Goal: Transaction & Acquisition: Purchase product/service

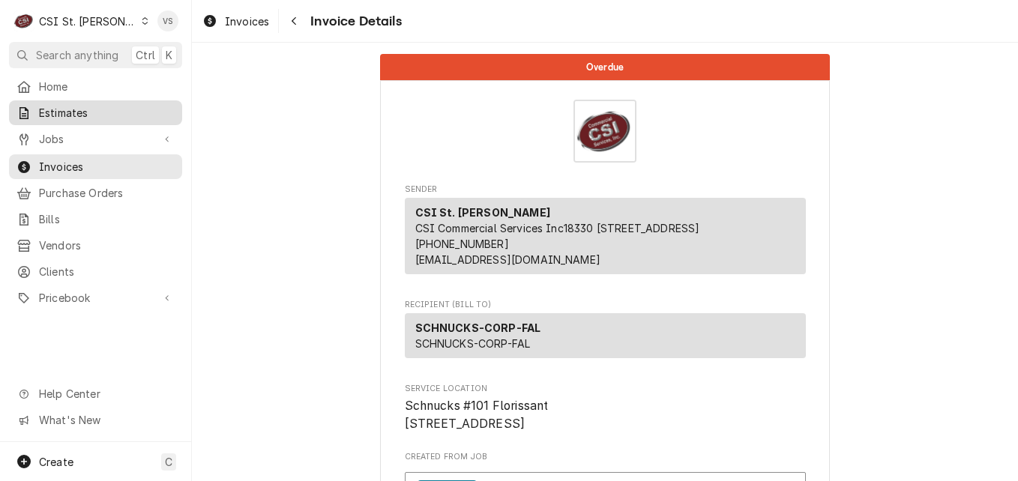
scroll to position [375, 0]
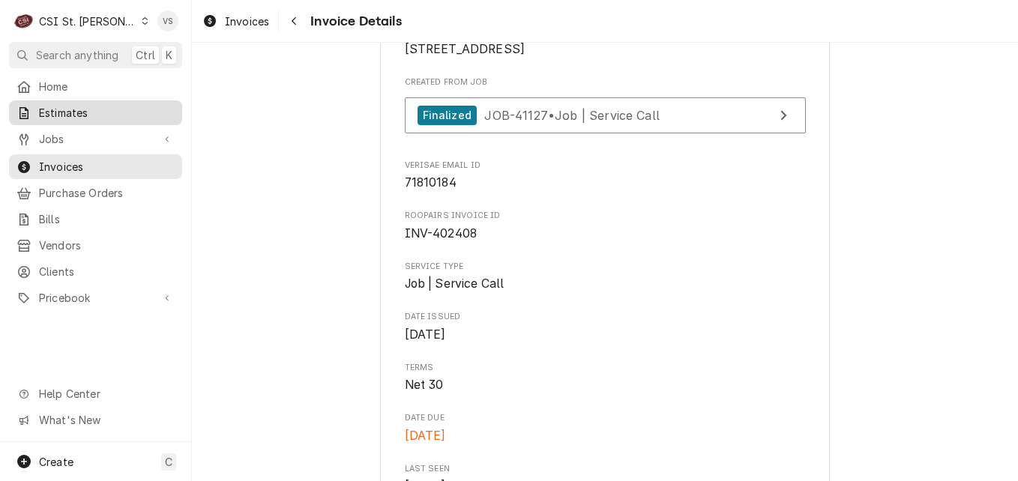
click at [63, 112] on span "Estimates" at bounding box center [107, 113] width 136 height 16
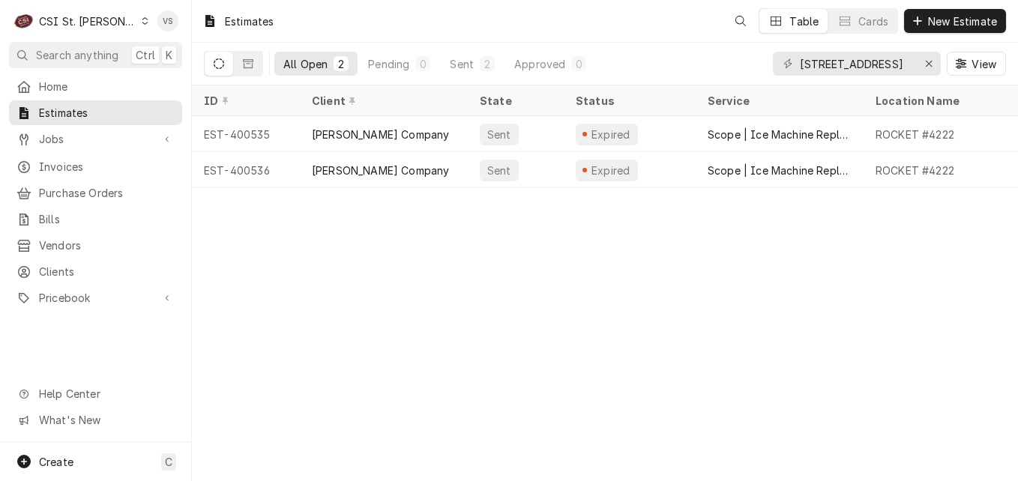
click at [142, 21] on icon "Dynamic Content Wrapper" at bounding box center [145, 20] width 7 height 7
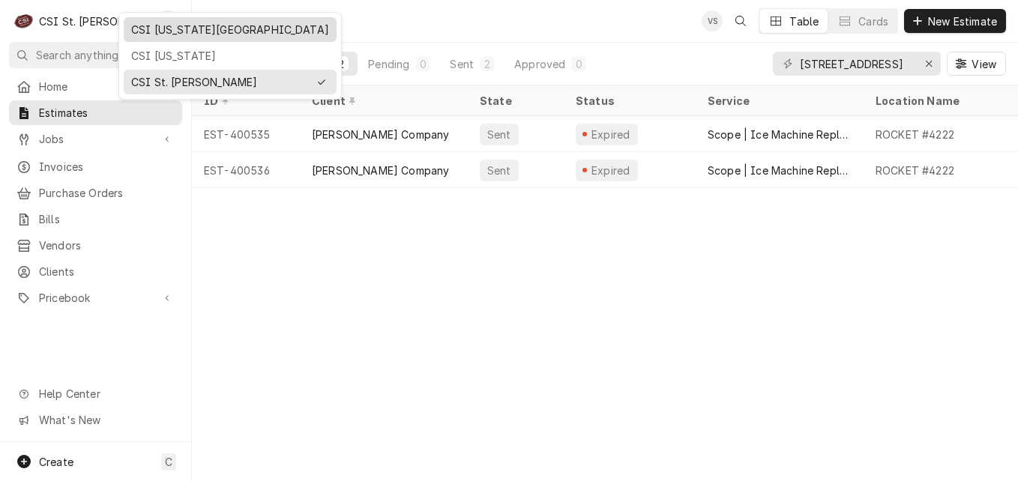
click at [160, 28] on div "CSI [US_STATE][GEOGRAPHIC_DATA]" at bounding box center [230, 30] width 198 height 16
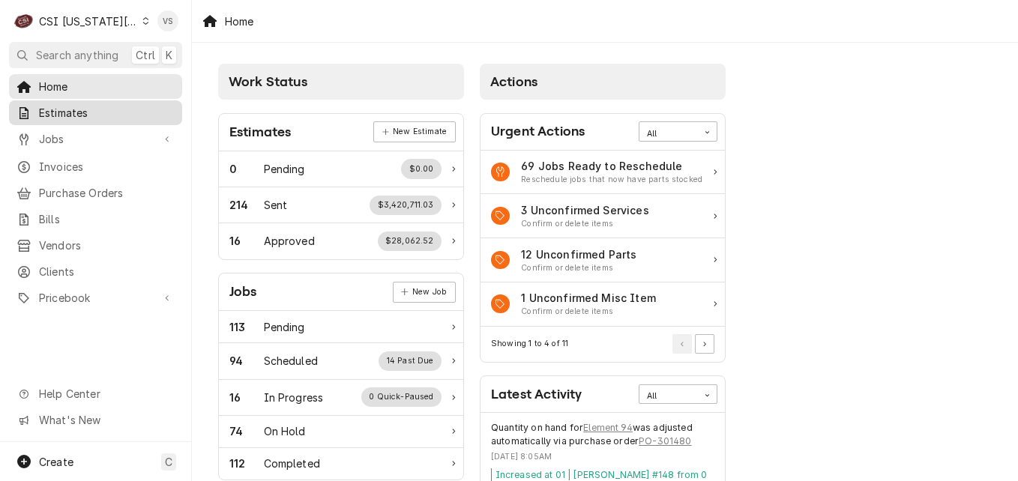
click at [77, 115] on span "Estimates" at bounding box center [107, 113] width 136 height 16
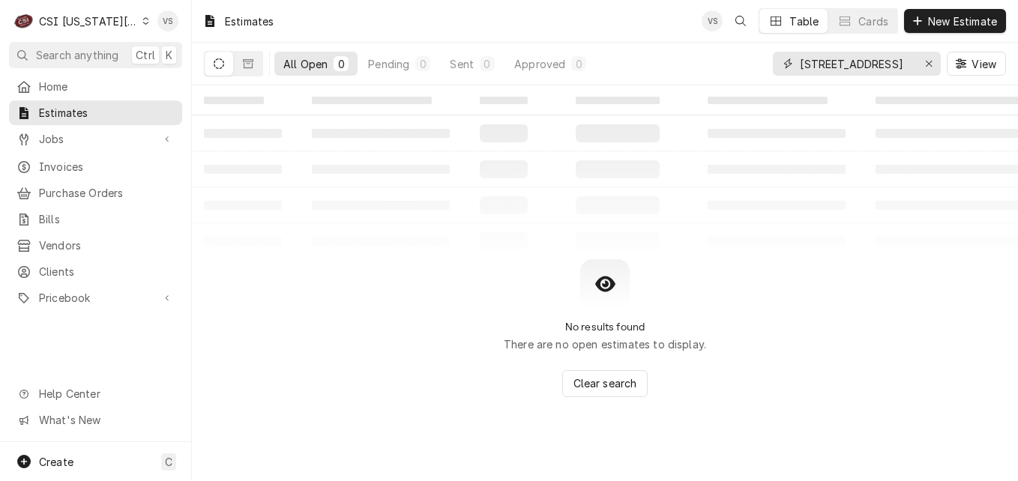
drag, startPoint x: 897, startPoint y: 64, endPoint x: 740, endPoint y: 214, distance: 216.8
click at [746, 66] on div "All Open 0 Pending 0 Sent 0 Approved 0 715 N Hwy 47 View" at bounding box center [605, 64] width 802 height 42
type input "3"
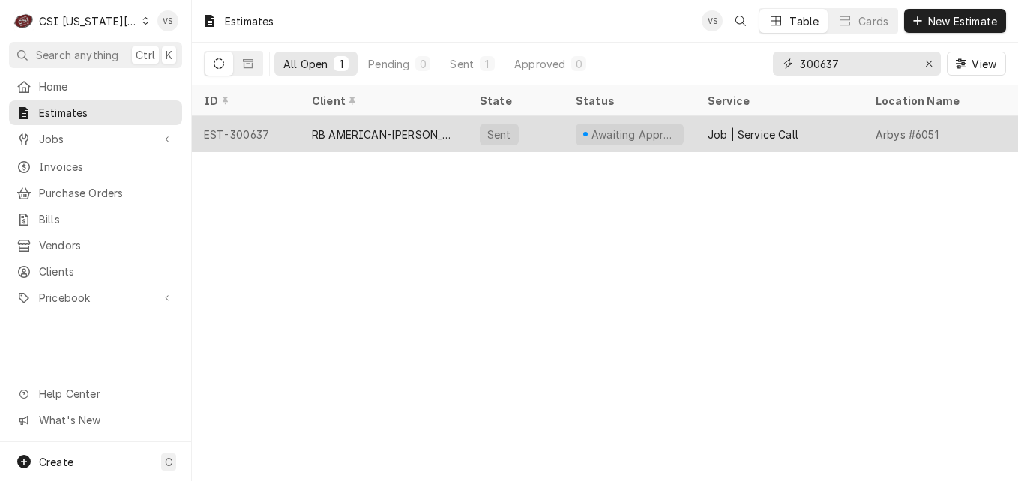
type input "300637"
click at [392, 135] on div "RB AMERICAN-FLYNN GROUP" at bounding box center [384, 135] width 144 height 16
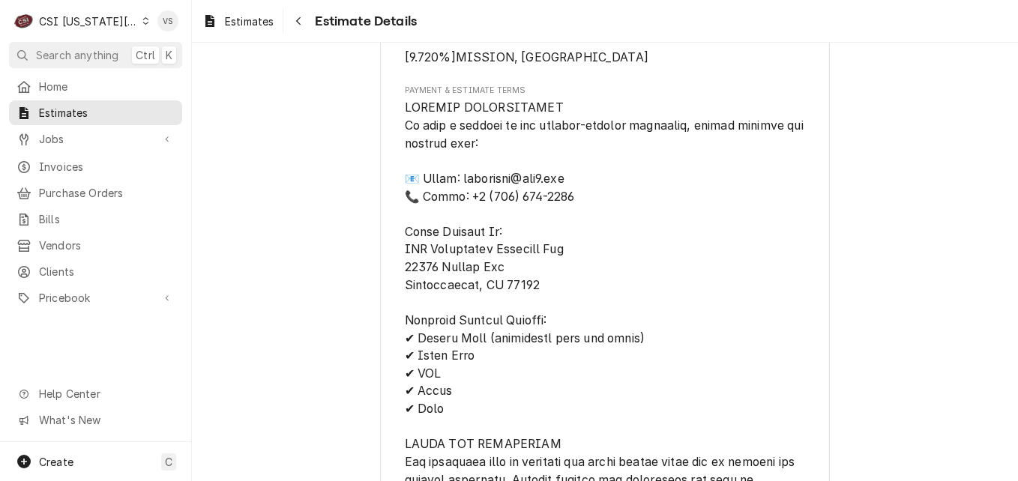
scroll to position [2816, 0]
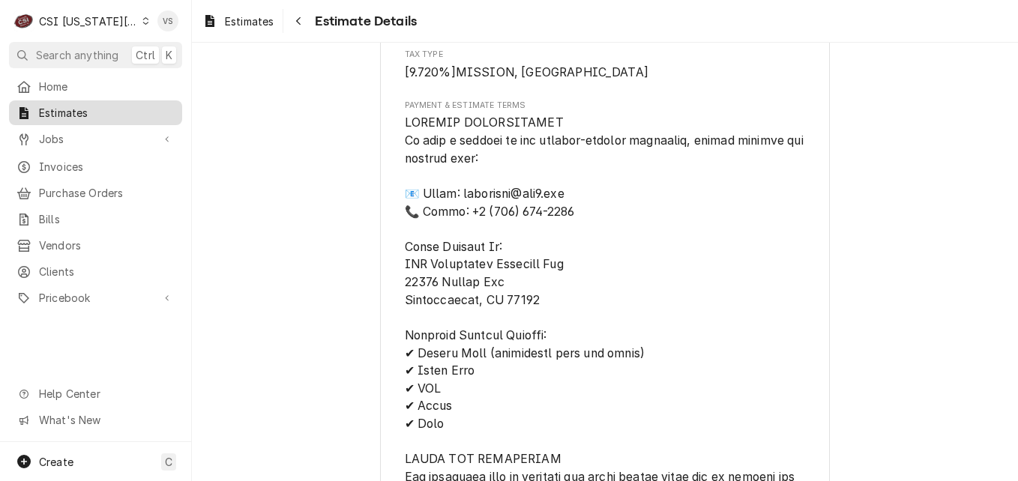
click at [117, 107] on span "Estimates" at bounding box center [107, 113] width 136 height 16
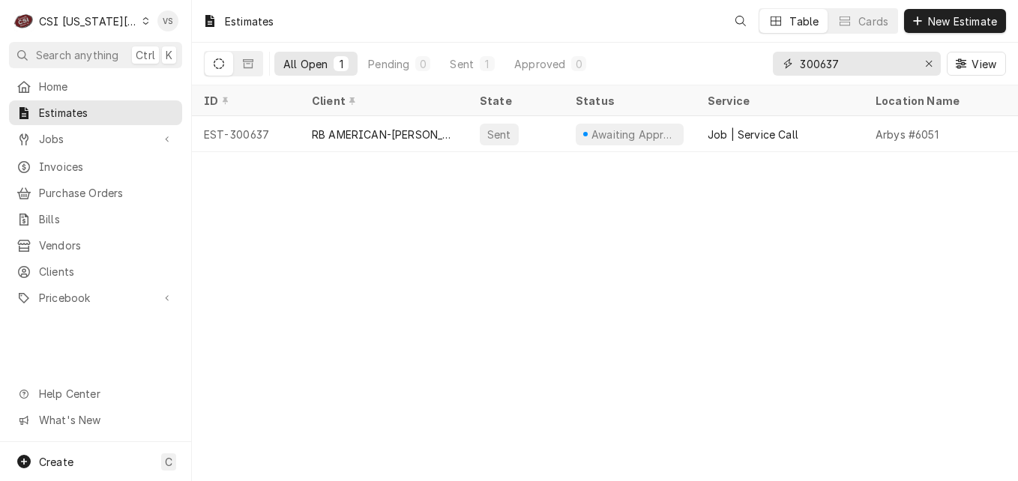
click at [826, 63] on input "300637" at bounding box center [856, 64] width 112 height 24
click at [859, 61] on input "300637" at bounding box center [856, 64] width 112 height 24
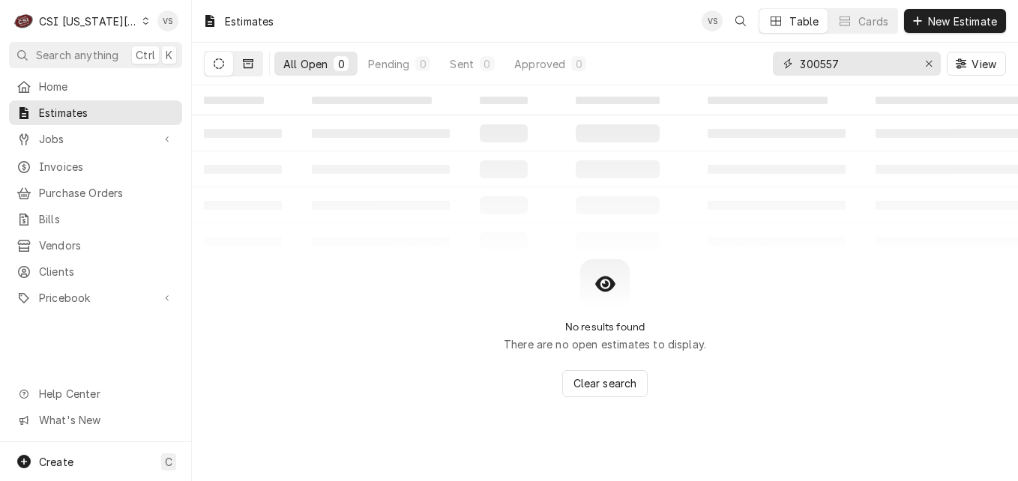
type input "300557"
click at [243, 68] on icon "Dynamic Content Wrapper" at bounding box center [248, 63] width 10 height 10
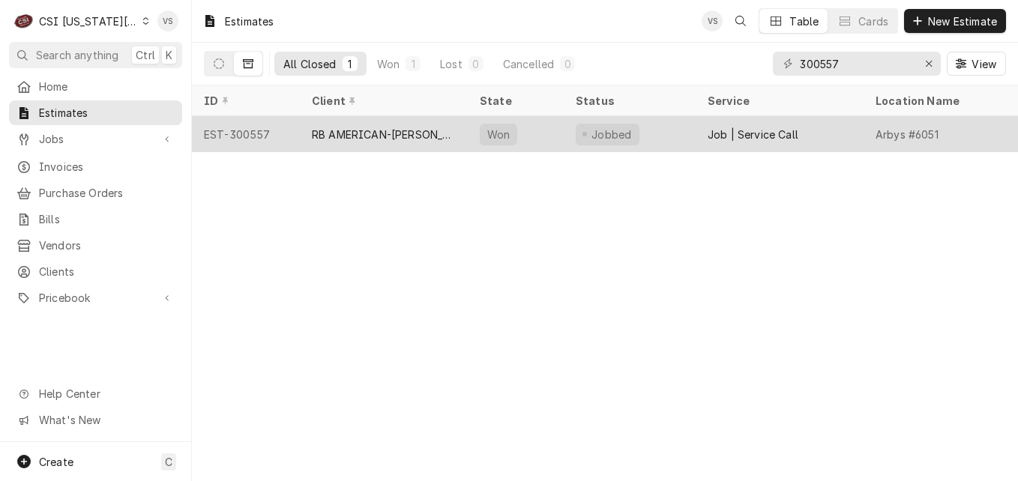
click at [413, 136] on div "RB AMERICAN-FLYNN GROUP" at bounding box center [384, 135] width 144 height 16
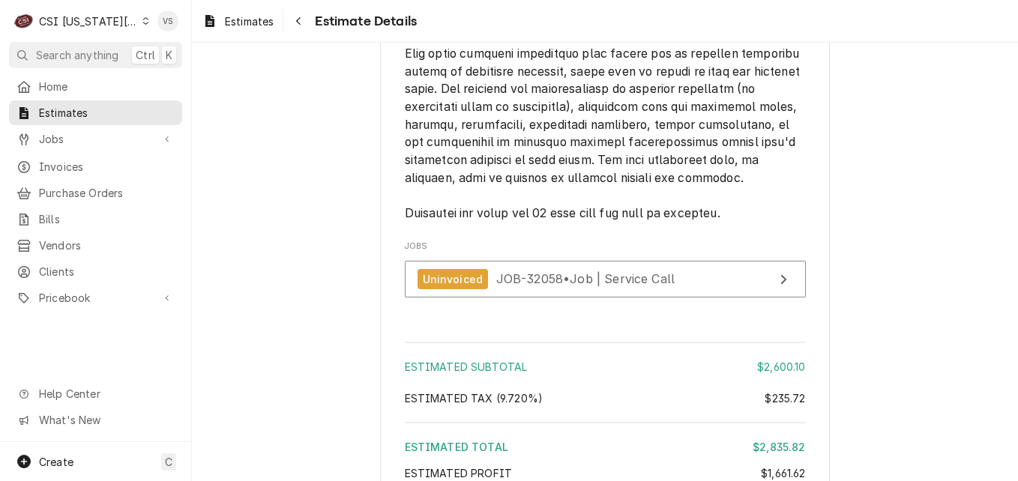
scroll to position [4235, 0]
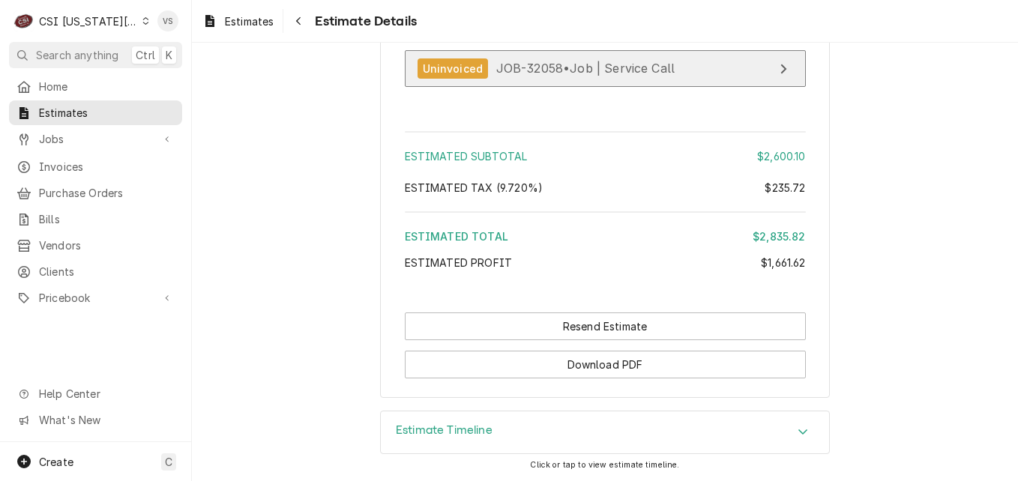
click at [529, 76] on div "Uninvoiced JOB-32058 • Job | Service Call" at bounding box center [546, 68] width 258 height 20
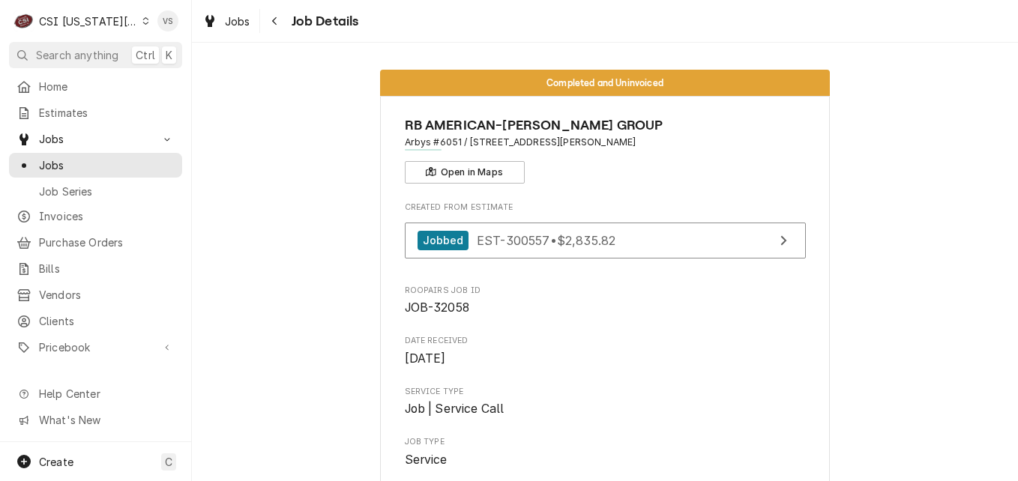
click at [125, 24] on div "C CSI Kansas City" at bounding box center [81, 21] width 145 height 30
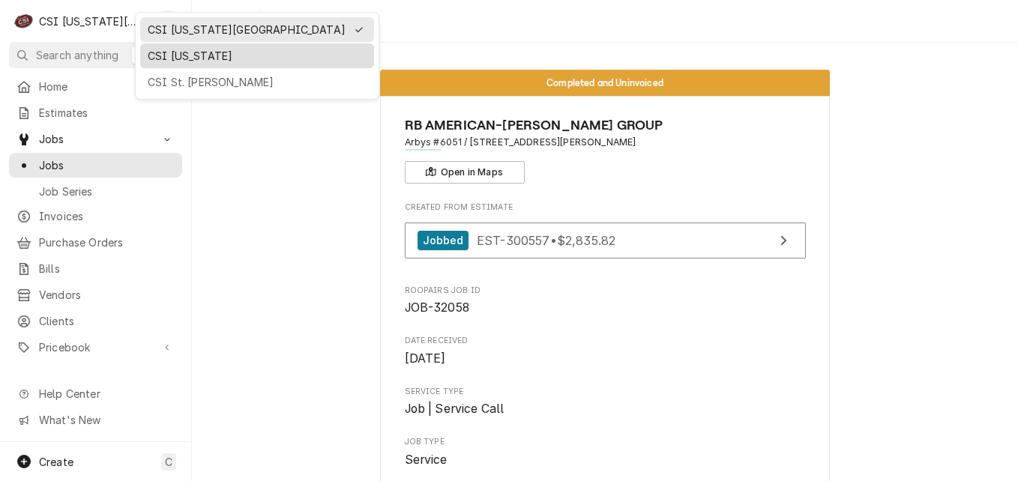
click at [184, 57] on div "CSI [US_STATE]" at bounding box center [257, 56] width 219 height 16
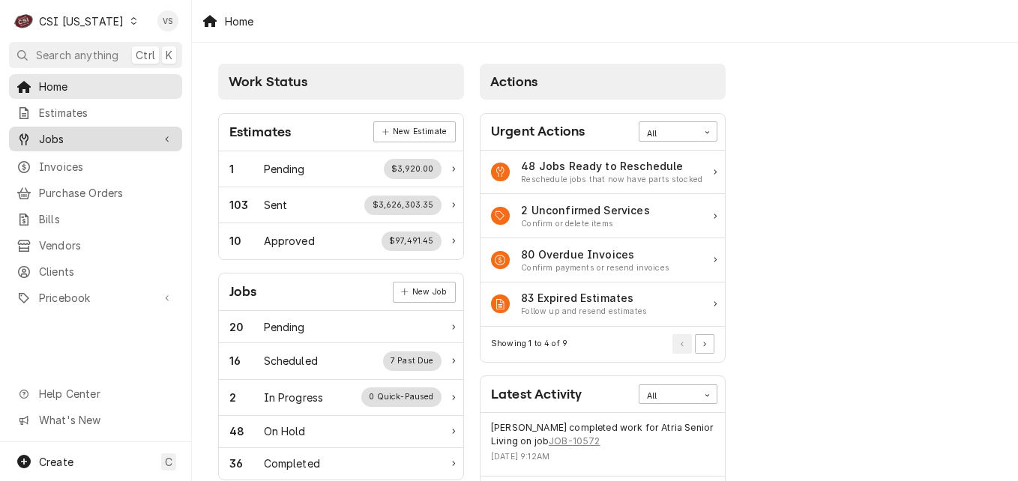
click at [63, 136] on span "Jobs" at bounding box center [95, 139] width 113 height 16
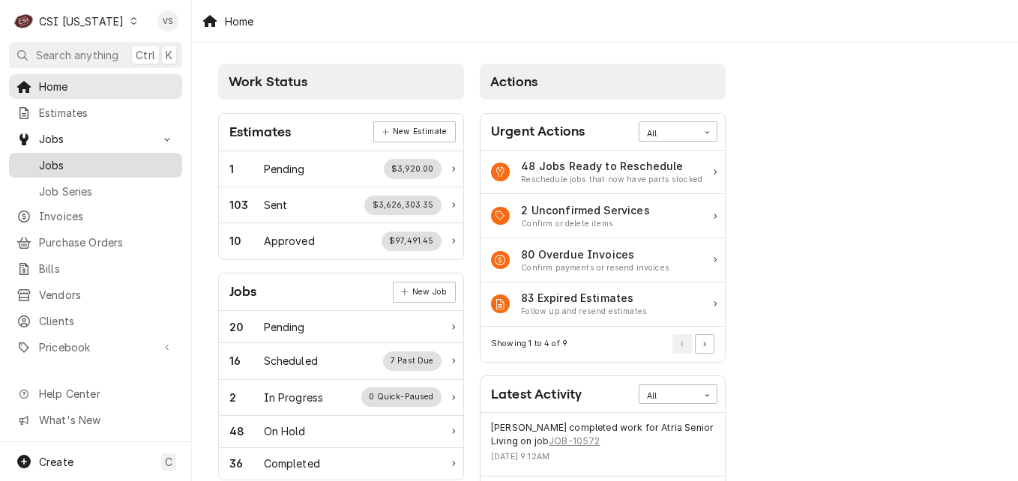
click at [59, 167] on span "Jobs" at bounding box center [107, 165] width 136 height 16
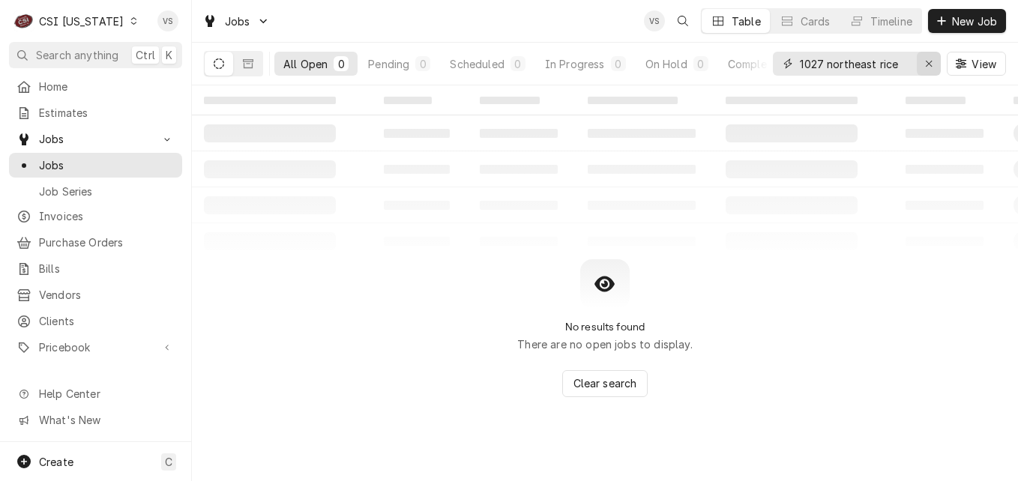
drag, startPoint x: 904, startPoint y: 62, endPoint x: 929, endPoint y: 62, distance: 25.5
click at [800, 64] on input "1027 northeast rice" at bounding box center [856, 64] width 112 height 24
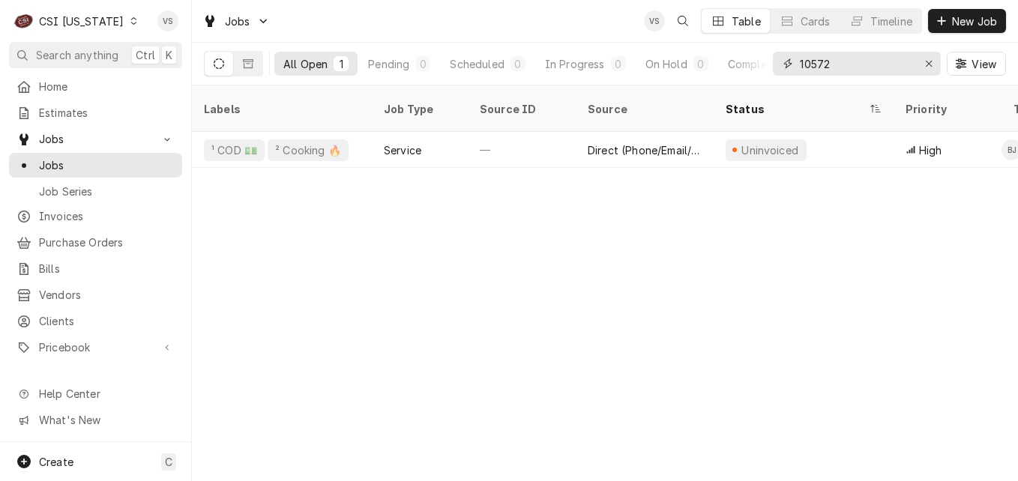
type input "10572"
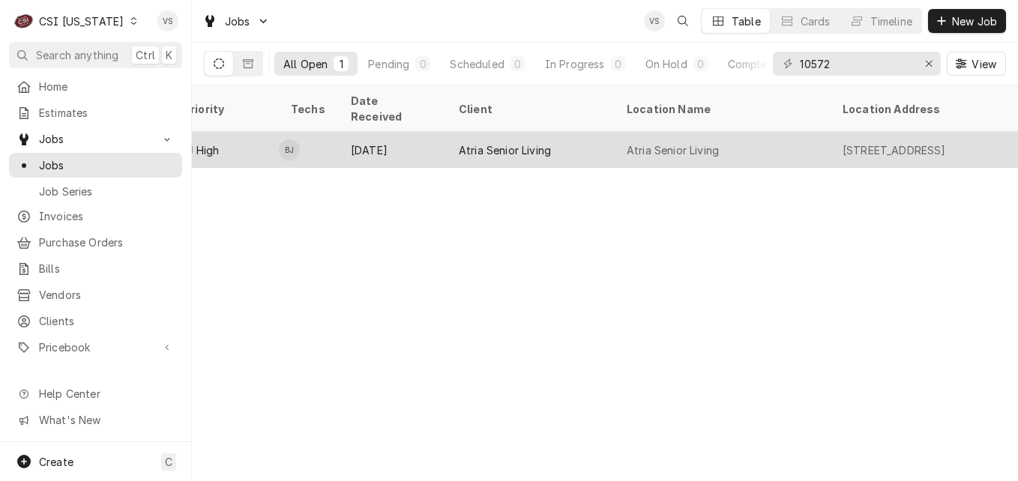
click at [411, 132] on div "Sep 4" at bounding box center [393, 150] width 108 height 36
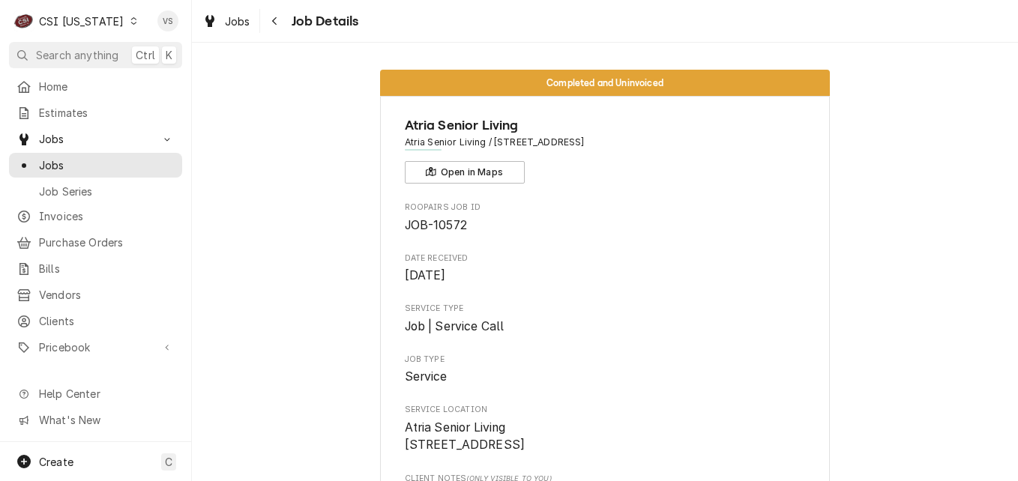
scroll to position [375, 0]
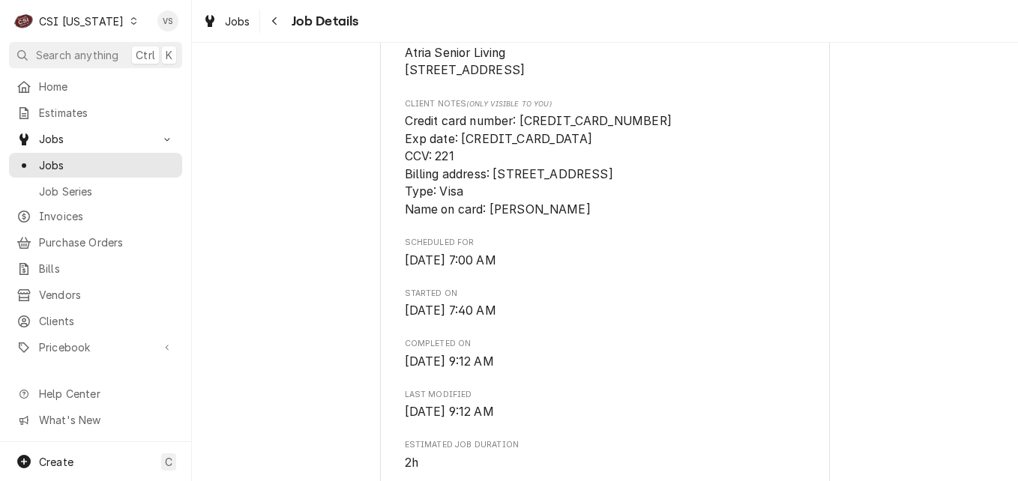
click at [553, 142] on span "Credit card number: [CREDIT_CARD_NUMBER] Exp date: [CREDIT_CARD_DATA] CCV: 221 …" at bounding box center [538, 165] width 267 height 103
drag, startPoint x: 644, startPoint y: 146, endPoint x: 517, endPoint y: 139, distance: 126.8
click at [517, 139] on span "Credit card number: [CREDIT_CARD_NUMBER] Exp date: [CREDIT_CARD_DATA] CCV: 221 …" at bounding box center [605, 165] width 401 height 106
drag, startPoint x: 517, startPoint y: 139, endPoint x: 543, endPoint y: 138, distance: 25.5
copy span "[CREDIT_CARD_NUMBER]"
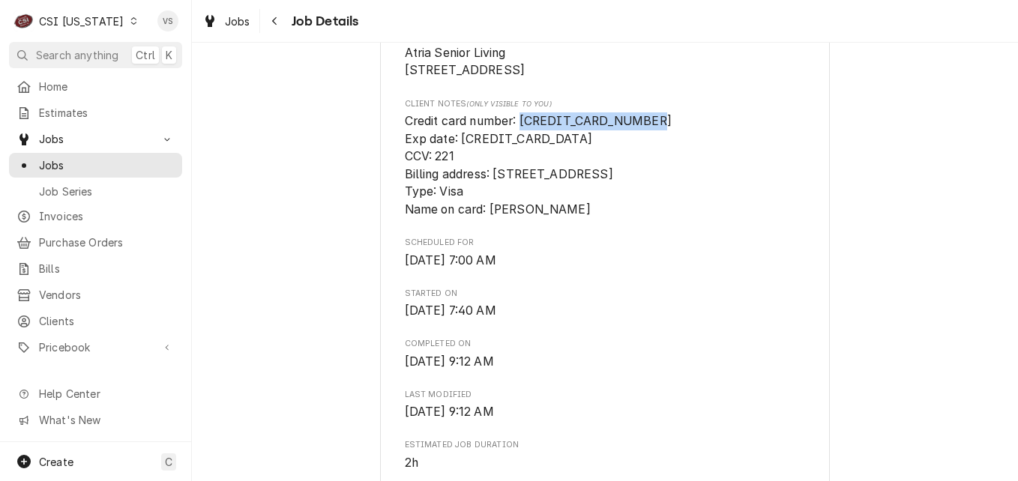
drag, startPoint x: 486, startPoint y: 226, endPoint x: 575, endPoint y: 224, distance: 89.9
click at [575, 219] on span "Credit card number: 4715 1500 3446 2888 Exp date: 05/2028 CCV: 221 Billing addr…" at bounding box center [605, 165] width 401 height 106
drag, startPoint x: 575, startPoint y: 224, endPoint x: 522, endPoint y: 227, distance: 53.3
copy span "Chris Stoddard"
drag, startPoint x: 489, startPoint y: 192, endPoint x: 569, endPoint y: 191, distance: 79.4
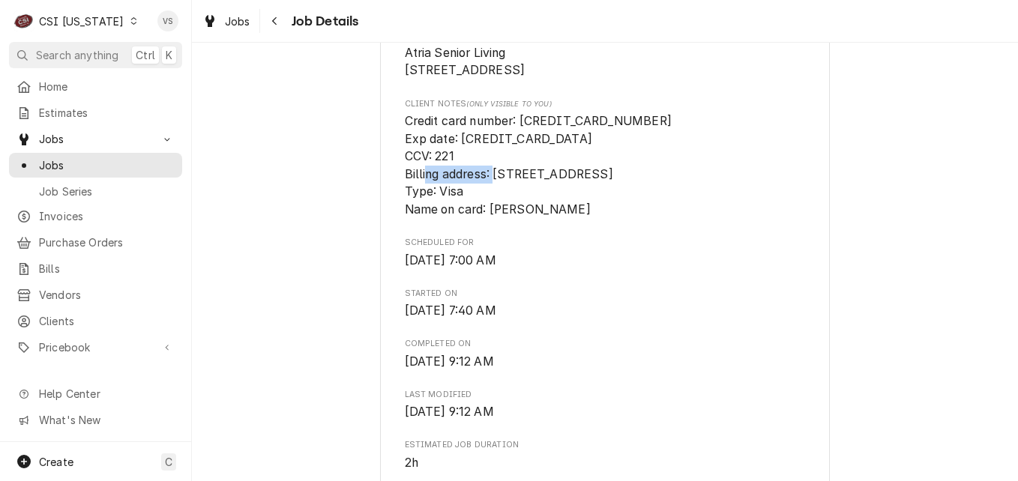
click at [569, 191] on span "Credit card number: 4715 1500 3446 2888 Exp date: 05/2028 CCV: 221 Billing addr…" at bounding box center [538, 165] width 267 height 103
drag, startPoint x: 569, startPoint y: 191, endPoint x: 529, endPoint y: 193, distance: 39.7
copy span "300 W Market"
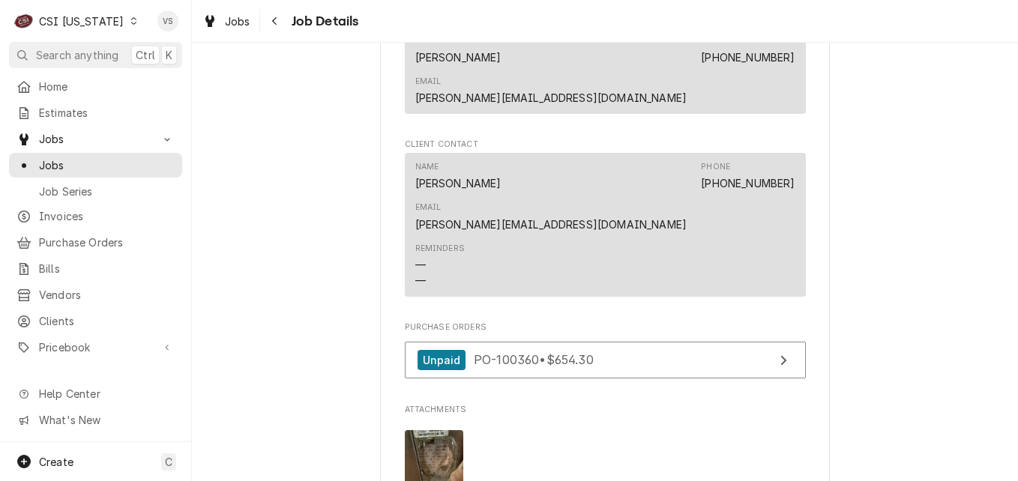
scroll to position [1349, 0]
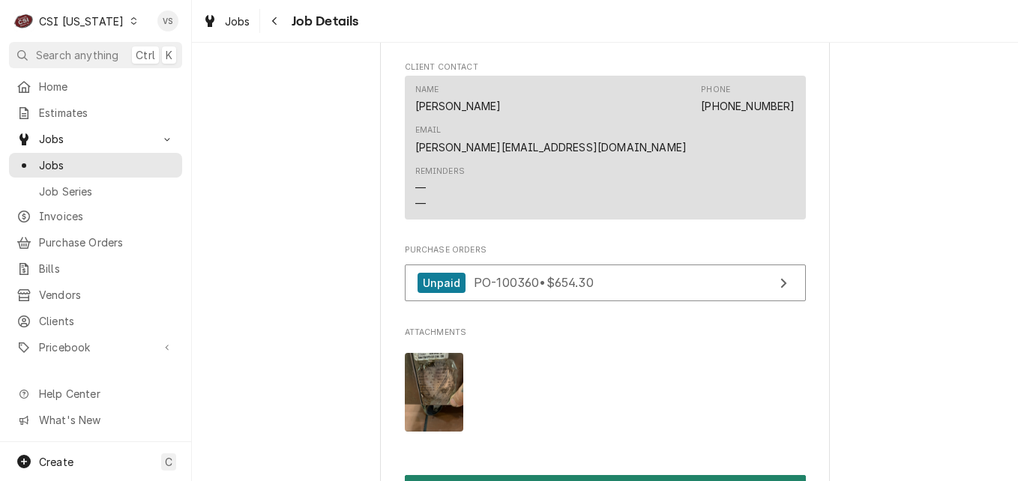
click at [543, 475] on button "Create Invoice" at bounding box center [605, 489] width 401 height 28
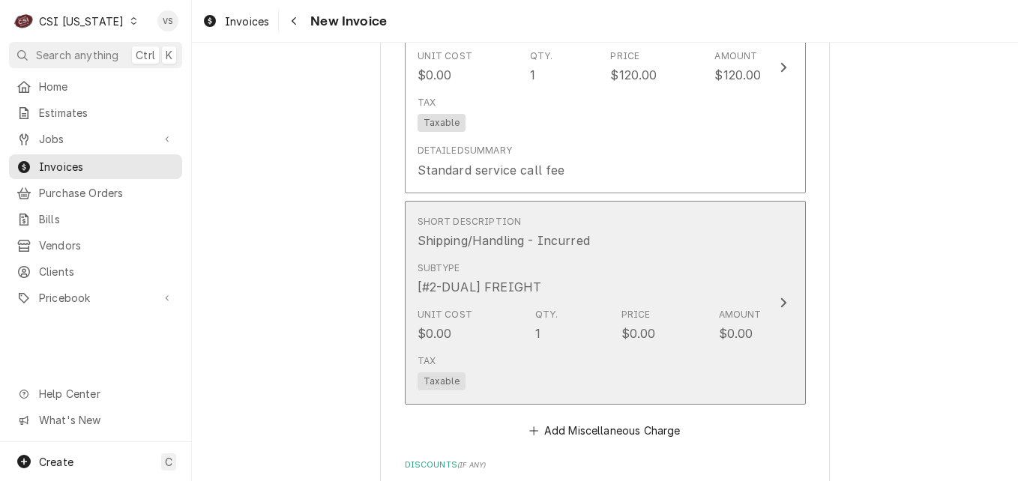
scroll to position [3971, 0]
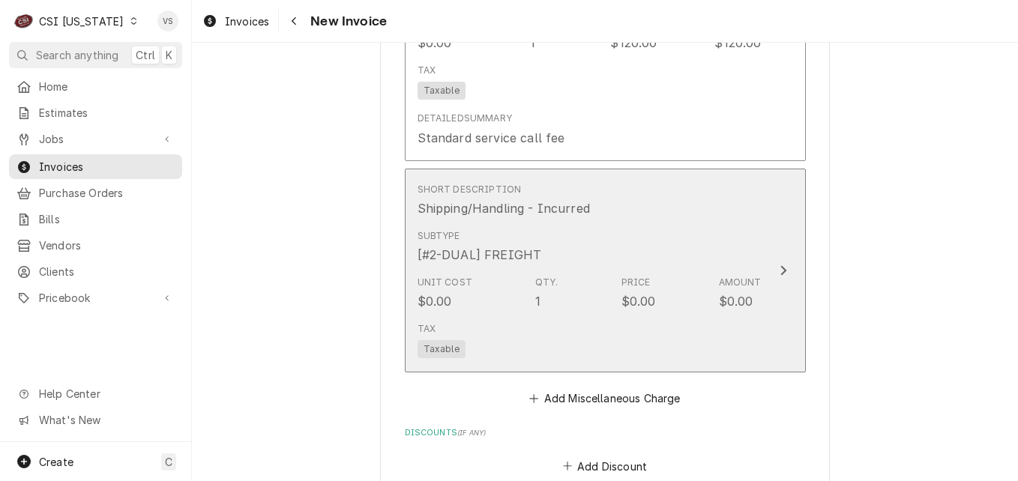
click at [612, 315] on div "Unit Cost $0.00 Qty. 1 Price $0.00 Amount $0.00" at bounding box center [589, 293] width 344 height 46
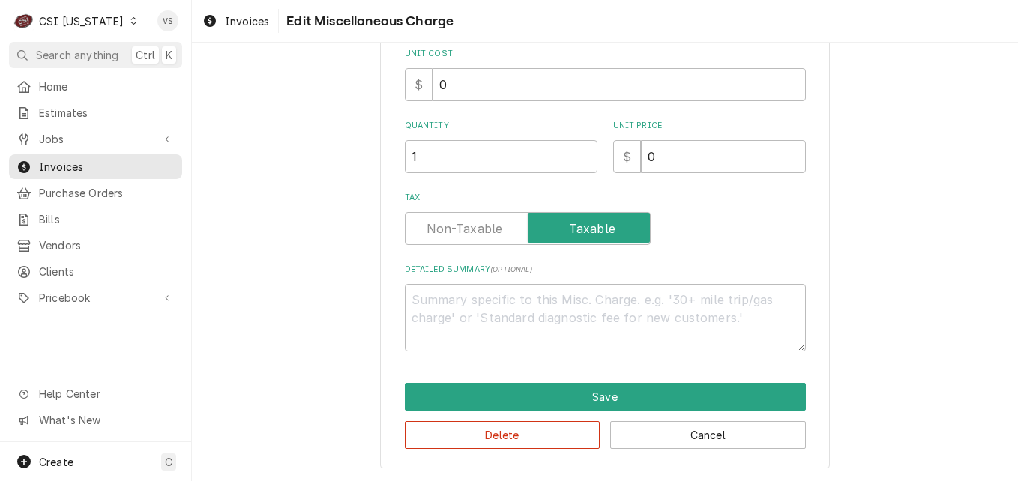
scroll to position [126, 0]
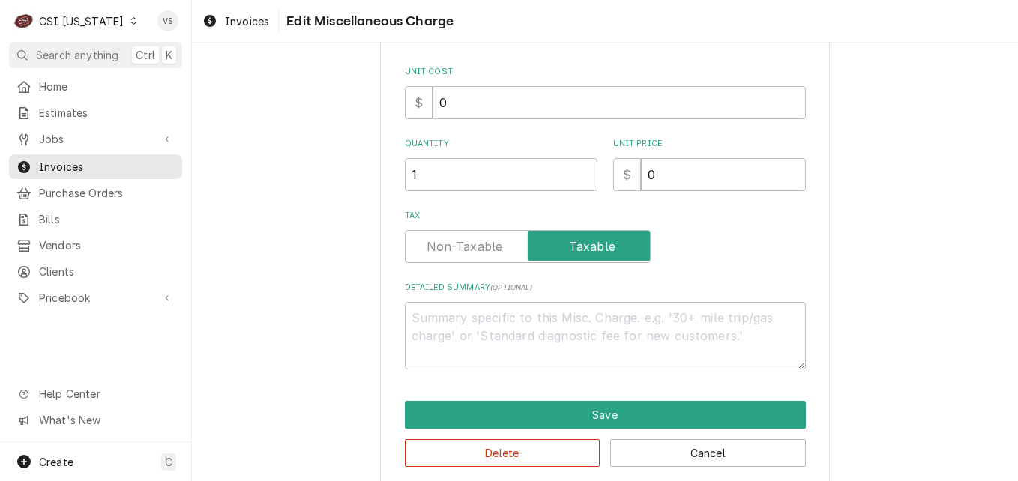
type textarea "x"
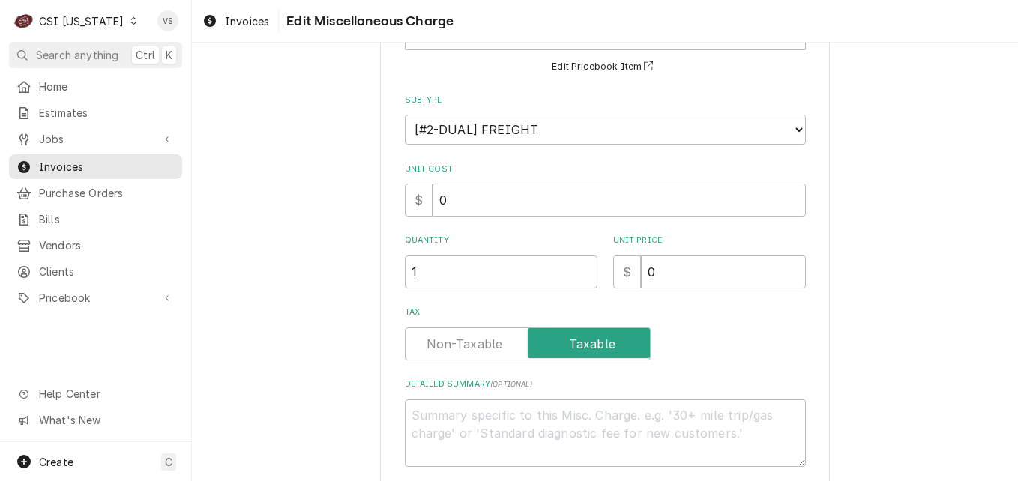
scroll to position [0, 0]
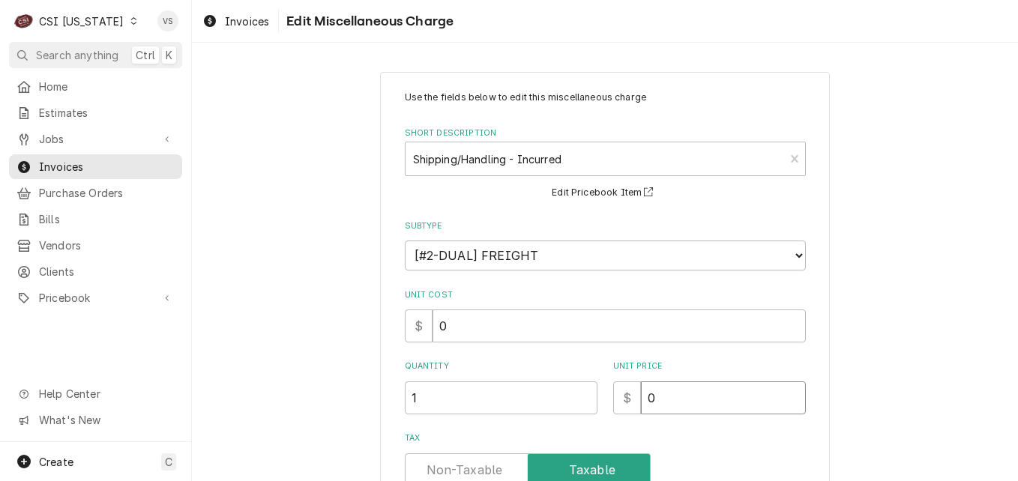
drag, startPoint x: 664, startPoint y: 397, endPoint x: 637, endPoint y: 396, distance: 27.0
click at [641, 396] on input "0" at bounding box center [723, 397] width 165 height 33
type input "3.74"
click at [643, 396] on input "3.74" at bounding box center [723, 397] width 165 height 33
type textarea "x"
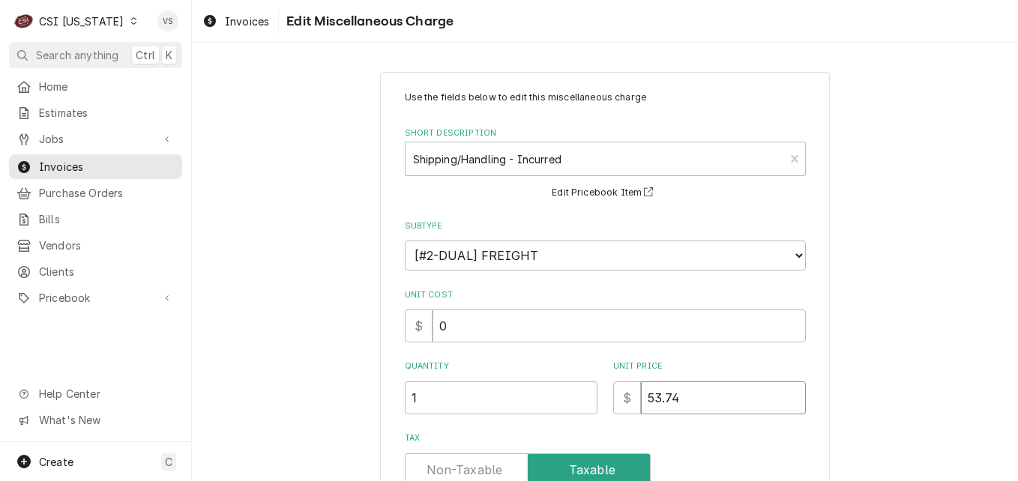
type input "53.74"
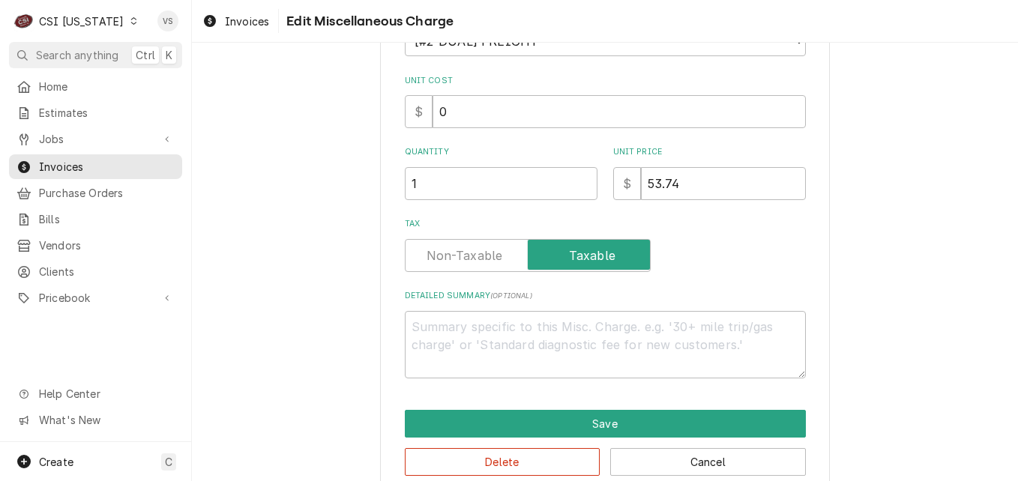
scroll to position [241, 0]
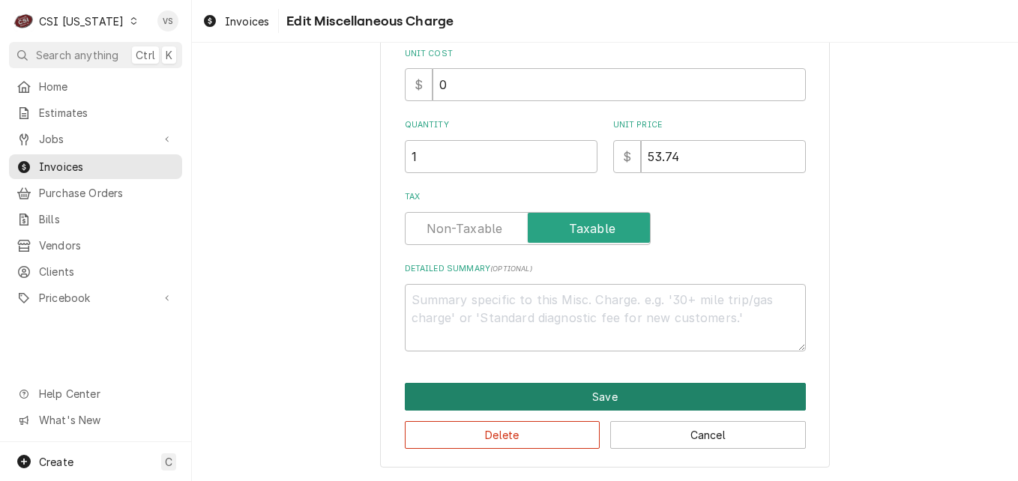
click at [523, 399] on button "Save" at bounding box center [605, 397] width 401 height 28
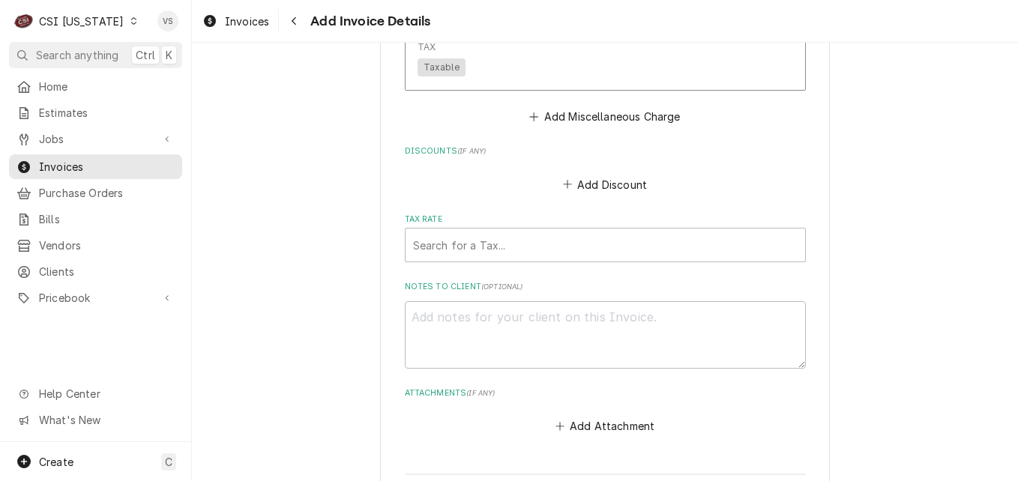
scroll to position [4279, 0]
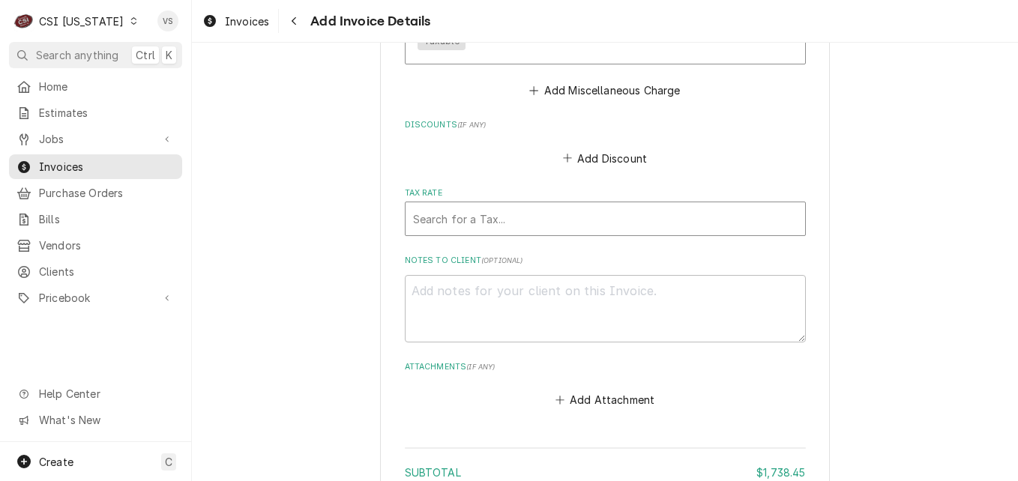
click at [444, 217] on div "Tax Rate" at bounding box center [605, 218] width 384 height 27
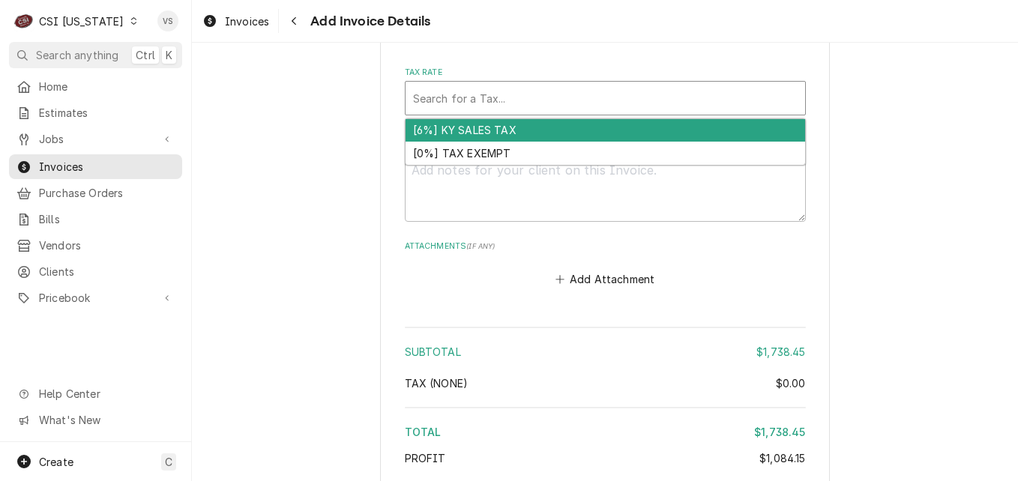
scroll to position [4429, 0]
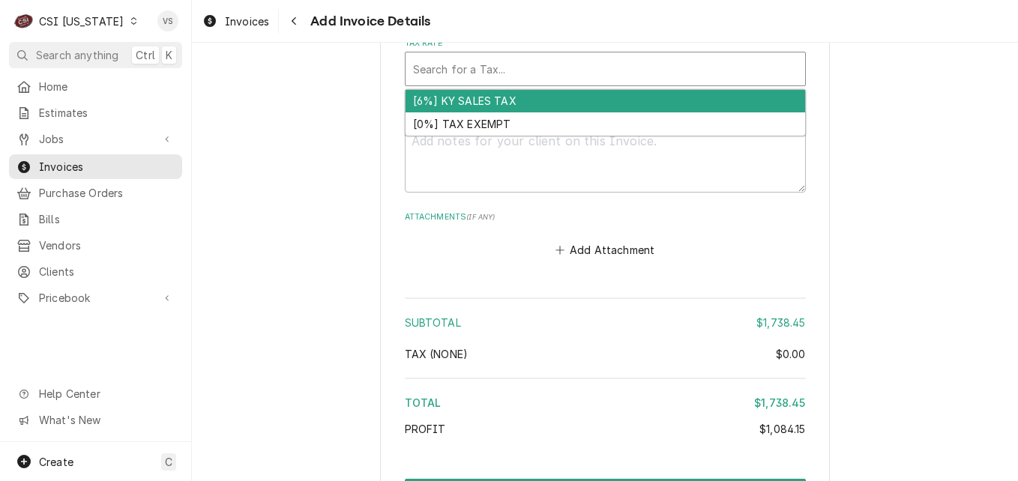
click at [454, 101] on div "[6%] KY SALES TAX" at bounding box center [604, 101] width 399 height 23
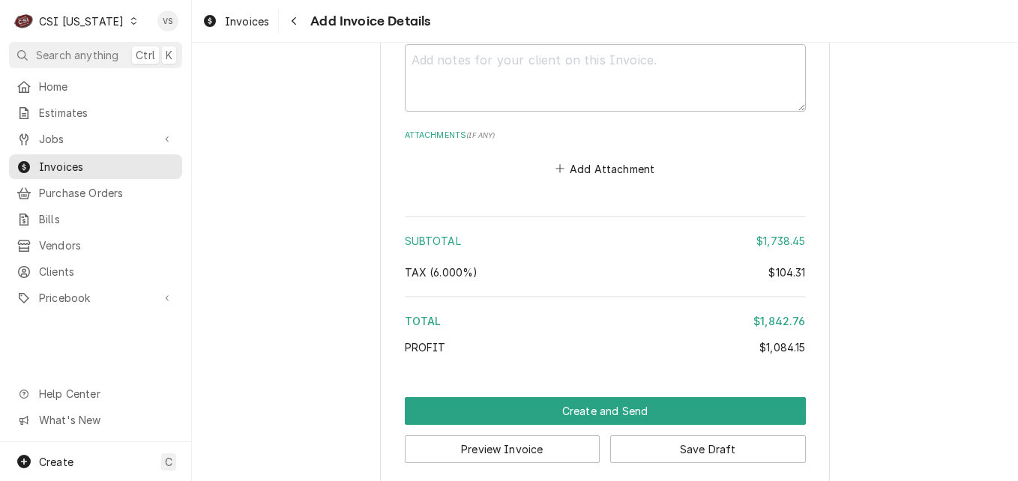
scroll to position [4550, 0]
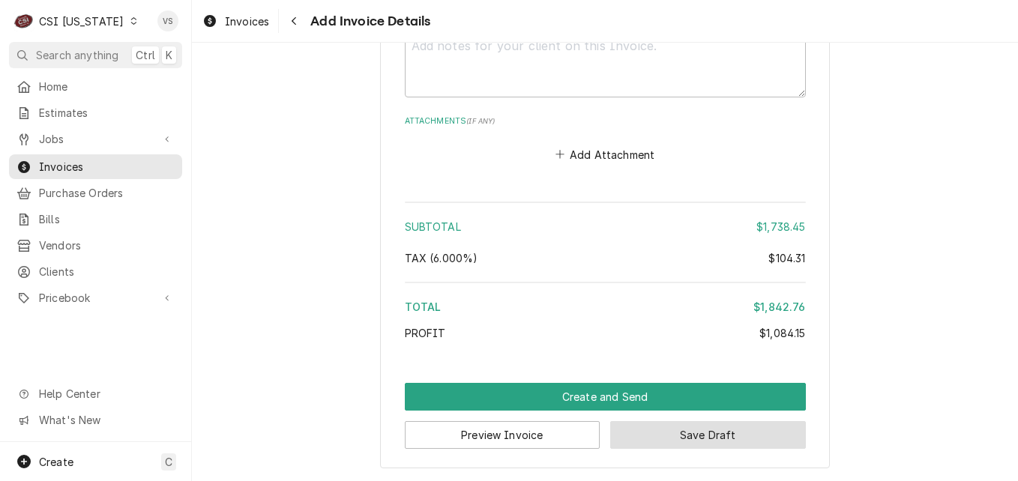
click at [657, 433] on button "Save Draft" at bounding box center [708, 435] width 196 height 28
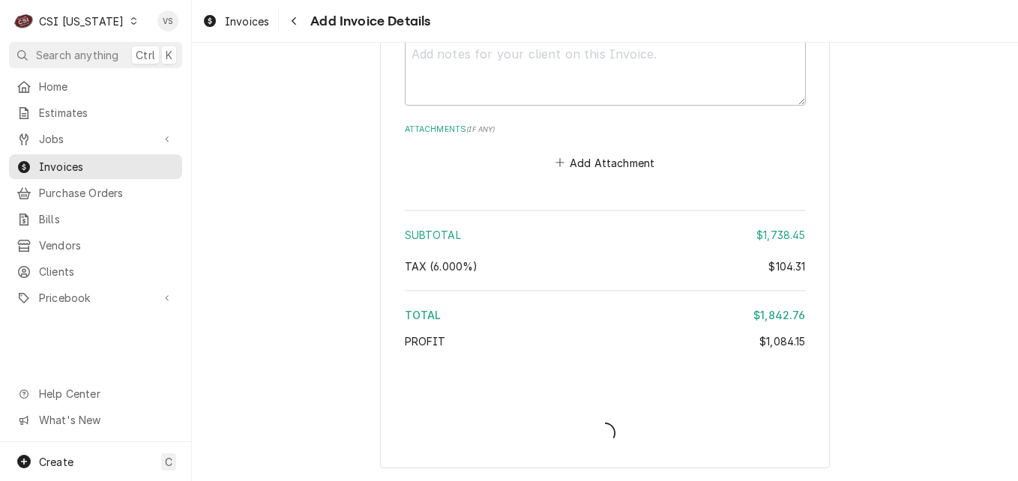
scroll to position [4542, 0]
type textarea "x"
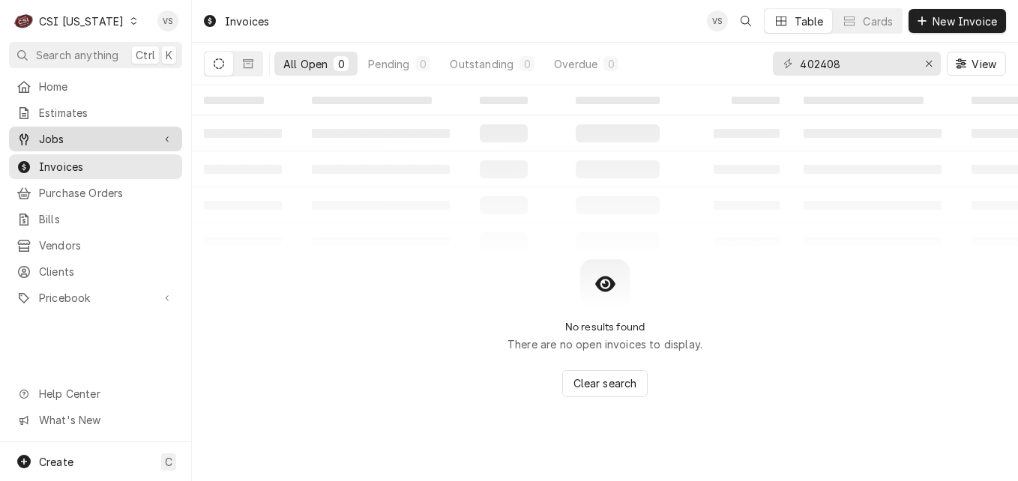
click at [82, 136] on span "Jobs" at bounding box center [95, 139] width 113 height 16
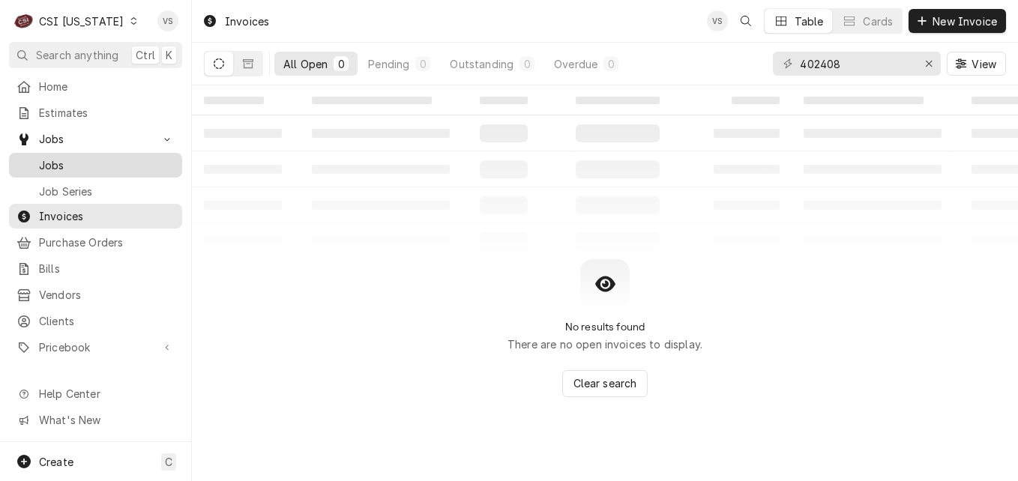
click at [61, 160] on span "Jobs" at bounding box center [107, 165] width 136 height 16
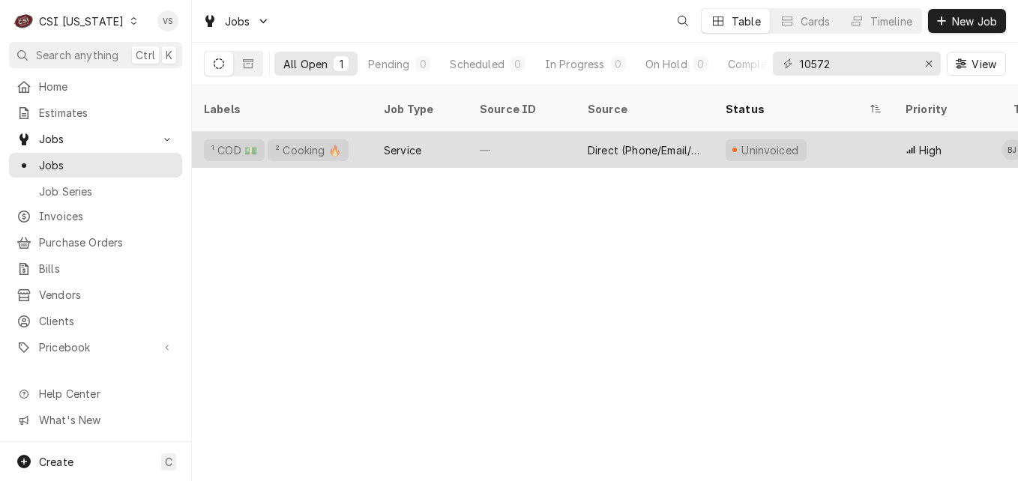
click at [437, 135] on div "Service" at bounding box center [420, 150] width 96 height 36
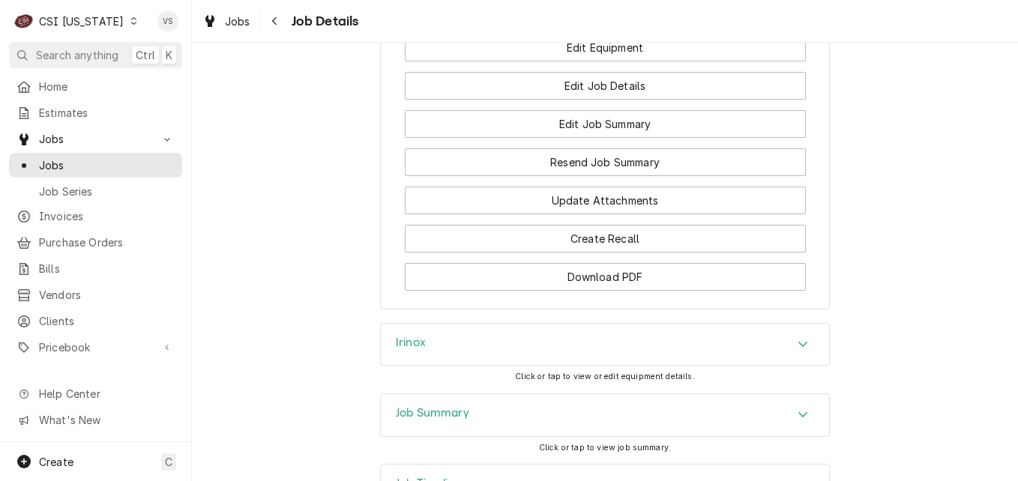
scroll to position [1932, 0]
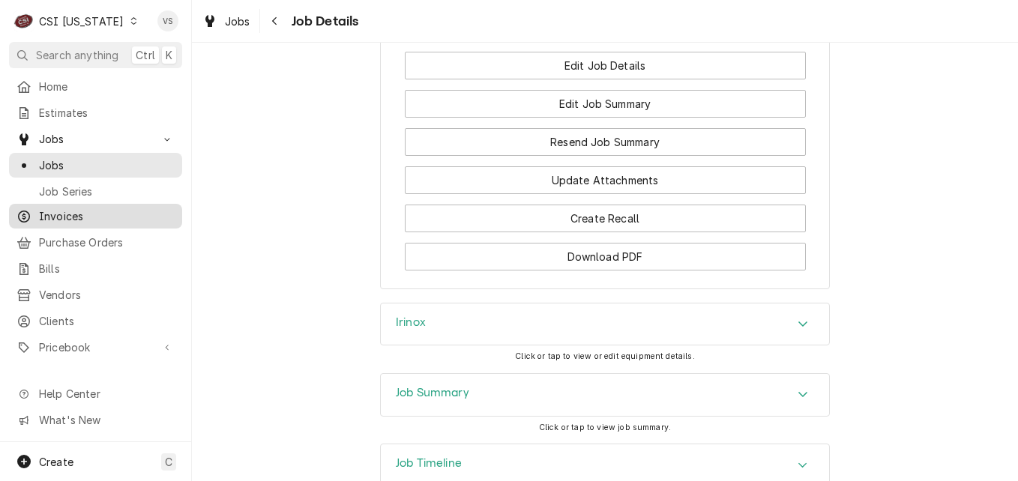
click at [60, 208] on span "Invoices" at bounding box center [107, 216] width 136 height 16
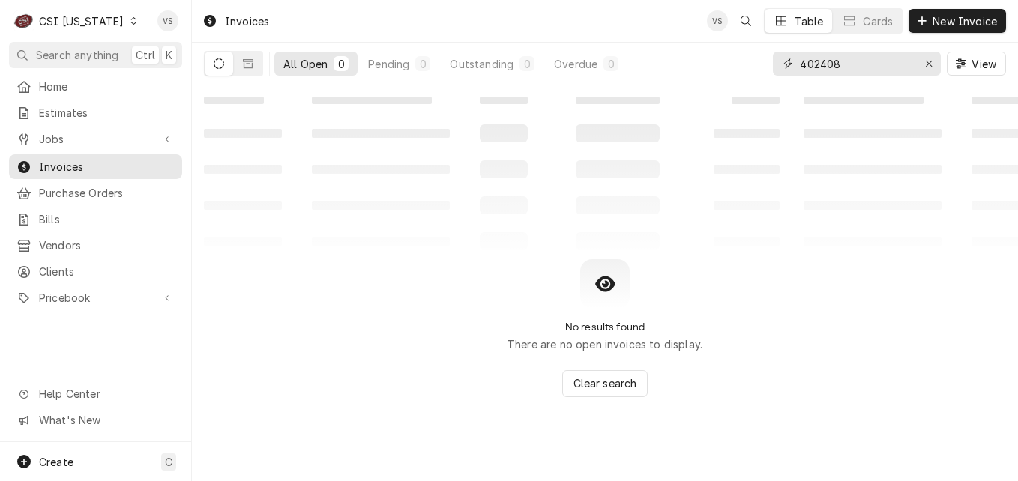
drag, startPoint x: 837, startPoint y: 64, endPoint x: 857, endPoint y: 66, distance: 20.3
click at [784, 65] on div "402408" at bounding box center [857, 64] width 168 height 24
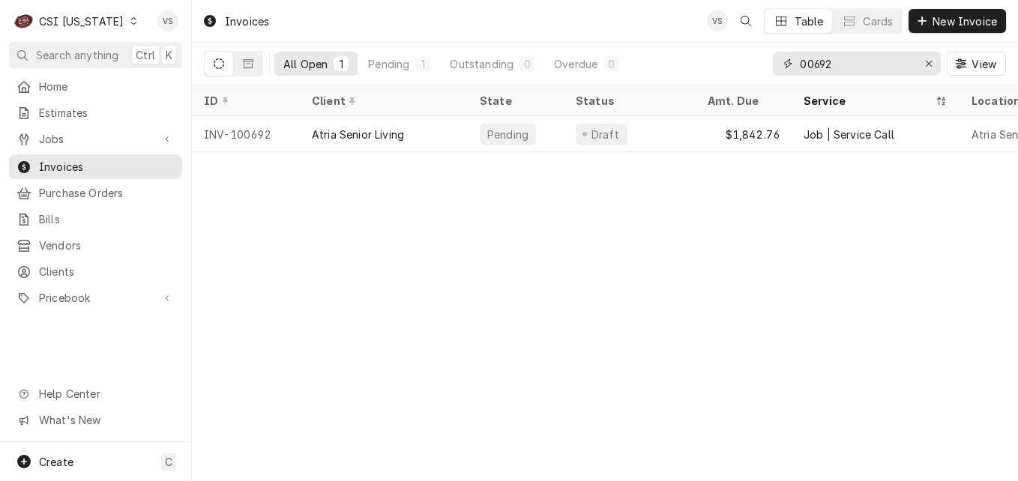
click at [800, 62] on input "00692" at bounding box center [856, 64] width 112 height 24
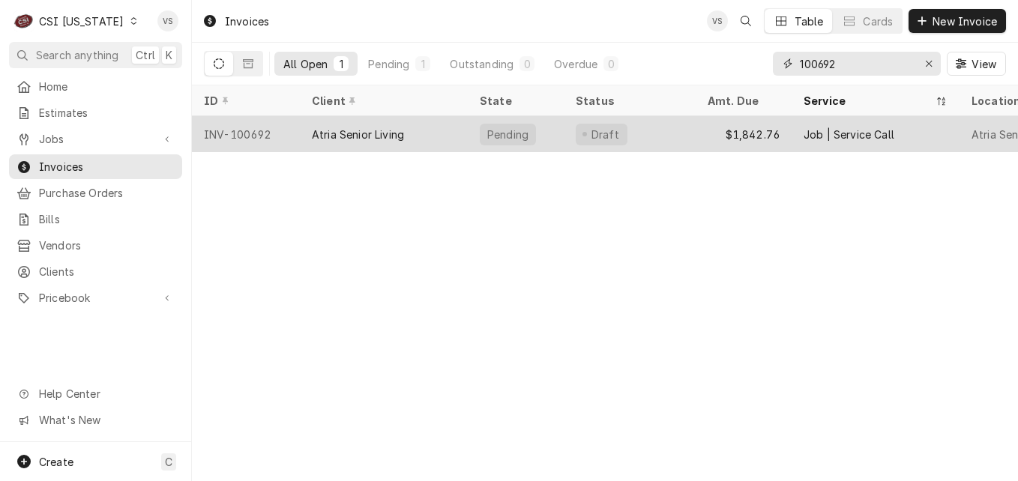
type input "100692"
click at [436, 133] on div "Atria Senior Living" at bounding box center [384, 134] width 168 height 36
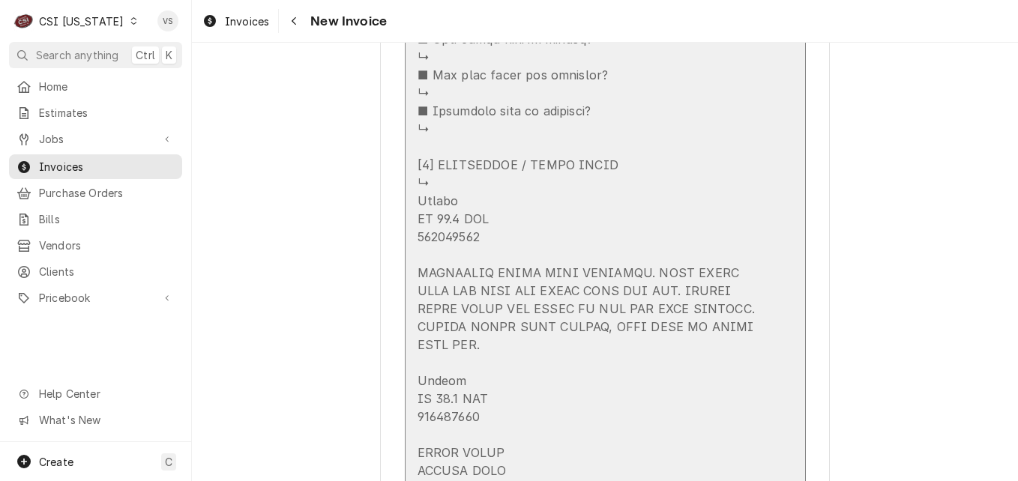
scroll to position [2323, 0]
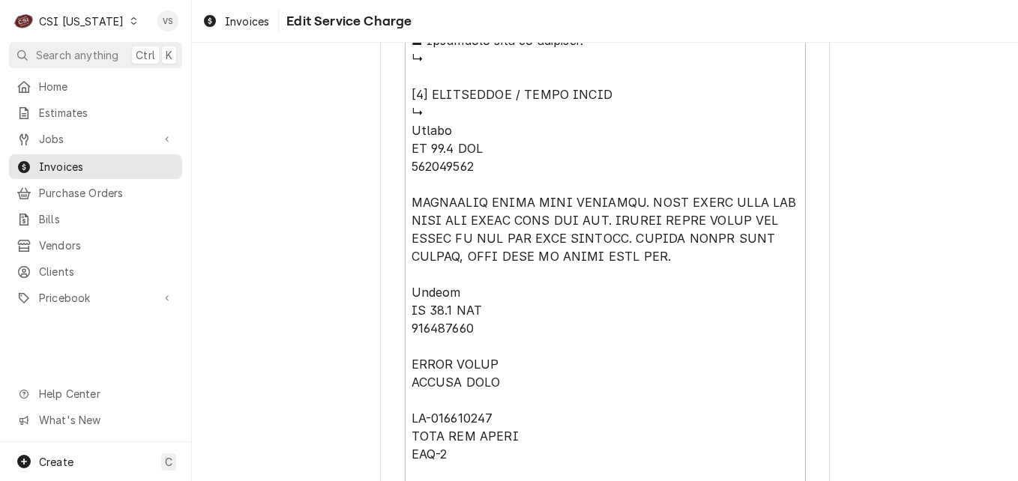
scroll to position [1646, 0]
type textarea "x"
type textarea "⚠️ 𝗙𝗢𝗥𝗠 𝗜𝗡𝗦𝗧𝗥𝗨𝗖𝗧𝗜𝗢𝗡𝗦 ⚠️ ✪ 𝗖𝗼𝗺𝗽𝗹𝗲𝘁𝗲 𝗮𝗹𝗹 𝗿𝗲𝗹𝗲𝘃𝗮𝗻𝘁 𝘀𝗲𝗰𝘁𝗶𝗼𝗻𝘀 ✪ 𝗣𝗿𝗼𝘃𝗶𝗱𝗲 𝗱𝗲𝘁𝗮𝗶𝗹𝗲𝗱 𝗮𝗻𝘀…"
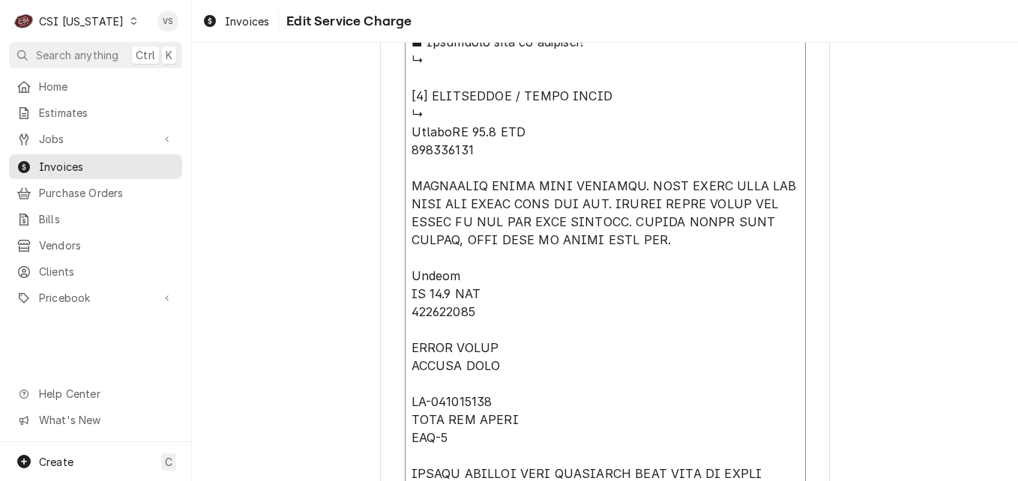
type textarea "x"
type textarea "⚠️ 𝗙𝗢𝗥𝗠 𝗜𝗡𝗦𝗧𝗥𝗨𝗖𝗧𝗜𝗢𝗡𝗦 ⚠️ ✪ 𝗖𝗼𝗺𝗽𝗹𝗲𝘁𝗲 𝗮𝗹𝗹 𝗿𝗲𝗹𝗲𝘃𝗮𝗻𝘁 𝘀𝗲𝗰𝘁𝗶𝗼𝗻𝘀 ✪ 𝗣𝗿𝗼𝘃𝗶𝗱𝗲 𝗱𝗲𝘁𝗮𝗶𝗹𝗲𝗱 𝗮𝗻𝘀…"
type textarea "x"
type textarea "⚠️ 𝗙𝗢𝗥𝗠 𝗜𝗡𝗦𝗧𝗥𝗨𝗖𝗧𝗜𝗢𝗡𝗦 ⚠️ ✪ 𝗖𝗼𝗺𝗽𝗹𝗲𝘁𝗲 𝗮𝗹𝗹 𝗿𝗲𝗹𝗲𝘃𝗮𝗻𝘁 𝘀𝗲𝗰𝘁𝗶𝗼𝗻𝘀 ✪ 𝗣𝗿𝗼𝘃𝗶𝗱𝗲 𝗱𝗲𝘁𝗮𝗶𝗹𝗲𝗱 𝗮𝗻𝘀…"
type textarea "x"
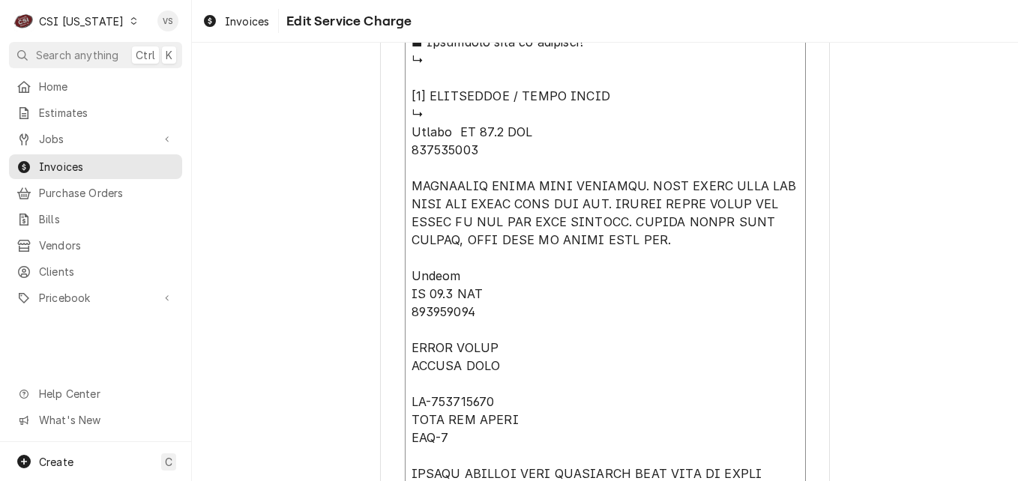
type textarea "⚠️ 𝗙𝗢𝗥𝗠 𝗜𝗡𝗦𝗧𝗥𝗨𝗖𝗧𝗜𝗢𝗡𝗦 ⚠️ ✪ 𝗖𝗼𝗺𝗽𝗹𝗲𝘁𝗲 𝗮𝗹𝗹 𝗿𝗲𝗹𝗲𝘃𝗮𝗻𝘁 𝘀𝗲𝗰𝘁𝗶𝗼𝗻𝘀 ✪ 𝗣𝗿𝗼𝘃𝗶𝗱𝗲 𝗱𝗲𝘁𝗮𝗶𝗹𝗲𝗱 𝗮𝗻𝘀…"
type textarea "x"
type textarea "⚠️ 𝗙𝗢𝗥𝗠 𝗜𝗡𝗦𝗧𝗥𝗨𝗖𝗧𝗜𝗢𝗡𝗦 ⚠️ ✪ 𝗖𝗼𝗺𝗽𝗹𝗲𝘁𝗲 𝗮𝗹𝗹 𝗿𝗲𝗹𝗲𝘃𝗮𝗻𝘁 𝘀𝗲𝗰𝘁𝗶𝗼𝗻𝘀 ✪ 𝗣𝗿𝗼𝘃𝗶𝗱𝗲 𝗱𝗲𝘁𝗮𝗶𝗹𝗲𝗱 𝗮𝗻𝘀…"
type textarea "x"
type textarea "⚠️ 𝗙𝗢𝗥𝗠 𝗜𝗡𝗦𝗧𝗥𝗨𝗖𝗧𝗜𝗢𝗡𝗦 ⚠️ ✪ 𝗖𝗼𝗺𝗽𝗹𝗲𝘁𝗲 𝗮𝗹𝗹 𝗿𝗲𝗹𝗲𝘃𝗮𝗻𝘁 𝘀𝗲𝗰𝘁𝗶𝗼𝗻𝘀 ✪ 𝗣𝗿𝗼𝘃𝗶𝗱𝗲 𝗱𝗲𝘁𝗮𝗶𝗹𝗲𝗱 𝗮𝗻𝘀…"
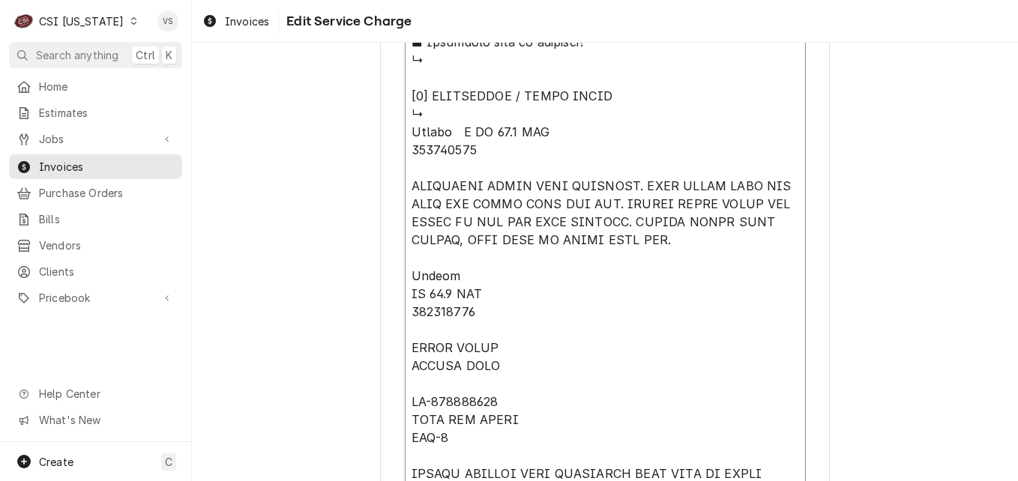
type textarea "x"
type textarea "⚠️ 𝗙𝗢𝗥𝗠 𝗜𝗡𝗦𝗧𝗥𝗨𝗖𝗧𝗜𝗢𝗡𝗦 ⚠️ ✪ 𝗖𝗼𝗺𝗽𝗹𝗲𝘁𝗲 𝗮𝗹𝗹 𝗿𝗲𝗹𝗲𝘃𝗮𝗻𝘁 𝘀𝗲𝗰𝘁𝗶𝗼𝗻𝘀 ✪ 𝗣𝗿𝗼𝘃𝗶𝗱𝗲 𝗱𝗲𝘁𝗮𝗶𝗹𝗲𝗱 𝗮𝗻𝘀…"
type textarea "x"
type textarea "⚠️ 𝗙𝗢𝗥𝗠 𝗜𝗡𝗦𝗧𝗥𝗨𝗖𝗧𝗜𝗢𝗡𝗦 ⚠️ ✪ 𝗖𝗼𝗺𝗽𝗹𝗲𝘁𝗲 𝗮𝗹𝗹 𝗿𝗲𝗹𝗲𝘃𝗮𝗻𝘁 𝘀𝗲𝗰𝘁𝗶𝗼𝗻𝘀 ✪ 𝗣𝗿𝗼𝘃𝗶𝗱𝗲 𝗱𝗲𝘁𝗮𝗶𝗹𝗲𝗱 𝗮𝗻𝘀…"
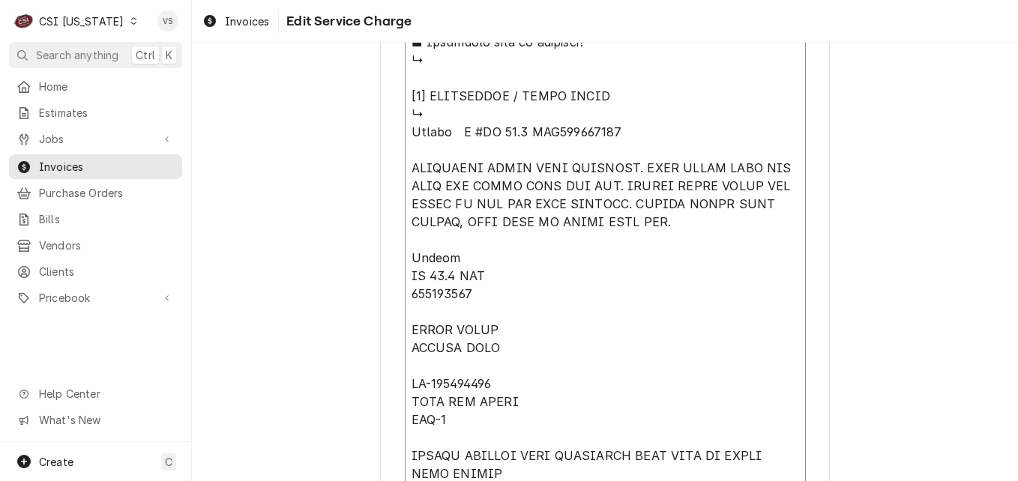
type textarea "x"
type textarea "⚠️ 𝗙𝗢𝗥𝗠 𝗜𝗡𝗦𝗧𝗥𝗨𝗖𝗧𝗜𝗢𝗡𝗦 ⚠️ ✪ 𝗖𝗼𝗺𝗽𝗹𝗲𝘁𝗲 𝗮𝗹𝗹 𝗿𝗲𝗹𝗲𝘃𝗮𝗻𝘁 𝘀𝗲𝗰𝘁𝗶𝗼𝗻𝘀 ✪ 𝗣𝗿𝗼𝘃𝗶𝗱𝗲 𝗱𝗲𝘁𝗮𝗶𝗹𝗲𝗱 𝗮𝗻𝘀…"
type textarea "x"
type textarea "⚠️ 𝗙𝗢𝗥𝗠 𝗜𝗡𝗦𝗧𝗥𝗨𝗖𝗧𝗜𝗢𝗡𝗦 ⚠️ ✪ 𝗖𝗼𝗺𝗽𝗹𝗲𝘁𝗲 𝗮𝗹𝗹 𝗿𝗲𝗹𝗲𝘃𝗮𝗻𝘁 𝘀𝗲𝗰𝘁𝗶𝗼𝗻𝘀 ✪ 𝗣𝗿𝗼𝘃𝗶𝗱𝗲 𝗱𝗲𝘁𝗮𝗶𝗹𝗲𝗱 𝗮𝗻𝘀…"
type textarea "x"
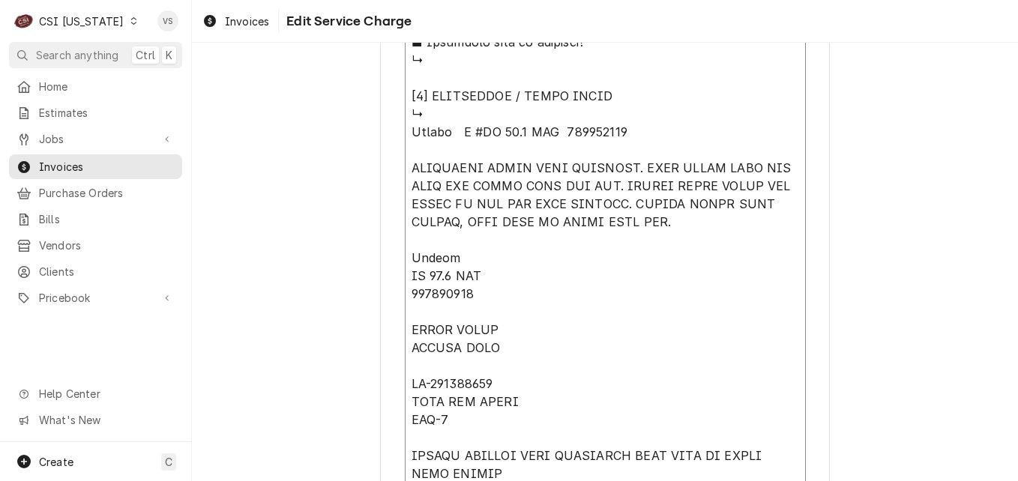
type textarea "⚠️ 𝗙𝗢𝗥𝗠 𝗜𝗡𝗦𝗧𝗥𝗨𝗖𝗧𝗜𝗢𝗡𝗦 ⚠️ ✪ 𝗖𝗼𝗺𝗽𝗹𝗲𝘁𝗲 𝗮𝗹𝗹 𝗿𝗲𝗹𝗲𝘃𝗮𝗻𝘁 𝘀𝗲𝗰𝘁𝗶𝗼𝗻𝘀 ✪ 𝗣𝗿𝗼𝘃𝗶𝗱𝗲 𝗱𝗲𝘁𝗮𝗶𝗹𝗲𝗱 𝗮𝗻𝘀…"
type textarea "x"
type textarea "⚠️ 𝗙𝗢𝗥𝗠 𝗜𝗡𝗦𝗧𝗥𝗨𝗖𝗧𝗜𝗢𝗡𝗦 ⚠️ ✪ 𝗖𝗼𝗺𝗽𝗹𝗲𝘁𝗲 𝗮𝗹𝗹 𝗿𝗲𝗹𝗲𝘃𝗮𝗻𝘁 𝘀𝗲𝗰𝘁𝗶𝗼𝗻𝘀 ✪ 𝗣𝗿𝗼𝘃𝗶𝗱𝗲 𝗱𝗲𝘁𝗮𝗶𝗹𝗲𝗱 𝗮𝗻𝘀…"
type textarea "x"
type textarea "⚠️ 𝗙𝗢𝗥𝗠 𝗜𝗡𝗦𝗧𝗥𝗨𝗖𝗧𝗜𝗢𝗡𝗦 ⚠️ ✪ 𝗖𝗼𝗺𝗽𝗹𝗲𝘁𝗲 𝗮𝗹𝗹 𝗿𝗲𝗹𝗲𝘃𝗮𝗻𝘁 𝘀𝗲𝗰𝘁𝗶𝗼𝗻𝘀 ✪ 𝗣𝗿𝗼𝘃𝗶𝗱𝗲 𝗱𝗲𝘁𝗮𝗶𝗹𝗲𝗱 𝗮𝗻𝘀…"
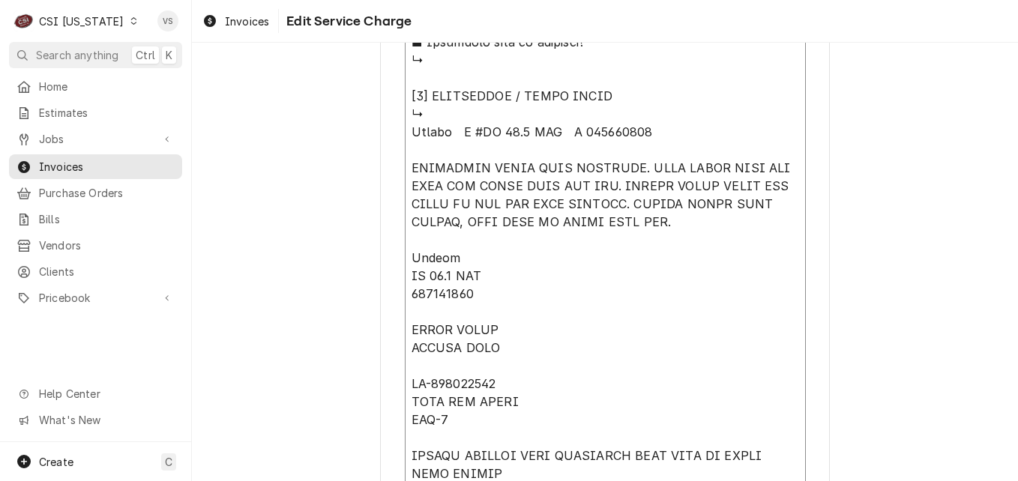
type textarea "x"
type textarea "⚠️ 𝗙𝗢𝗥𝗠 𝗜𝗡𝗦𝗧𝗥𝗨𝗖𝗧𝗜𝗢𝗡𝗦 ⚠️ ✪ 𝗖𝗼𝗺𝗽𝗹𝗲𝘁𝗲 𝗮𝗹𝗹 𝗿𝗲𝗹𝗲𝘃𝗮𝗻𝘁 𝘀𝗲𝗰𝘁𝗶𝗼𝗻𝘀 ✪ 𝗣𝗿𝗼𝘃𝗶𝗱𝗲 𝗱𝗲𝘁𝗮𝗶𝗹𝗲𝗱 𝗮𝗻𝘀…"
drag, startPoint x: 626, startPoint y: 205, endPoint x: 715, endPoint y: 220, distance: 90.5
type textarea "x"
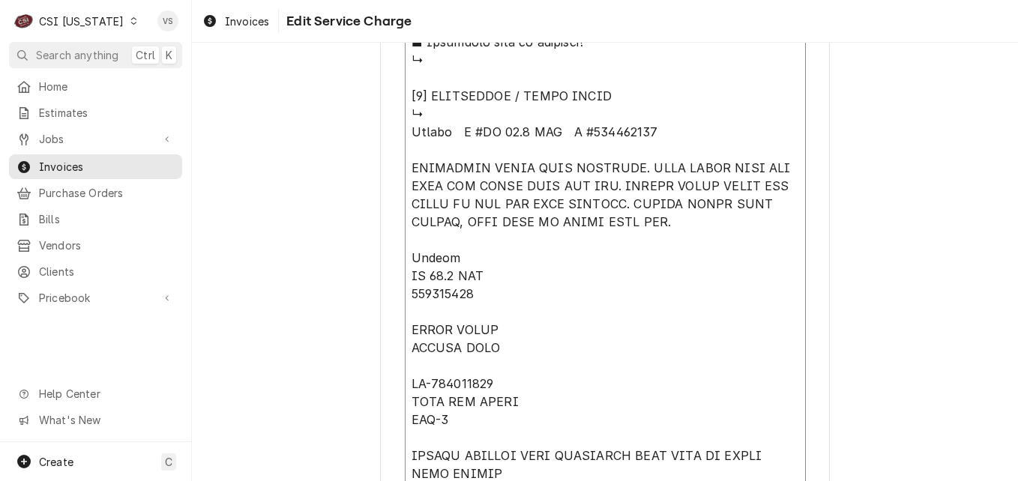
type textarea "⚠️ 𝗙𝗢𝗥𝗠 𝗜𝗡𝗦𝗧𝗥𝗨𝗖𝗧𝗜𝗢𝗡𝗦 ⚠️ ✪ 𝗖𝗼𝗺𝗽𝗹𝗲𝘁𝗲 𝗮𝗹𝗹 𝗿𝗲𝗹𝗲𝘃𝗮𝗻𝘁 𝘀𝗲𝗰𝘁𝗶𝗼𝗻𝘀 ✪ 𝗣𝗿𝗼𝘃𝗶𝗱𝗲 𝗱𝗲𝘁𝗮𝗶𝗹𝗲𝗱 𝗮𝗻𝘀…"
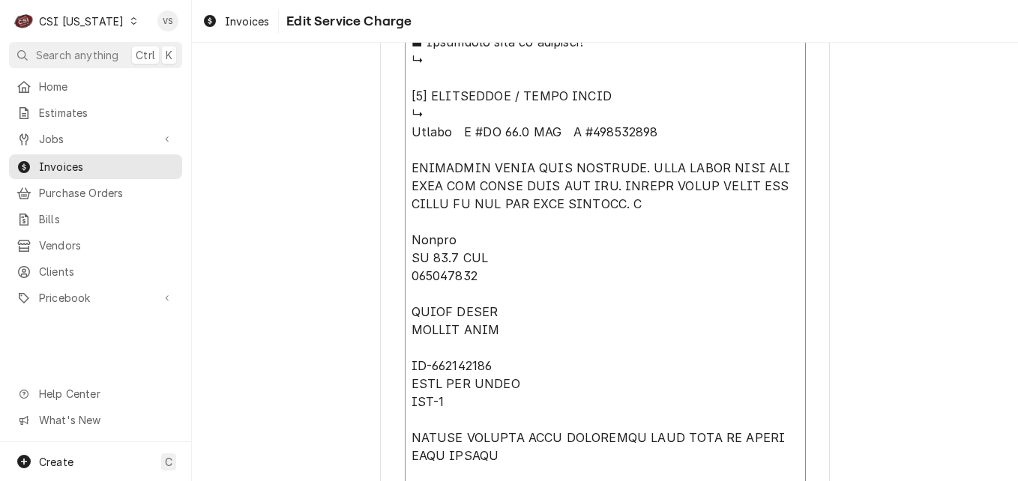
type textarea "x"
type textarea "⚠️ 𝗙𝗢𝗥𝗠 𝗜𝗡𝗦𝗧𝗥𝗨𝗖𝗧𝗜𝗢𝗡𝗦 ⚠️ ✪ 𝗖𝗼𝗺𝗽𝗹𝗲𝘁𝗲 𝗮𝗹𝗹 𝗿𝗲𝗹𝗲𝘃𝗮𝗻𝘁 𝘀𝗲𝗰𝘁𝗶𝗼𝗻𝘀 ✪ 𝗣𝗿𝗼𝘃𝗶𝗱𝗲 𝗱𝗲𝘁𝗮𝗶𝗹𝗲𝗱 𝗮𝗻𝘀…"
type textarea "x"
type textarea "⚠️ 𝗙𝗢𝗥𝗠 𝗜𝗡𝗦𝗧𝗥𝗨𝗖𝗧𝗜𝗢𝗡𝗦 ⚠️ ✪ 𝗖𝗼𝗺𝗽𝗹𝗲𝘁𝗲 𝗮𝗹𝗹 𝗿𝗲𝗹𝗲𝘃𝗮𝗻𝘁 𝘀𝗲𝗰𝘁𝗶𝗼𝗻𝘀 ✪ 𝗣𝗿𝗼𝘃𝗶𝗱𝗲 𝗱𝗲𝘁𝗮𝗶𝗹𝗲𝗱 𝗮𝗻𝘀…"
type textarea "x"
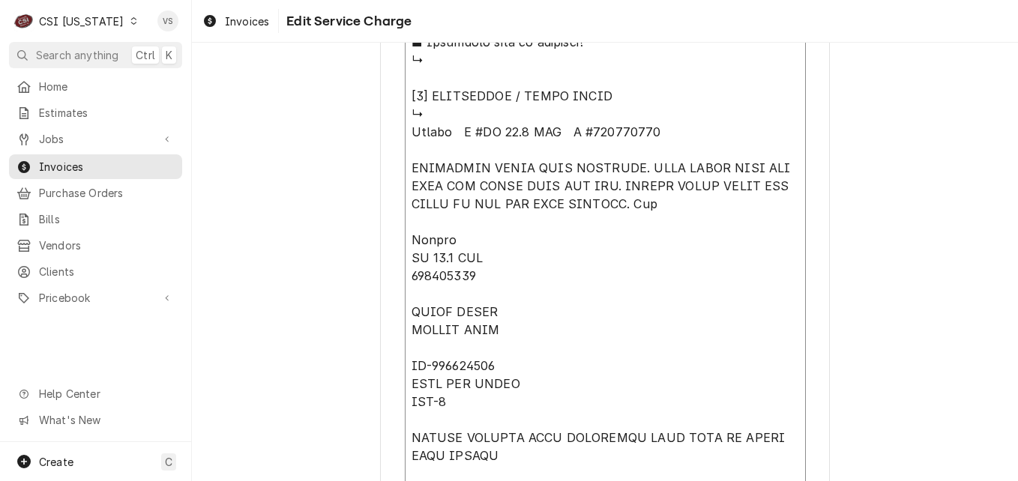
type textarea "⚠️ 𝗙𝗢𝗥𝗠 𝗜𝗡𝗦𝗧𝗥𝗨𝗖𝗧𝗜𝗢𝗡𝗦 ⚠️ ✪ 𝗖𝗼𝗺𝗽𝗹𝗲𝘁𝗲 𝗮𝗹𝗹 𝗿𝗲𝗹𝗲𝘃𝗮𝗻𝘁 𝘀𝗲𝗰𝘁𝗶𝗼𝗻𝘀 ✪ 𝗣𝗿𝗼𝘃𝗶𝗱𝗲 𝗱𝗲𝘁𝗮𝗶𝗹𝗲𝗱 𝗮𝗻𝘀…"
type textarea "x"
type textarea "⚠️ 𝗙𝗢𝗥𝗠 𝗜𝗡𝗦𝗧𝗥𝗨𝗖𝗧𝗜𝗢𝗡𝗦 ⚠️ ✪ 𝗖𝗼𝗺𝗽𝗹𝗲𝘁𝗲 𝗮𝗹𝗹 𝗿𝗲𝗹𝗲𝘃𝗮𝗻𝘁 𝘀𝗲𝗰𝘁𝗶𝗼𝗻𝘀 ✪ 𝗣𝗿𝗼𝘃𝗶𝗱𝗲 𝗱𝗲𝘁𝗮𝗶𝗹𝗲𝗱 𝗮𝗻𝘀…"
type textarea "x"
type textarea "⚠️ 𝗙𝗢𝗥𝗠 𝗜𝗡𝗦𝗧𝗥𝗨𝗖𝗧𝗜𝗢𝗡𝗦 ⚠️ ✪ 𝗖𝗼𝗺𝗽𝗹𝗲𝘁𝗲 𝗮𝗹𝗹 𝗿𝗲𝗹𝗲𝘃𝗮𝗻𝘁 𝘀𝗲𝗰𝘁𝗶𝗼𝗻𝘀 ✪ 𝗣𝗿𝗼𝘃𝗶𝗱𝗲 𝗱𝗲𝘁𝗮𝗶𝗹𝗲𝗱 𝗮𝗻𝘀…"
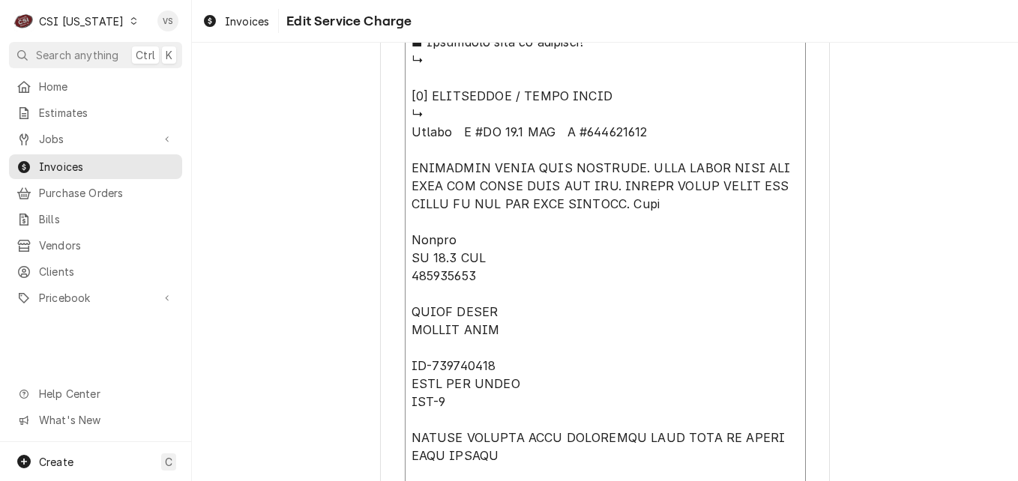
type textarea "x"
type textarea "⚠️ 𝗙𝗢𝗥𝗠 𝗜𝗡𝗦𝗧𝗥𝗨𝗖𝗧𝗜𝗢𝗡𝗦 ⚠️ ✪ 𝗖𝗼𝗺𝗽𝗹𝗲𝘁𝗲 𝗮𝗹𝗹 𝗿𝗲𝗹𝗲𝘃𝗮𝗻𝘁 𝘀𝗲𝗰𝘁𝗶𝗼𝗻𝘀 ✪ 𝗣𝗿𝗼𝘃𝗶𝗱𝗲 𝗱𝗲𝘁𝗮𝗶𝗹𝗲𝗱 𝗮𝗻𝘀…"
type textarea "x"
type textarea "⚠️ 𝗙𝗢𝗥𝗠 𝗜𝗡𝗦𝗧𝗥𝗨𝗖𝗧𝗜𝗢𝗡𝗦 ⚠️ ✪ 𝗖𝗼𝗺𝗽𝗹𝗲𝘁𝗲 𝗮𝗹𝗹 𝗿𝗲𝗹𝗲𝘃𝗮𝗻𝘁 𝘀𝗲𝗰𝘁𝗶𝗼𝗻𝘀 ✪ 𝗣𝗿𝗼𝘃𝗶𝗱𝗲 𝗱𝗲𝘁𝗮𝗶𝗹𝗲𝗱 𝗮𝗻𝘀…"
type textarea "x"
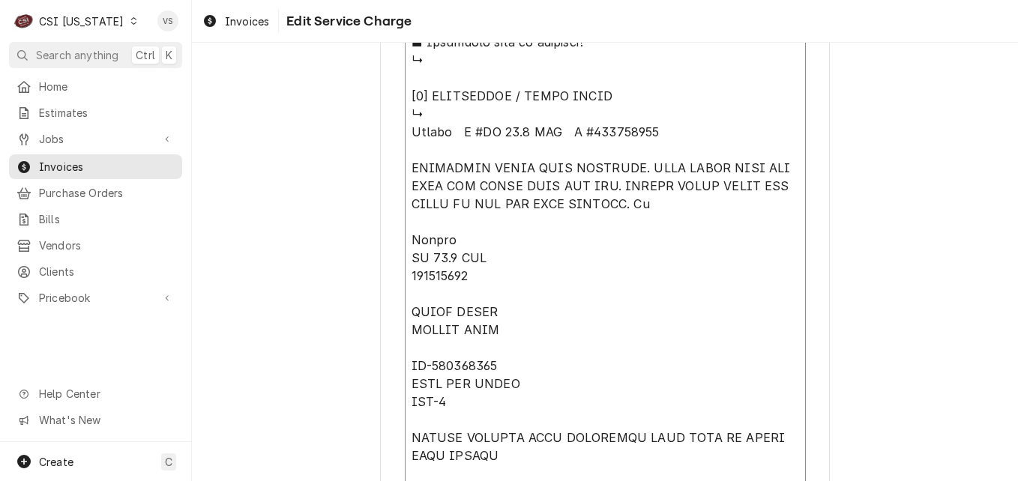
type textarea "⚠️ 𝗙𝗢𝗥𝗠 𝗜𝗡𝗦𝗧𝗥𝗨𝗖𝗧𝗜𝗢𝗡𝗦 ⚠️ ✪ 𝗖𝗼𝗺𝗽𝗹𝗲𝘁𝗲 𝗮𝗹𝗹 𝗿𝗲𝗹𝗲𝘃𝗮𝗻𝘁 𝘀𝗲𝗰𝘁𝗶𝗼𝗻𝘀 ✪ 𝗣𝗿𝗼𝘃𝗶𝗱𝗲 𝗱𝗲𝘁𝗮𝗶𝗹𝗲𝗱 𝗮𝗻𝘀…"
type textarea "x"
type textarea "⚠️ 𝗙𝗢𝗥𝗠 𝗜𝗡𝗦𝗧𝗥𝗨𝗖𝗧𝗜𝗢𝗡𝗦 ⚠️ ✪ 𝗖𝗼𝗺𝗽𝗹𝗲𝘁𝗲 𝗮𝗹𝗹 𝗿𝗲𝗹𝗲𝘃𝗮𝗻𝘁 𝘀𝗲𝗰𝘁𝗶𝗼𝗻𝘀 ✪ 𝗣𝗿𝗼𝘃𝗶𝗱𝗲 𝗱𝗲𝘁𝗮𝗶𝗹𝗲𝗱 𝗮𝗻𝘀…"
type textarea "x"
type textarea "⚠️ 𝗙𝗢𝗥𝗠 𝗜𝗡𝗦𝗧𝗥𝗨𝗖𝗧𝗜𝗢𝗡𝗦 ⚠️ ✪ 𝗖𝗼𝗺𝗽𝗹𝗲𝘁𝗲 𝗮𝗹𝗹 𝗿𝗲𝗹𝗲𝘃𝗮𝗻𝘁 𝘀𝗲𝗰𝘁𝗶𝗼𝗻𝘀 ✪ 𝗣𝗿𝗼𝘃𝗶𝗱𝗲 𝗱𝗲𝘁𝗮𝗶𝗹𝗲𝗱 𝗮𝗻𝘀…"
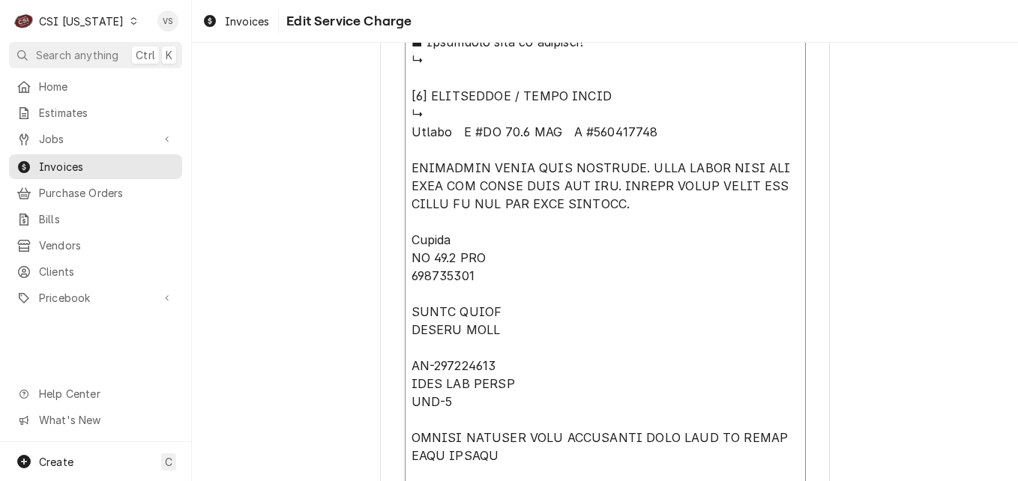
type textarea "x"
type textarea "⚠️ 𝗙𝗢𝗥𝗠 𝗜𝗡𝗦𝗧𝗥𝗨𝗖𝗧𝗜𝗢𝗡𝗦 ⚠️ ✪ 𝗖𝗼𝗺𝗽𝗹𝗲𝘁𝗲 𝗮𝗹𝗹 𝗿𝗲𝗹𝗲𝘃𝗮𝗻𝘁 𝘀𝗲𝗰𝘁𝗶𝗼𝗻𝘀 ✪ 𝗣𝗿𝗼𝘃𝗶𝗱𝗲 𝗱𝗲𝘁𝗮𝗶𝗹𝗲𝗱 𝗮𝗻𝘀…"
type textarea "x"
type textarea "⚠️ 𝗙𝗢𝗥𝗠 𝗜𝗡𝗦𝗧𝗥𝗨𝗖𝗧𝗜𝗢𝗡𝗦 ⚠️ ✪ 𝗖𝗼𝗺𝗽𝗹𝗲𝘁𝗲 𝗮𝗹𝗹 𝗿𝗲𝗹𝗲𝘃𝗮𝗻𝘁 𝘀𝗲𝗰𝘁𝗶𝗼𝗻𝘀 ✪ 𝗣𝗿𝗼𝘃𝗶𝗱𝗲 𝗱𝗲𝘁𝗮𝗶𝗹𝗲𝗱 𝗮𝗻𝘀…"
type textarea "x"
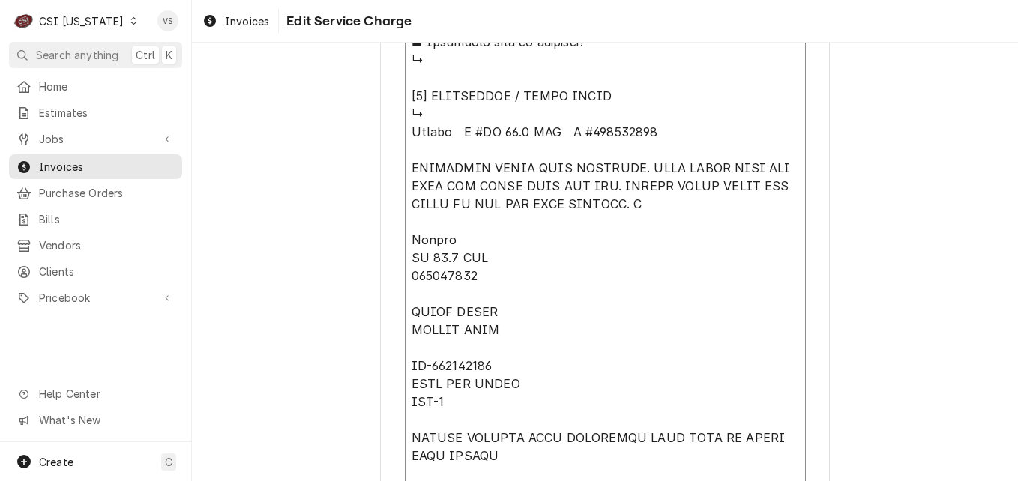
type textarea "⚠️ 𝗙𝗢𝗥𝗠 𝗜𝗡𝗦𝗧𝗥𝗨𝗖𝗧𝗜𝗢𝗡𝗦 ⚠️ ✪ 𝗖𝗼𝗺𝗽𝗹𝗲𝘁𝗲 𝗮𝗹𝗹 𝗿𝗲𝗹𝗲𝘃𝗮𝗻𝘁 𝘀𝗲𝗰𝘁𝗶𝗼𝗻𝘀 ✪ 𝗣𝗿𝗼𝘃𝗶𝗱𝗲 𝗱𝗲𝘁𝗮𝗶𝗹𝗲𝗱 𝗮𝗻𝘀…"
type textarea "x"
type textarea "⚠️ 𝗙𝗢𝗥𝗠 𝗜𝗡𝗦𝗧𝗥𝗨𝗖𝗧𝗜𝗢𝗡𝗦 ⚠️ ✪ 𝗖𝗼𝗺𝗽𝗹𝗲𝘁𝗲 𝗮𝗹𝗹 𝗿𝗲𝗹𝗲𝘃𝗮𝗻𝘁 𝘀𝗲𝗰𝘁𝗶𝗼𝗻𝘀 ✪ 𝗣𝗿𝗼𝘃𝗶𝗱𝗲 𝗱𝗲𝘁𝗮𝗶𝗹𝗲𝗱 𝗮𝗻𝘀…"
type textarea "x"
type textarea "⚠️ 𝗙𝗢𝗥𝗠 𝗜𝗡𝗦𝗧𝗥𝗨𝗖𝗧𝗜𝗢𝗡𝗦 ⚠️ ✪ 𝗖𝗼𝗺𝗽𝗹𝗲𝘁𝗲 𝗮𝗹𝗹 𝗿𝗲𝗹𝗲𝘃𝗮𝗻𝘁 𝘀𝗲𝗰𝘁𝗶𝗼𝗻𝘀 ✪ 𝗣𝗿𝗼𝘃𝗶𝗱𝗲 𝗱𝗲𝘁𝗮𝗶𝗹𝗲𝗱 𝗮𝗻𝘀…"
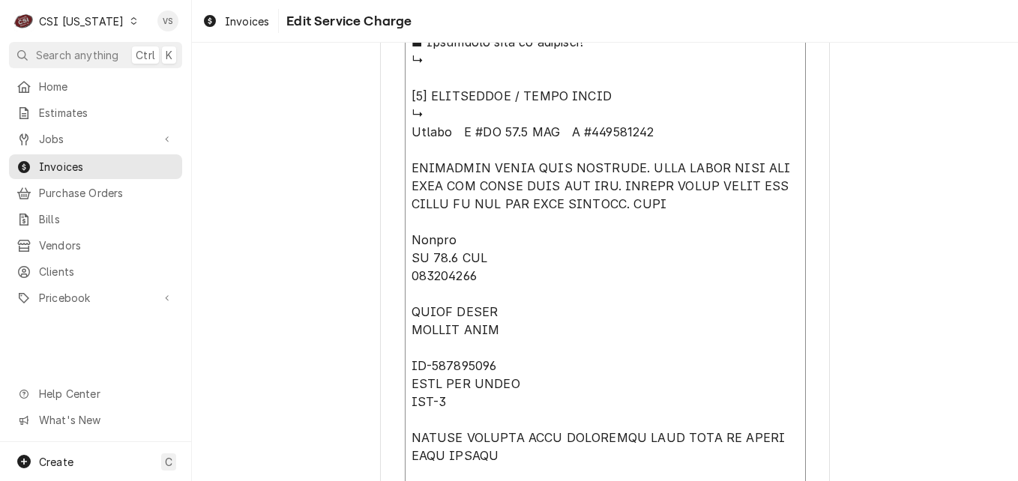
type textarea "x"
type textarea "⚠️ 𝗙𝗢𝗥𝗠 𝗜𝗡𝗦𝗧𝗥𝗨𝗖𝗧𝗜𝗢𝗡𝗦 ⚠️ ✪ 𝗖𝗼𝗺𝗽𝗹𝗲𝘁𝗲 𝗮𝗹𝗹 𝗿𝗲𝗹𝗲𝘃𝗮𝗻𝘁 𝘀𝗲𝗰𝘁𝗶𝗼𝗻𝘀 ✪ 𝗣𝗿𝗼𝘃𝗶𝗱𝗲 𝗱𝗲𝘁𝗮𝗶𝗹𝗲𝗱 𝗮𝗻𝘀…"
type textarea "x"
type textarea "⚠️ 𝗙𝗢𝗥𝗠 𝗜𝗡𝗦𝗧𝗥𝗨𝗖𝗧𝗜𝗢𝗡𝗦 ⚠️ ✪ 𝗖𝗼𝗺𝗽𝗹𝗲𝘁𝗲 𝗮𝗹𝗹 𝗿𝗲𝗹𝗲𝘃𝗮𝗻𝘁 𝘀𝗲𝗰𝘁𝗶𝗼𝗻𝘀 ✪ 𝗣𝗿𝗼𝘃𝗶𝗱𝗲 𝗱𝗲𝘁𝗮𝗶𝗹𝗲𝗱 𝗮𝗻𝘀…"
type textarea "x"
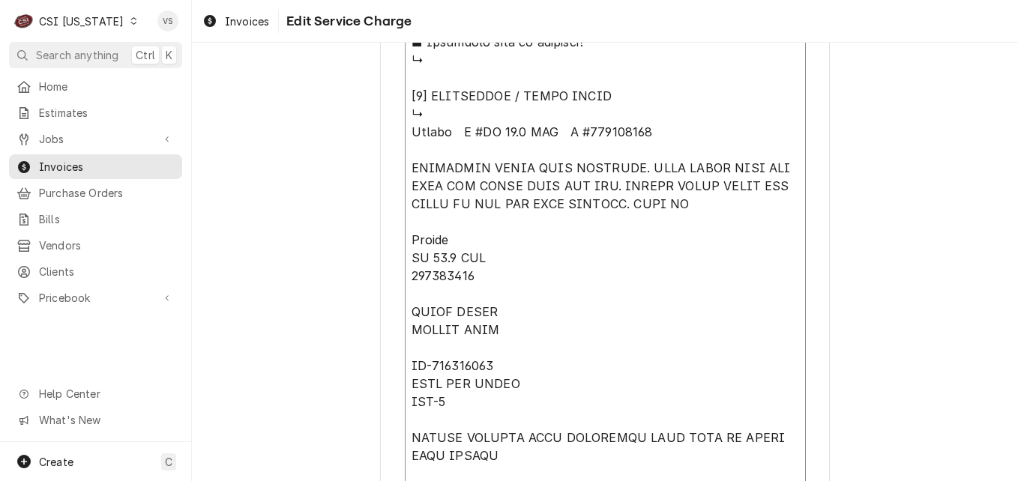
type textarea "⚠️ 𝗙𝗢𝗥𝗠 𝗜𝗡𝗦𝗧𝗥𝗨𝗖𝗧𝗜𝗢𝗡𝗦 ⚠️ ✪ 𝗖𝗼𝗺𝗽𝗹𝗲𝘁𝗲 𝗮𝗹𝗹 𝗿𝗲𝗹𝗲𝘃𝗮𝗻𝘁 𝘀𝗲𝗰𝘁𝗶𝗼𝗻𝘀 ✪ 𝗣𝗿𝗼𝘃𝗶𝗱𝗲 𝗱𝗲𝘁𝗮𝗶𝗹𝗲𝗱 𝗮𝗻𝘀…"
type textarea "x"
type textarea "⚠️ 𝗙𝗢𝗥𝗠 𝗜𝗡𝗦𝗧𝗥𝗨𝗖𝗧𝗜𝗢𝗡𝗦 ⚠️ ✪ 𝗖𝗼𝗺𝗽𝗹𝗲𝘁𝗲 𝗮𝗹𝗹 𝗿𝗲𝗹𝗲𝘃𝗮𝗻𝘁 𝘀𝗲𝗰𝘁𝗶𝗼𝗻𝘀 ✪ 𝗣𝗿𝗼𝘃𝗶𝗱𝗲 𝗱𝗲𝘁𝗮𝗶𝗹𝗲𝗱 𝗮𝗻𝘀…"
type textarea "x"
type textarea "⚠️ 𝗙𝗢𝗥𝗠 𝗜𝗡𝗦𝗧𝗥𝗨𝗖𝗧𝗜𝗢𝗡𝗦 ⚠️ ✪ 𝗖𝗼𝗺𝗽𝗹𝗲𝘁𝗲 𝗮𝗹𝗹 𝗿𝗲𝗹𝗲𝘃𝗮𝗻𝘁 𝘀𝗲𝗰𝘁𝗶𝗼𝗻𝘀 ✪ 𝗣𝗿𝗼𝘃𝗶𝗱𝗲 𝗱𝗲𝘁𝗮𝗶𝗹𝗲𝗱 𝗮𝗻𝘀…"
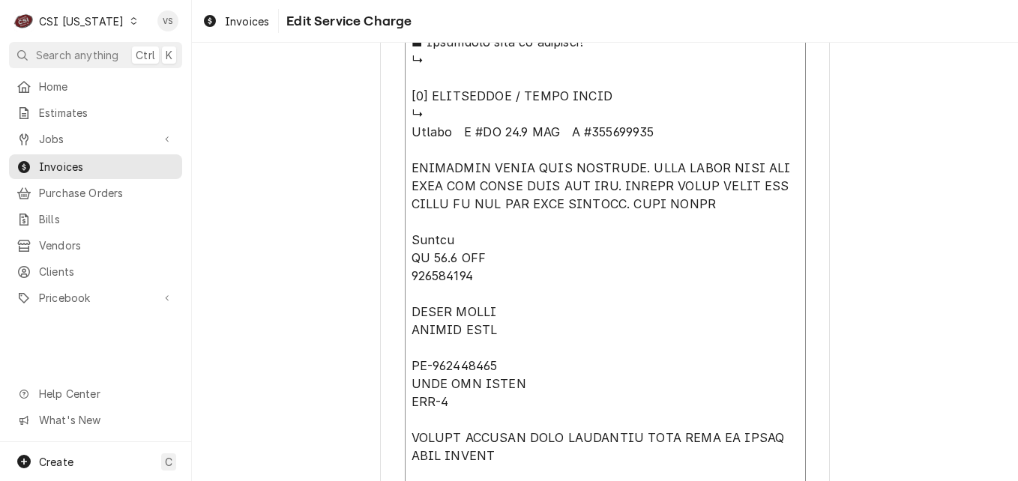
type textarea "x"
type textarea "⚠️ 𝗙𝗢𝗥𝗠 𝗜𝗡𝗦𝗧𝗥𝗨𝗖𝗧𝗜𝗢𝗡𝗦 ⚠️ ✪ 𝗖𝗼𝗺𝗽𝗹𝗲𝘁𝗲 𝗮𝗹𝗹 𝗿𝗲𝗹𝗲𝘃𝗮𝗻𝘁 𝘀𝗲𝗰𝘁𝗶𝗼𝗻𝘀 ✪ 𝗣𝗿𝗼𝘃𝗶𝗱𝗲 𝗱𝗲𝘁𝗮𝗶𝗹𝗲𝗱 𝗮𝗻𝘀…"
type textarea "x"
type textarea "⚠️ 𝗙𝗢𝗥𝗠 𝗜𝗡𝗦𝗧𝗥𝗨𝗖𝗧𝗜𝗢𝗡𝗦 ⚠️ ✪ 𝗖𝗼𝗺𝗽𝗹𝗲𝘁𝗲 𝗮𝗹𝗹 𝗿𝗲𝗹𝗲𝘃𝗮𝗻𝘁 𝘀𝗲𝗰𝘁𝗶𝗼𝗻𝘀 ✪ 𝗣𝗿𝗼𝘃𝗶𝗱𝗲 𝗱𝗲𝘁𝗮𝗶𝗹𝗲𝗱 𝗮𝗻𝘀…"
type textarea "x"
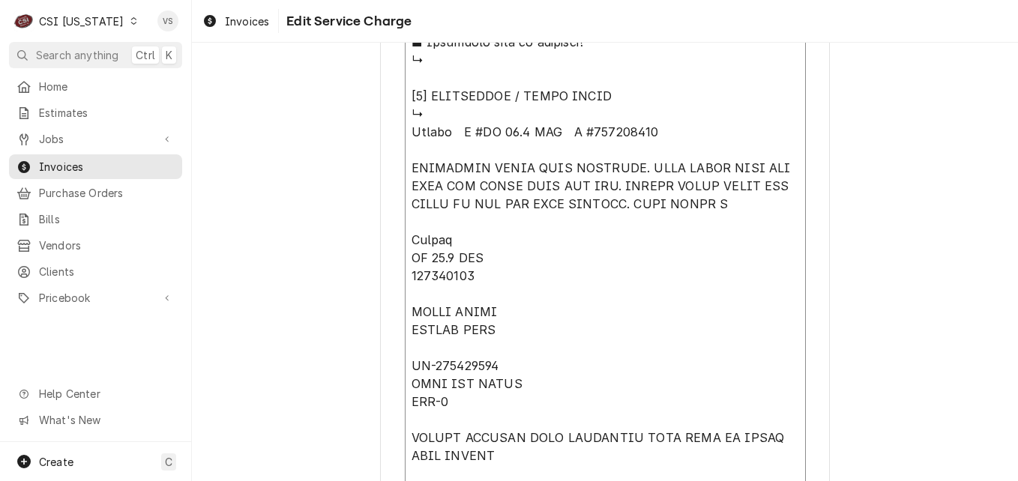
type textarea "⚠️ 𝗙𝗢𝗥𝗠 𝗜𝗡𝗦𝗧𝗥𝗨𝗖𝗧𝗜𝗢𝗡𝗦 ⚠️ ✪ 𝗖𝗼𝗺𝗽𝗹𝗲𝘁𝗲 𝗮𝗹𝗹 𝗿𝗲𝗹𝗲𝘃𝗮𝗻𝘁 𝘀𝗲𝗰𝘁𝗶𝗼𝗻𝘀 ✪ 𝗣𝗿𝗼𝘃𝗶𝗱𝗲 𝗱𝗲𝘁𝗮𝗶𝗹𝗲𝗱 𝗮𝗻𝘀…"
type textarea "x"
type textarea "⚠️ 𝗙𝗢𝗥𝗠 𝗜𝗡𝗦𝗧𝗥𝗨𝗖𝗧𝗜𝗢𝗡𝗦 ⚠️ ✪ 𝗖𝗼𝗺𝗽𝗹𝗲𝘁𝗲 𝗮𝗹𝗹 𝗿𝗲𝗹𝗲𝘃𝗮𝗻𝘁 𝘀𝗲𝗰𝘁𝗶𝗼𝗻𝘀 ✪ 𝗣𝗿𝗼𝘃𝗶𝗱𝗲 𝗱𝗲𝘁𝗮𝗶𝗹𝗲𝗱 𝗮𝗻𝘀…"
type textarea "x"
type textarea "⚠️ 𝗙𝗢𝗥𝗠 𝗜𝗡𝗦𝗧𝗥𝗨𝗖𝗧𝗜𝗢𝗡𝗦 ⚠️ ✪ 𝗖𝗼𝗺𝗽𝗹𝗲𝘁𝗲 𝗮𝗹𝗹 𝗿𝗲𝗹𝗲𝘃𝗮𝗻𝘁 𝘀𝗲𝗰𝘁𝗶𝗼𝗻𝘀 ✪ 𝗣𝗿𝗼𝘃𝗶𝗱𝗲 𝗱𝗲𝘁𝗮𝗶𝗹𝗲𝗱 𝗮𝗻𝘀…"
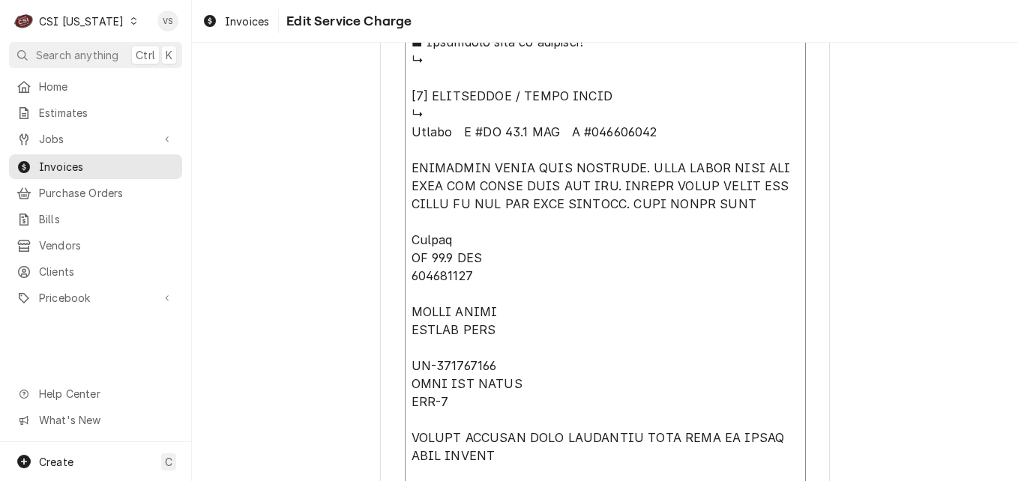
type textarea "x"
type textarea "⚠️ 𝗙𝗢𝗥𝗠 𝗜𝗡𝗦𝗧𝗥𝗨𝗖𝗧𝗜𝗢𝗡𝗦 ⚠️ ✪ 𝗖𝗼𝗺𝗽𝗹𝗲𝘁𝗲 𝗮𝗹𝗹 𝗿𝗲𝗹𝗲𝘃𝗮𝗻𝘁 𝘀𝗲𝗰𝘁𝗶𝗼𝗻𝘀 ✪ 𝗣𝗿𝗼𝘃𝗶𝗱𝗲 𝗱𝗲𝘁𝗮𝗶𝗹𝗲𝗱 𝗮𝗻𝘀…"
type textarea "x"
type textarea "⚠️ 𝗙𝗢𝗥𝗠 𝗜𝗡𝗦𝗧𝗥𝗨𝗖𝗧𝗜𝗢𝗡𝗦 ⚠️ ✪ 𝗖𝗼𝗺𝗽𝗹𝗲𝘁𝗲 𝗮𝗹𝗹 𝗿𝗲𝗹𝗲𝘃𝗮𝗻𝘁 𝘀𝗲𝗰𝘁𝗶𝗼𝗻𝘀 ✪ 𝗣𝗿𝗼𝘃𝗶𝗱𝗲 𝗱𝗲𝘁𝗮𝗶𝗹𝗲𝗱 𝗮𝗻𝘀…"
type textarea "x"
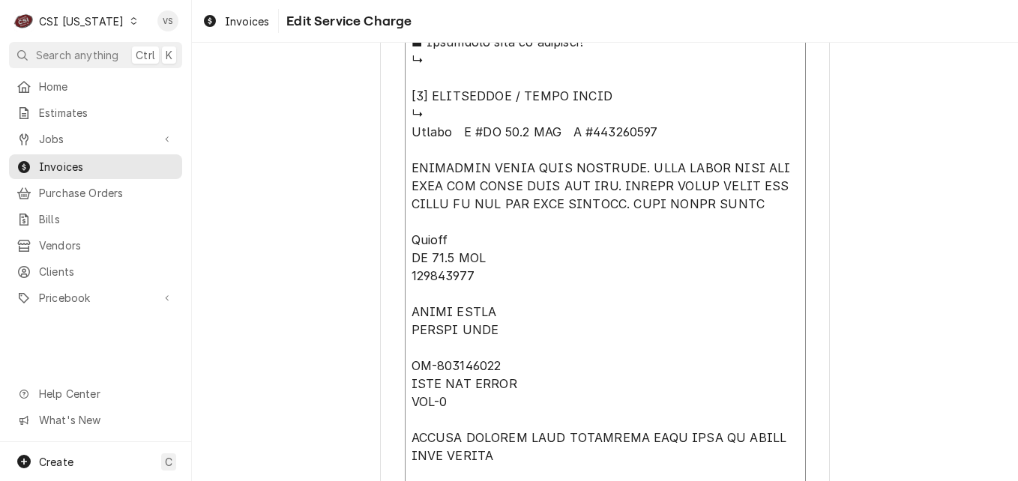
type textarea "⚠️ 𝗙𝗢𝗥𝗠 𝗜𝗡𝗦𝗧𝗥𝗨𝗖𝗧𝗜𝗢𝗡𝗦 ⚠️ ✪ 𝗖𝗼𝗺𝗽𝗹𝗲𝘁𝗲 𝗮𝗹𝗹 𝗿𝗲𝗹𝗲𝘃𝗮𝗻𝘁 𝘀𝗲𝗰𝘁𝗶𝗼𝗻𝘀 ✪ 𝗣𝗿𝗼𝘃𝗶𝗱𝗲 𝗱𝗲𝘁𝗮𝗶𝗹𝗲𝗱 𝗮𝗻𝘀…"
type textarea "x"
type textarea "⚠️ 𝗙𝗢𝗥𝗠 𝗜𝗡𝗦𝗧𝗥𝗨𝗖𝗧𝗜𝗢𝗡𝗦 ⚠️ ✪ 𝗖𝗼𝗺𝗽𝗹𝗲𝘁𝗲 𝗮𝗹𝗹 𝗿𝗲𝗹𝗲𝘃𝗮𝗻𝘁 𝘀𝗲𝗰𝘁𝗶𝗼𝗻𝘀 ✪ 𝗣𝗿𝗼𝘃𝗶𝗱𝗲 𝗱𝗲𝘁𝗮𝗶𝗹𝗲𝗱 𝗮𝗻𝘀…"
type textarea "x"
type textarea "⚠️ 𝗙𝗢𝗥𝗠 𝗜𝗡𝗦𝗧𝗥𝗨𝗖𝗧𝗜𝗢𝗡𝗦 ⚠️ ✪ 𝗖𝗼𝗺𝗽𝗹𝗲𝘁𝗲 𝗮𝗹𝗹 𝗿𝗲𝗹𝗲𝘃𝗮𝗻𝘁 𝘀𝗲𝗰𝘁𝗶𝗼𝗻𝘀 ✪ 𝗣𝗿𝗼𝘃𝗶𝗱𝗲 𝗱𝗲𝘁𝗮𝗶𝗹𝗲𝗱 𝗮𝗻𝘀…"
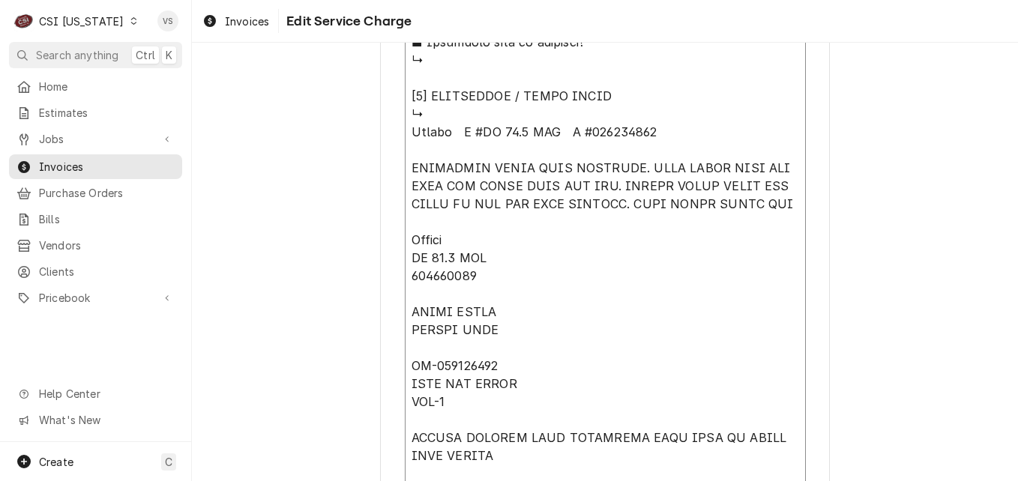
type textarea "x"
type textarea "⚠️ 𝗙𝗢𝗥𝗠 𝗜𝗡𝗦𝗧𝗥𝗨𝗖𝗧𝗜𝗢𝗡𝗦 ⚠️ ✪ 𝗖𝗼𝗺𝗽𝗹𝗲𝘁𝗲 𝗮𝗹𝗹 𝗿𝗲𝗹𝗲𝘃𝗮𝗻𝘁 𝘀𝗲𝗰𝘁𝗶𝗼𝗻𝘀 ✪ 𝗣𝗿𝗼𝘃𝗶𝗱𝗲 𝗱𝗲𝘁𝗮𝗶𝗹𝗲𝗱 𝗮𝗻𝘀…"
type textarea "x"
type textarea "⚠️ 𝗙𝗢𝗥𝗠 𝗜𝗡𝗦𝗧𝗥𝗨𝗖𝗧𝗜𝗢𝗡𝗦 ⚠️ ✪ 𝗖𝗼𝗺𝗽𝗹𝗲𝘁𝗲 𝗮𝗹𝗹 𝗿𝗲𝗹𝗲𝘃𝗮𝗻𝘁 𝘀𝗲𝗰𝘁𝗶𝗼𝗻𝘀 ✪ 𝗣𝗿𝗼𝘃𝗶𝗱𝗲 𝗱𝗲𝘁𝗮𝗶𝗹𝗲𝗱 𝗮𝗻𝘀…"
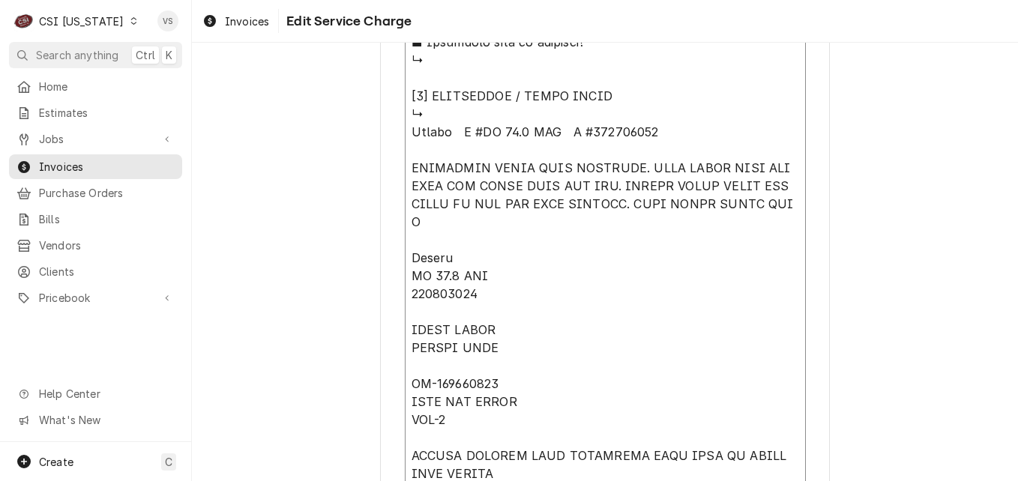
type textarea "x"
type textarea "⚠️ 𝗙𝗢𝗥𝗠 𝗜𝗡𝗦𝗧𝗥𝗨𝗖𝗧𝗜𝗢𝗡𝗦 ⚠️ ✪ 𝗖𝗼𝗺𝗽𝗹𝗲𝘁𝗲 𝗮𝗹𝗹 𝗿𝗲𝗹𝗲𝘃𝗮𝗻𝘁 𝘀𝗲𝗰𝘁𝗶𝗼𝗻𝘀 ✪ 𝗣𝗿𝗼𝘃𝗶𝗱𝗲 𝗱𝗲𝘁𝗮𝗶𝗹𝗲𝗱 𝗮𝗻𝘀…"
type textarea "x"
type textarea "⚠️ 𝗙𝗢𝗥𝗠 𝗜𝗡𝗦𝗧𝗥𝗨𝗖𝗧𝗜𝗢𝗡𝗦 ⚠️ ✪ 𝗖𝗼𝗺𝗽𝗹𝗲𝘁𝗲 𝗮𝗹𝗹 𝗿𝗲𝗹𝗲𝘃𝗮𝗻𝘁 𝘀𝗲𝗰𝘁𝗶𝗼𝗻𝘀 ✪ 𝗣𝗿𝗼𝘃𝗶𝗱𝗲 𝗱𝗲𝘁𝗮𝗶𝗹𝗲𝗱 𝗮𝗻𝘀…"
type textarea "x"
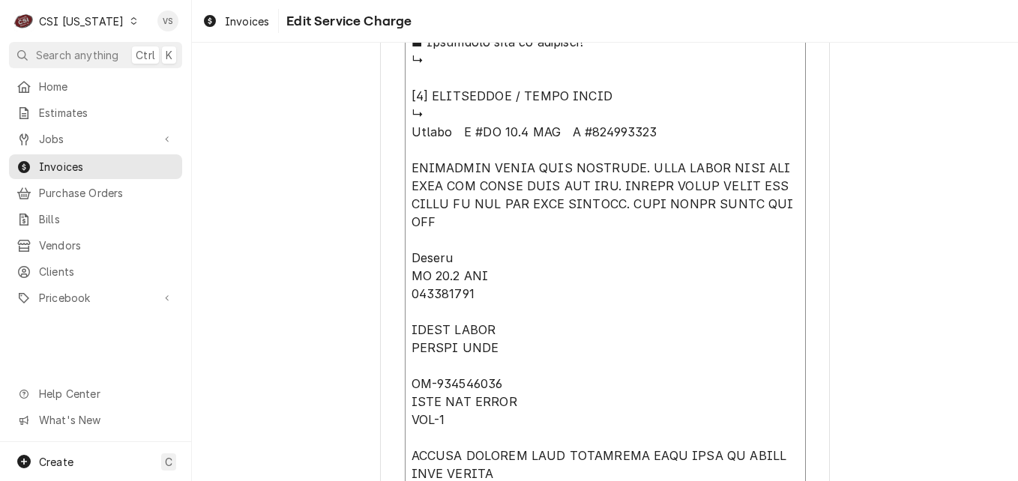
type textarea "⚠️ 𝗙𝗢𝗥𝗠 𝗜𝗡𝗦𝗧𝗥𝗨𝗖𝗧𝗜𝗢𝗡𝗦 ⚠️ ✪ 𝗖𝗼𝗺𝗽𝗹𝗲𝘁𝗲 𝗮𝗹𝗹 𝗿𝗲𝗹𝗲𝘃𝗮𝗻𝘁 𝘀𝗲𝗰𝘁𝗶𝗼𝗻𝘀 ✪ 𝗣𝗿𝗼𝘃𝗶𝗱𝗲 𝗱𝗲𝘁𝗮𝗶𝗹𝗲𝗱 𝗮𝗻𝘀…"
type textarea "x"
type textarea "⚠️ 𝗙𝗢𝗥𝗠 𝗜𝗡𝗦𝗧𝗥𝗨𝗖𝗧𝗜𝗢𝗡𝗦 ⚠️ ✪ 𝗖𝗼𝗺𝗽𝗹𝗲𝘁𝗲 𝗮𝗹𝗹 𝗿𝗲𝗹𝗲𝘃𝗮𝗻𝘁 𝘀𝗲𝗰𝘁𝗶𝗼𝗻𝘀 ✪ 𝗣𝗿𝗼𝘃𝗶𝗱𝗲 𝗱𝗲𝘁𝗮𝗶𝗹𝗲𝗱 𝗮𝗻𝘀…"
type textarea "x"
type textarea "⚠️ 𝗙𝗢𝗥𝗠 𝗜𝗡𝗦𝗧𝗥𝗨𝗖𝗧𝗜𝗢𝗡𝗦 ⚠️ ✪ 𝗖𝗼𝗺𝗽𝗹𝗲𝘁𝗲 𝗮𝗹𝗹 𝗿𝗲𝗹𝗲𝘃𝗮𝗻𝘁 𝘀𝗲𝗰𝘁𝗶𝗼𝗻𝘀 ✪ 𝗣𝗿𝗼𝘃𝗶𝗱𝗲 𝗱𝗲𝘁𝗮𝗶𝗹𝗲𝗱 𝗮𝗻𝘀…"
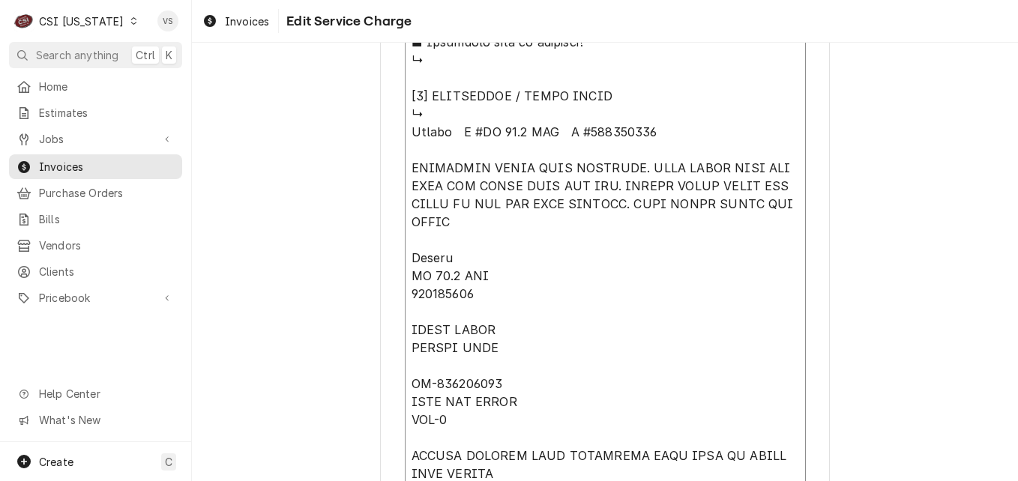
type textarea "x"
type textarea "⚠️ 𝗙𝗢𝗥𝗠 𝗜𝗡𝗦𝗧𝗥𝗨𝗖𝗧𝗜𝗢𝗡𝗦 ⚠️ ✪ 𝗖𝗼𝗺𝗽𝗹𝗲𝘁𝗲 𝗮𝗹𝗹 𝗿𝗲𝗹𝗲𝘃𝗮𝗻𝘁 𝘀𝗲𝗰𝘁𝗶𝗼𝗻𝘀 ✪ 𝗣𝗿𝗼𝘃𝗶𝗱𝗲 𝗱𝗲𝘁𝗮𝗶𝗹𝗲𝗱 𝗮𝗻𝘀…"
type textarea "x"
type textarea "⚠️ 𝗙𝗢𝗥𝗠 𝗜𝗡𝗦𝗧𝗥𝗨𝗖𝗧𝗜𝗢𝗡𝗦 ⚠️ ✪ 𝗖𝗼𝗺𝗽𝗹𝗲𝘁𝗲 𝗮𝗹𝗹 𝗿𝗲𝗹𝗲𝘃𝗮𝗻𝘁 𝘀𝗲𝗰𝘁𝗶𝗼𝗻𝘀 ✪ 𝗣𝗿𝗼𝘃𝗶𝗱𝗲 𝗱𝗲𝘁𝗮𝗶𝗹𝗲𝗱 𝗮𝗻𝘀…"
type textarea "x"
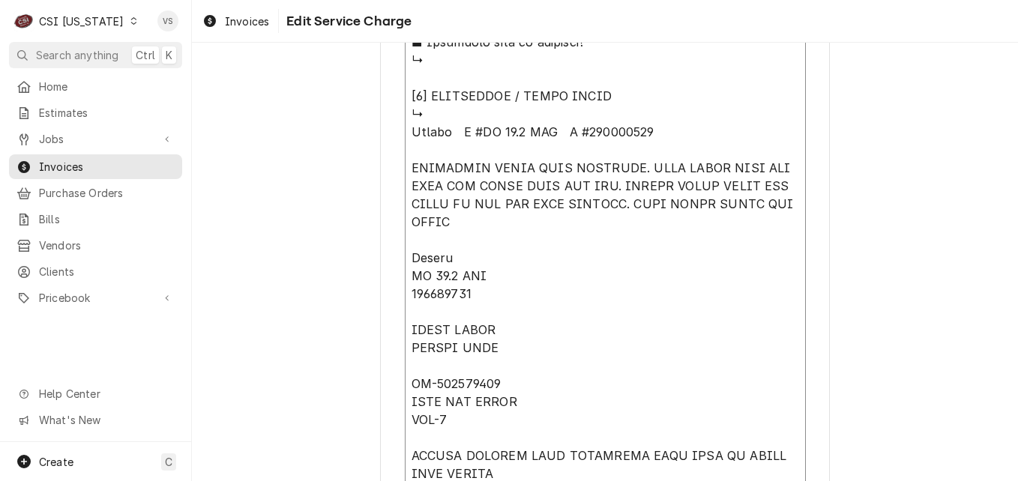
type textarea "⚠️ 𝗙𝗢𝗥𝗠 𝗜𝗡𝗦𝗧𝗥𝗨𝗖𝗧𝗜𝗢𝗡𝗦 ⚠️ ✪ 𝗖𝗼𝗺𝗽𝗹𝗲𝘁𝗲 𝗮𝗹𝗹 𝗿𝗲𝗹𝗲𝘃𝗮𝗻𝘁 𝘀𝗲𝗰𝘁𝗶𝗼𝗻𝘀 ✪ 𝗣𝗿𝗼𝘃𝗶𝗱𝗲 𝗱𝗲𝘁𝗮𝗶𝗹𝗲𝗱 𝗮𝗻𝘀…"
type textarea "x"
type textarea "⚠️ 𝗙𝗢𝗥𝗠 𝗜𝗡𝗦𝗧𝗥𝗨𝗖𝗧𝗜𝗢𝗡𝗦 ⚠️ ✪ 𝗖𝗼𝗺𝗽𝗹𝗲𝘁𝗲 𝗮𝗹𝗹 𝗿𝗲𝗹𝗲𝘃𝗮𝗻𝘁 𝘀𝗲𝗰𝘁𝗶𝗼𝗻𝘀 ✪ 𝗣𝗿𝗼𝘃𝗶𝗱𝗲 𝗱𝗲𝘁𝗮𝗶𝗹𝗲𝗱 𝗮𝗻𝘀…"
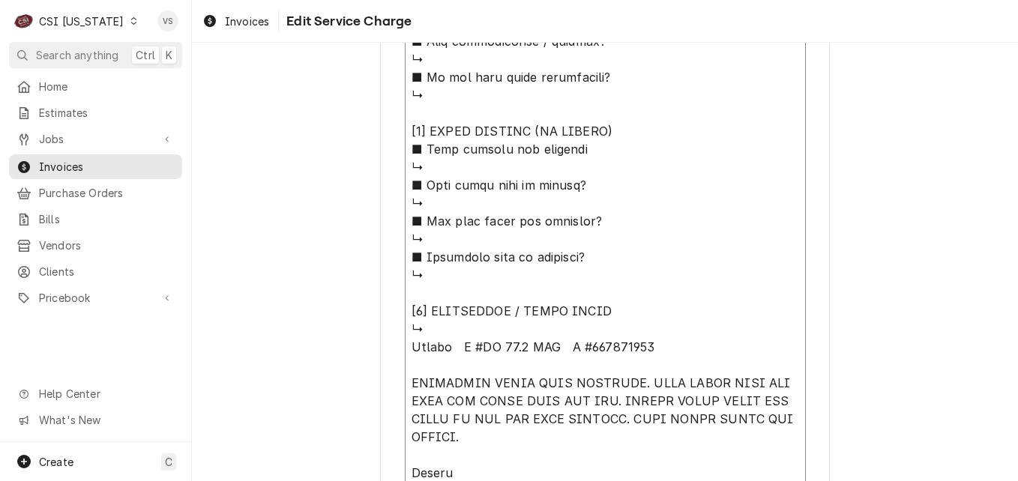
scroll to position [18, 0]
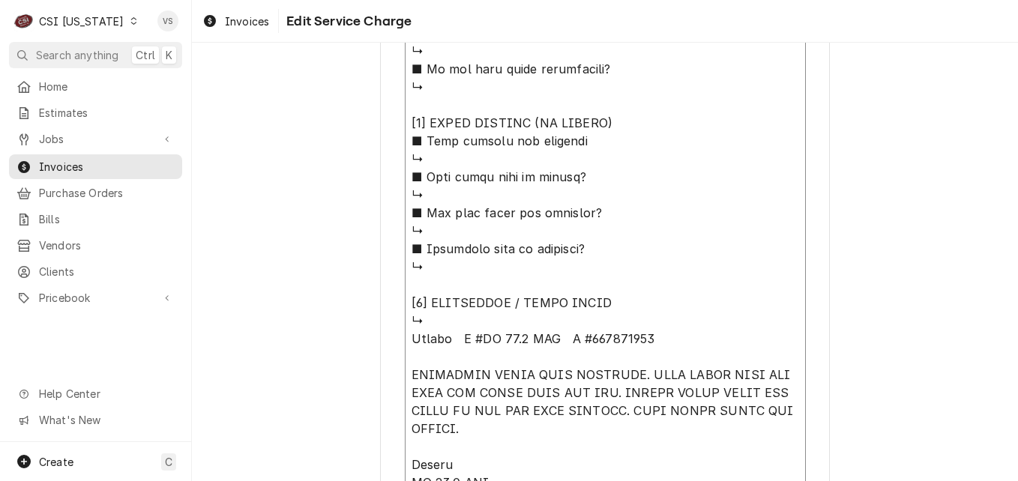
click at [411, 355] on textarea "Service Summary ( optional )" at bounding box center [605, 69] width 401 height 1542
type textarea "x"
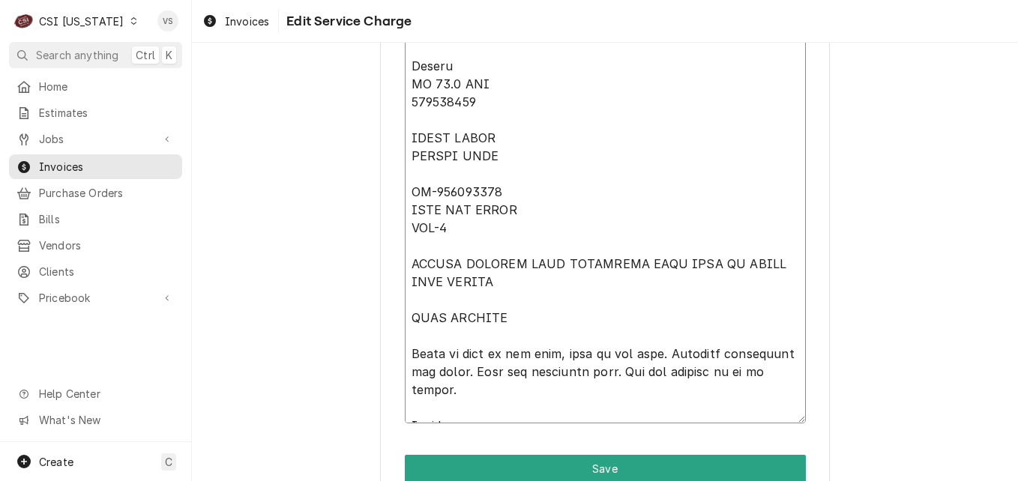
scroll to position [1817, 0]
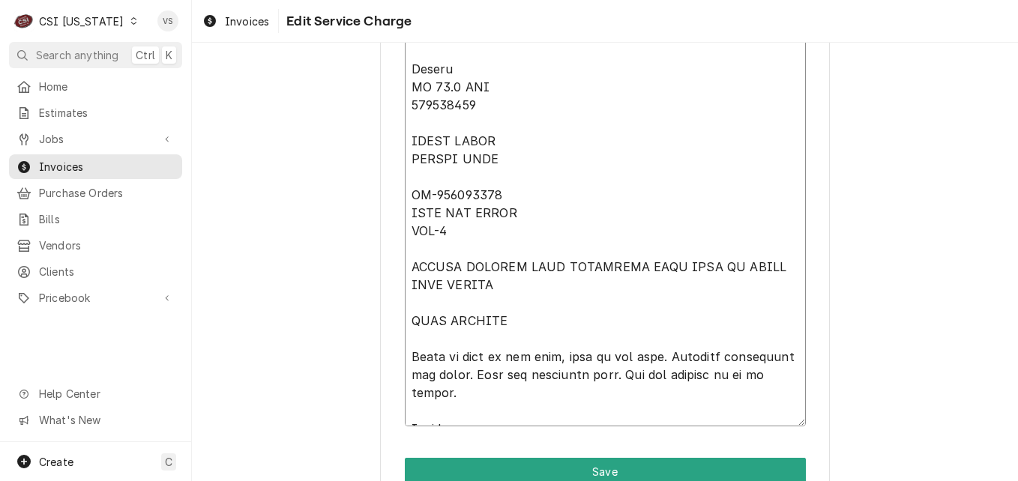
drag, startPoint x: 405, startPoint y: 341, endPoint x: 528, endPoint y: 393, distance: 133.3
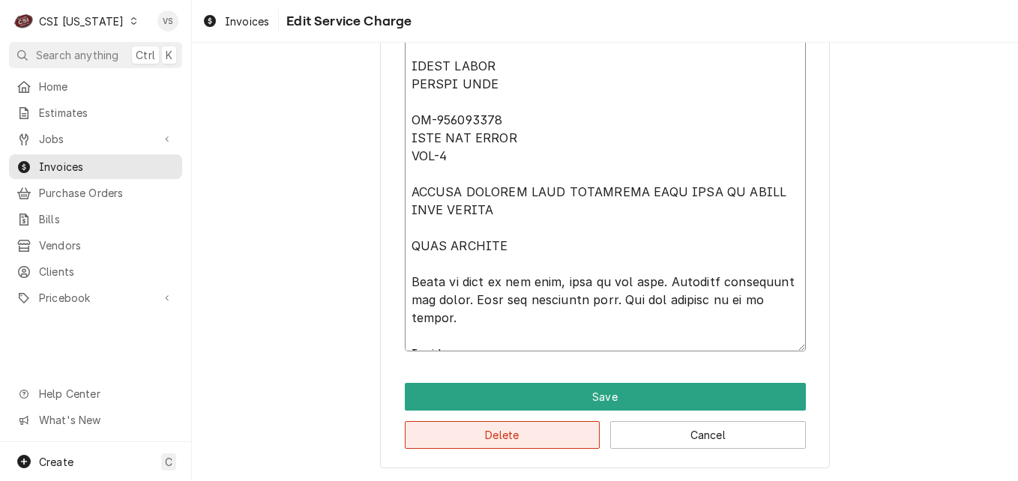
type textarea "⚠️ 𝗙𝗢𝗥𝗠 𝗜𝗡𝗦𝗧𝗥𝗨𝗖𝗧𝗜𝗢𝗡𝗦 ⚠️ ✪ 𝗖𝗼𝗺𝗽𝗹𝗲𝘁𝗲 𝗮𝗹𝗹 𝗿𝗲𝗹𝗲𝘃𝗮𝗻𝘁 𝘀𝗲𝗰𝘁𝗶𝗼𝗻𝘀 ✪ 𝗣𝗿𝗼𝘃𝗶𝗱𝗲 𝗱𝗲𝘁𝗮𝗶𝗹𝗲𝗱 𝗮𝗻𝘀…"
click at [498, 433] on button "Delete" at bounding box center [503, 435] width 196 height 28
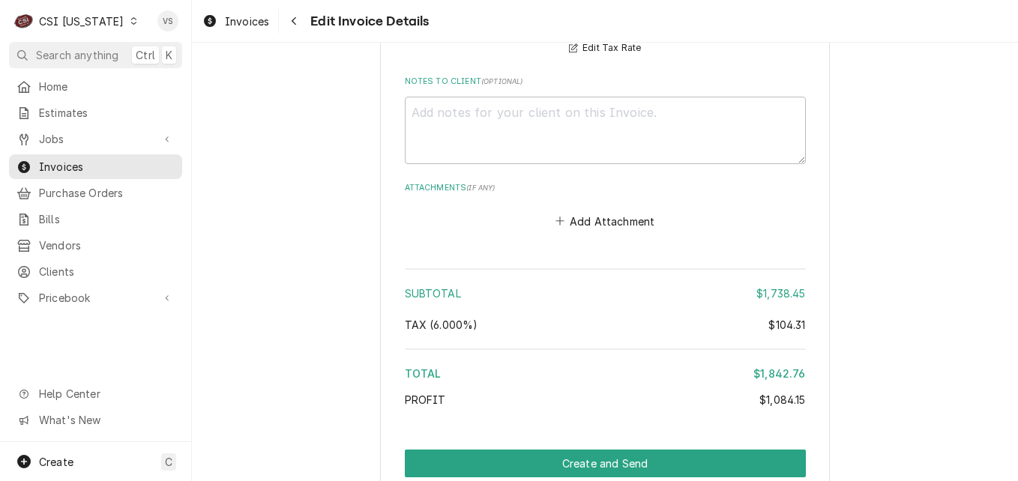
scroll to position [2716, 0]
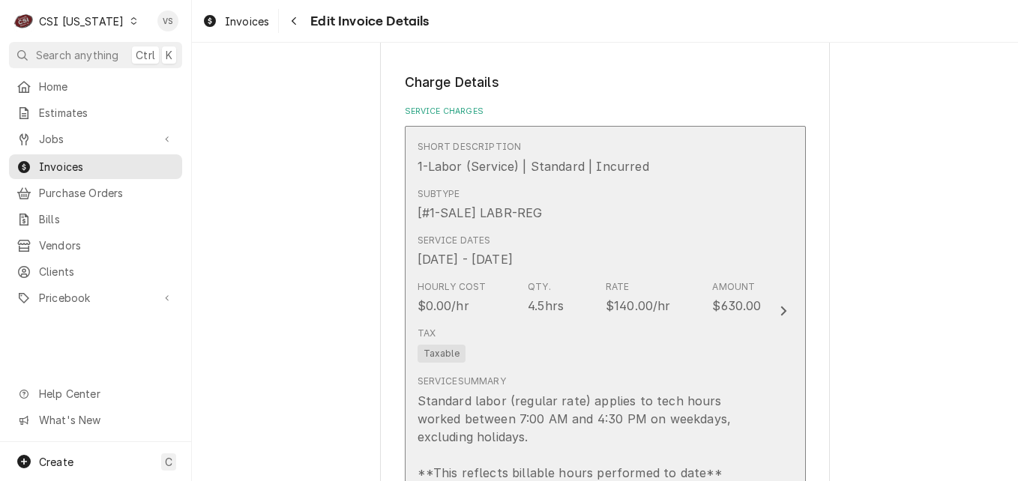
click at [626, 228] on div "Service Dates Sep 8, 2025 - Sep 15, 2025" at bounding box center [589, 251] width 344 height 46
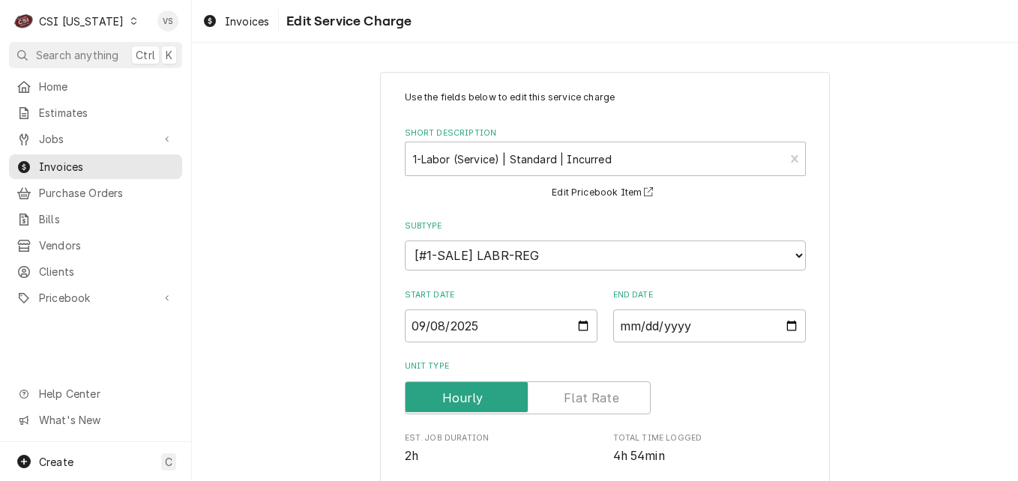
scroll to position [453, 0]
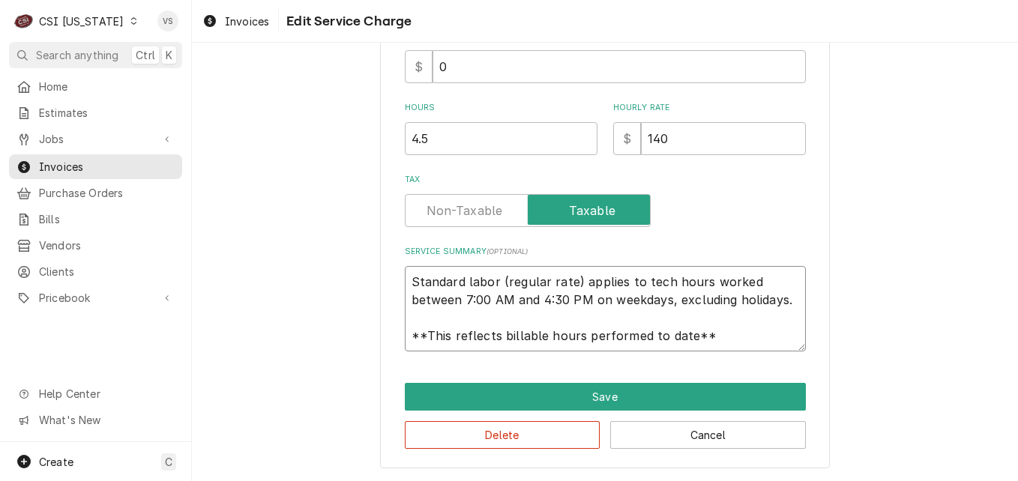
click at [408, 280] on textarea "Standard labor (regular rate) applies to tech hours worked between 7:00 AM and …" at bounding box center [605, 308] width 401 height 85
drag, startPoint x: 722, startPoint y: 295, endPoint x: 732, endPoint y: 335, distance: 40.9
click at [740, 335] on textarea "Standard labor (regular rate) applies to tech hours worked between 7:00 AM and …" at bounding box center [605, 308] width 401 height 85
paste textarea "Irinox M #MF 30.2 ETL S #091500785 CONFIRMED ISSUE WITH CUSTOMER. UNIT MAKES TE…"
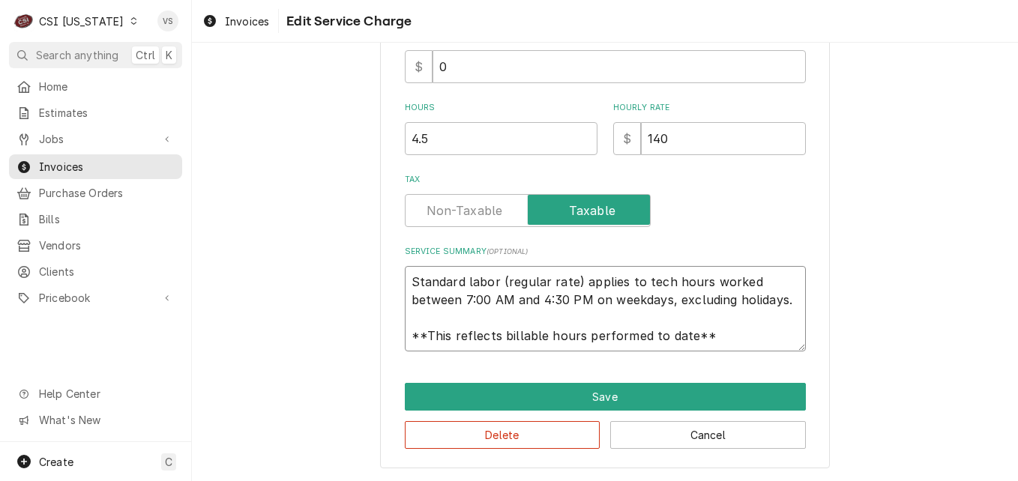
type textarea "x"
type textarea "Irinox M #MF 30.2 ETL S #091500785 CONFIRMED ISSUE WITH CUSTOMER. UNIT MAKES TE…"
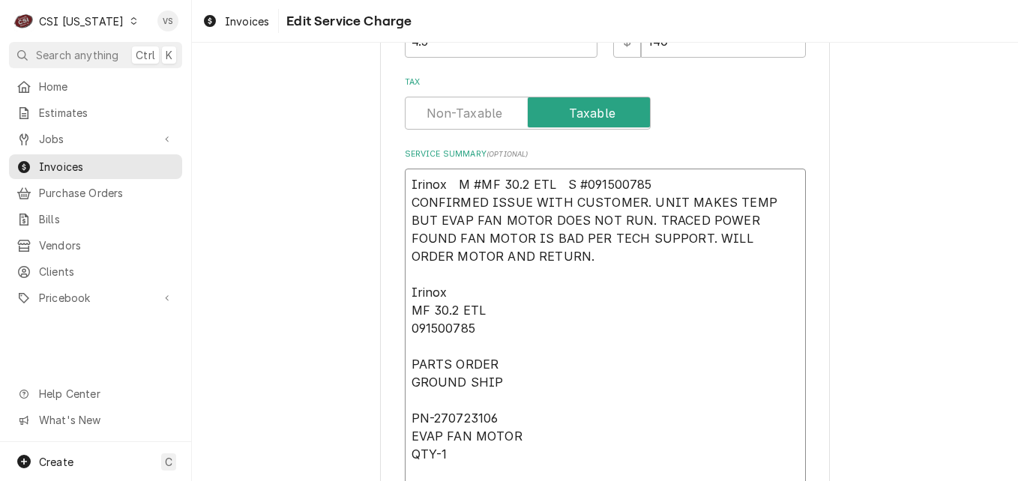
drag, startPoint x: 407, startPoint y: 294, endPoint x: 501, endPoint y: 441, distance: 174.0
click at [501, 441] on textarea "Irinox M #MF 30.2 ETL S #091500785 CONFIRMED ISSUE WITH CUSTOMER. UNIT MAKES TE…" at bounding box center [605, 400] width 401 height 463
type textarea "x"
type textarea "Irinox M #MF 30.2 ETL S #091500785 CONFIRMED ISSUE WITH CUSTOMER. UNIT MAKES TE…"
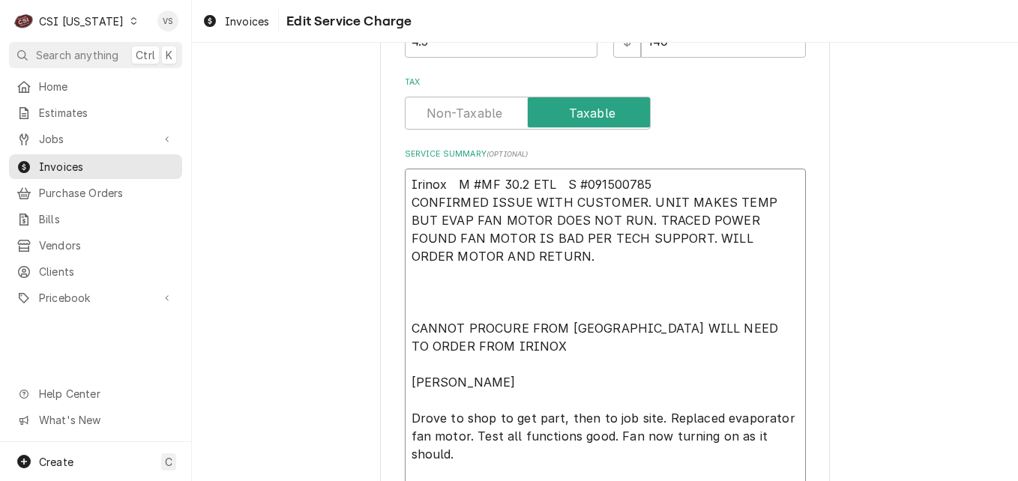
scroll to position [0, 0]
drag, startPoint x: 408, startPoint y: 324, endPoint x: 517, endPoint y: 384, distance: 124.1
click at [517, 384] on textarea "Irinox M #MF 30.2 ETL S #091500785 CONFIRMED ISSUE WITH CUSTOMER. UNIT MAKES TE…" at bounding box center [605, 319] width 401 height 301
type textarea "x"
type textarea "Irinox M #MF 30.2 ETL S #091500785 CONFIRMED ISSUE WITH CUSTOMER. UNIT MAKES TE…"
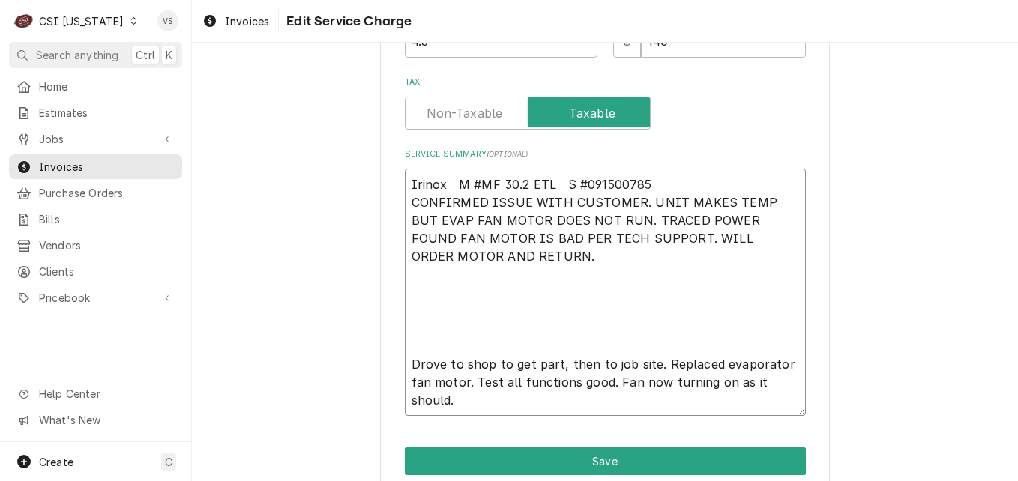
click at [407, 277] on textarea "Irinox M #MF 30.2 ETL S #091500785 CONFIRMED ISSUE WITH CUSTOMER. UNIT MAKES TE…" at bounding box center [605, 292] width 401 height 247
type textarea "x"
type textarea "Irinox M #MF 30.2 ETL S #091500785 CONFIRMED ISSUE WITH CUSTOMER. UNIT MAKES TE…"
type textarea "x"
type textarea "Irinox M #MF 30.2 ETL S #091500785 CONFIRMED ISSUE WITH CUSTOMER. UNIT MAKES TE…"
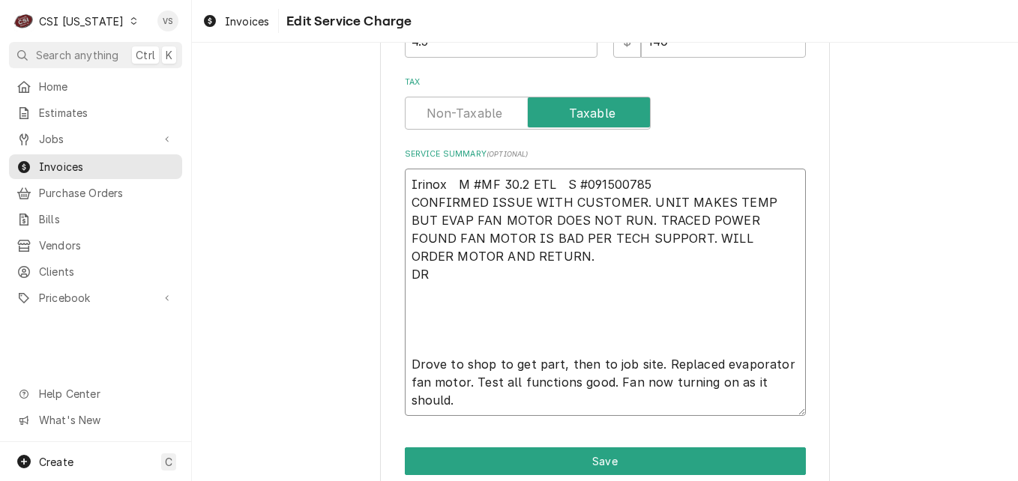
type textarea "x"
type textarea "Irinox M #MF 30.2 ETL S #091500785 CONFIRMED ISSUE WITH CUSTOMER. UNIT MAKES TE…"
type textarea "x"
type textarea "Irinox M #MF 30.2 ETL S #091500785 CONFIRMED ISSUE WITH CUSTOMER. UNIT MAKES TE…"
type textarea "x"
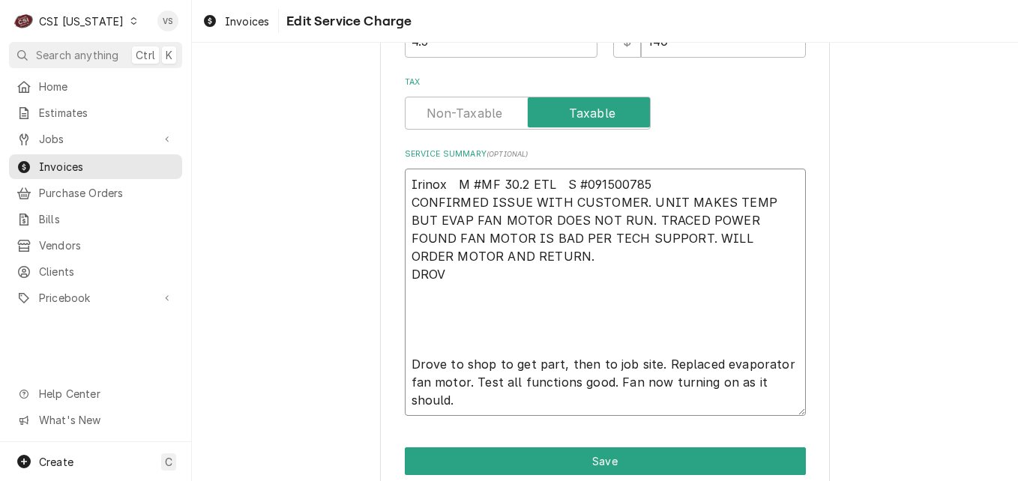
type textarea "Irinox M #MF 30.2 ETL S #091500785 CONFIRMED ISSUE WITH CUSTOMER. UNIT MAKES TE…"
type textarea "x"
type textarea "Irinox M #MF 30.2 ETL S #091500785 CONFIRMED ISSUE WITH CUSTOMER. UNIT MAKES TE…"
type textarea "x"
type textarea "Irinox M #MF 30.2 ETL S #091500785 CONFIRMED ISSUE WITH CUSTOMER. UNIT MAKES TE…"
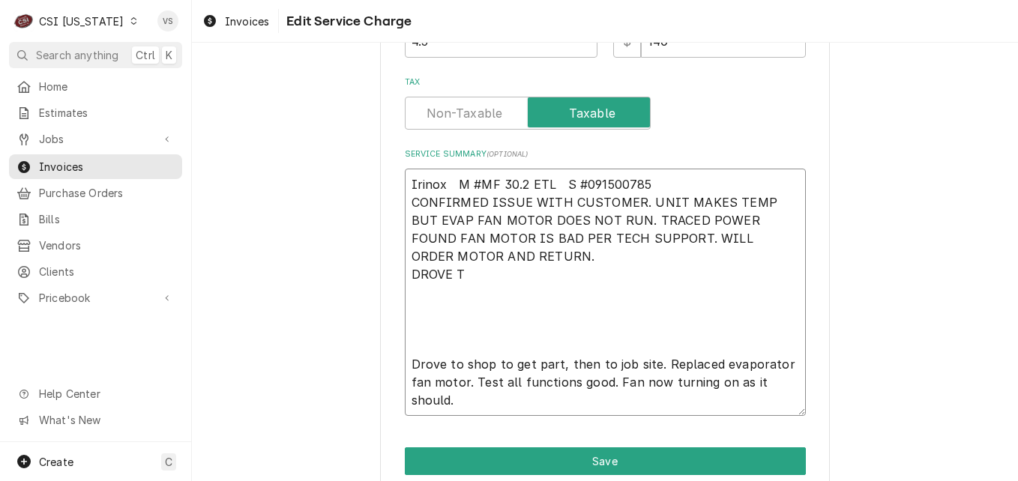
type textarea "x"
type textarea "Irinox M #MF 30.2 ETL S #091500785 CONFIRMED ISSUE WITH CUSTOMER. UNIT MAKES TE…"
type textarea "x"
type textarea "Irinox M #MF 30.2 ETL S #091500785 CONFIRMED ISSUE WITH CUSTOMER. UNIT MAKES TE…"
type textarea "x"
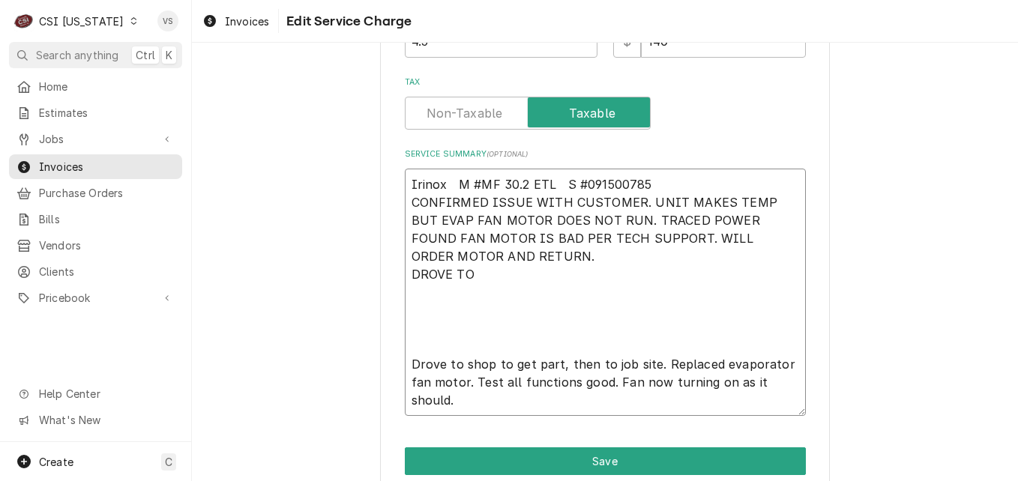
type textarea "Irinox M #MF 30.2 ETL S #091500785 CONFIRMED ISSUE WITH CUSTOMER. UNIT MAKES TE…"
type textarea "x"
type textarea "Irinox M #MF 30.2 ETL S #091500785 CONFIRMED ISSUE WITH CUSTOMER. UNIT MAKES TE…"
type textarea "x"
type textarea "Irinox M #MF 30.2 ETL S #091500785 CONFIRMED ISSUE WITH CUSTOMER. UNIT MAKES TE…"
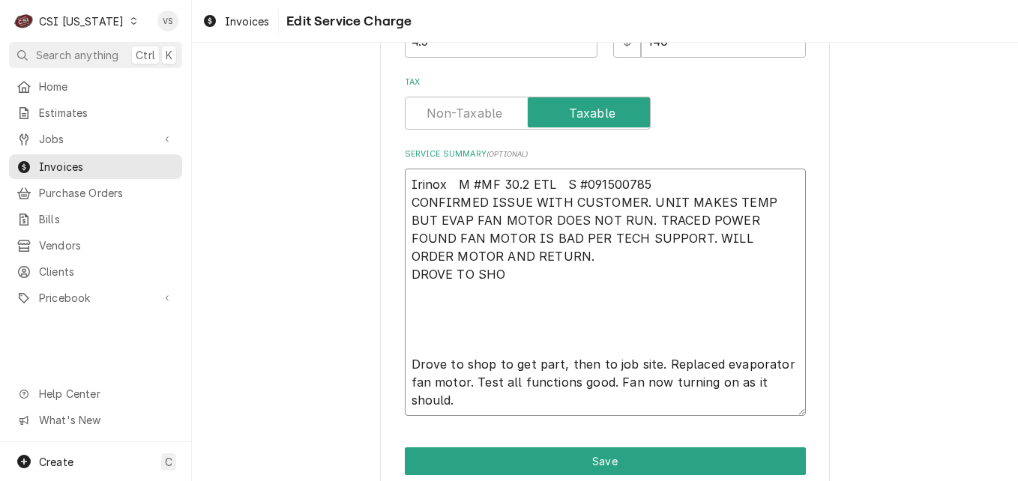
type textarea "x"
type textarea "Irinox M #MF 30.2 ETL S #091500785 CONFIRMED ISSUE WITH CUSTOMER. UNIT MAKES TE…"
type textarea "x"
type textarea "Irinox M #MF 30.2 ETL S #091500785 CONFIRMED ISSUE WITH CUSTOMER. UNIT MAKES TE…"
type textarea "x"
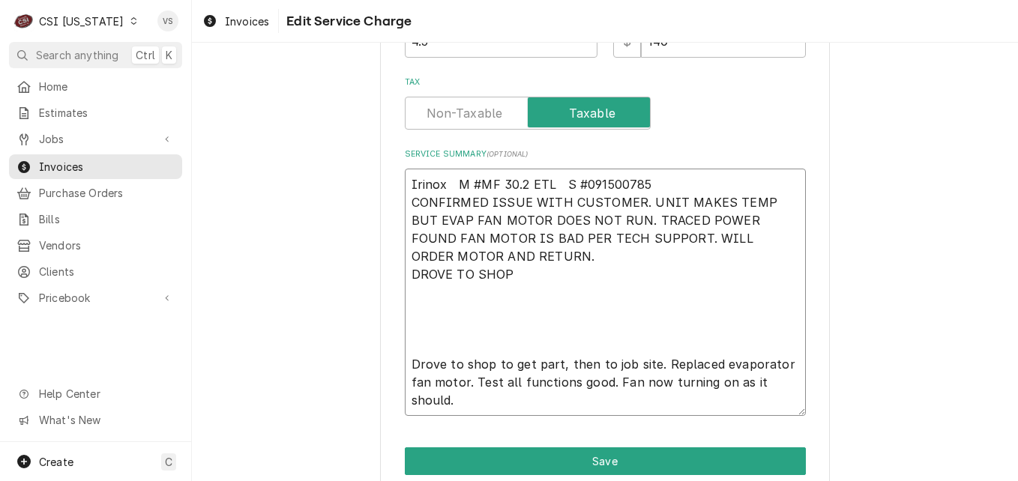
type textarea "Irinox M #MF 30.2 ETL S #091500785 CONFIRMED ISSUE WITH CUSTOMER. UNIT MAKES TE…"
type textarea "x"
type textarea "Irinox M #MF 30.2 ETL S #091500785 CONFIRMED ISSUE WITH CUSTOMER. UNIT MAKES TE…"
type textarea "x"
type textarea "Irinox M #MF 30.2 ETL S #091500785 CONFIRMED ISSUE WITH CUSTOMER. UNIT MAKES TE…"
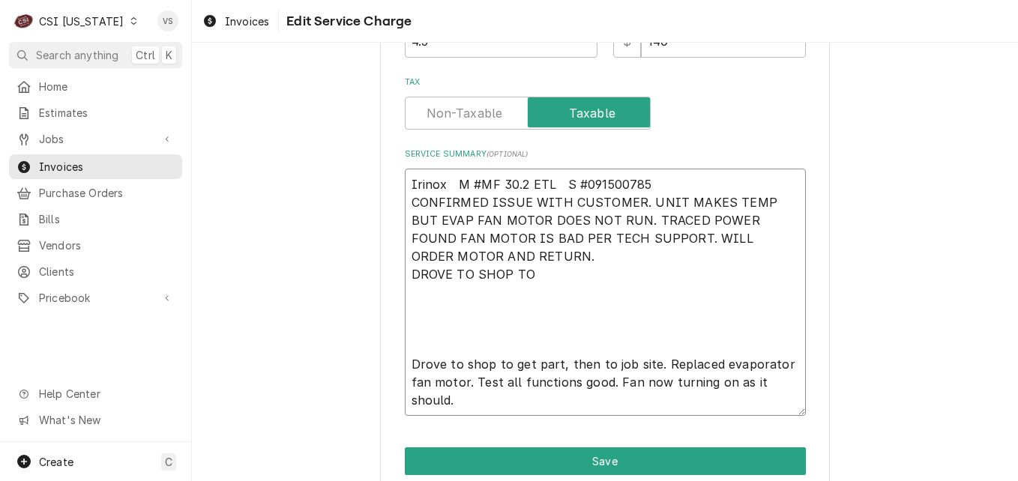
type textarea "x"
type textarea "Irinox M #MF 30.2 ETL S #091500785 CONFIRMED ISSUE WITH CUSTOMER. UNIT MAKES TE…"
type textarea "x"
type textarea "Irinox M #MF 30.2 ETL S #091500785 CONFIRMED ISSUE WITH CUSTOMER. UNIT MAKES TE…"
type textarea "x"
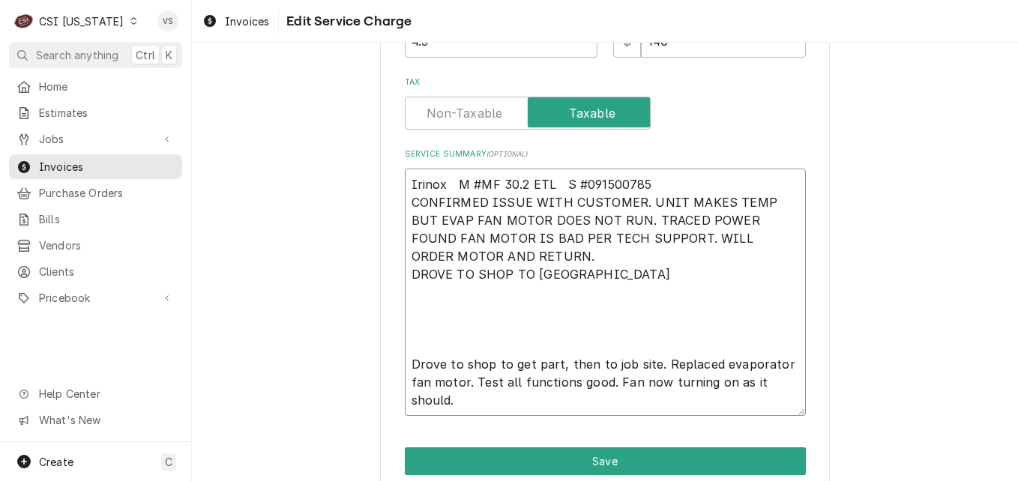
type textarea "Irinox M #MF 30.2 ETL S #091500785 CONFIRMED ISSUE WITH CUSTOMER. UNIT MAKES TE…"
type textarea "x"
type textarea "Irinox M #MF 30.2 ETL S #091500785 CONFIRMED ISSUE WITH CUSTOMER. UNIT MAKES TE…"
type textarea "x"
type textarea "Irinox M #MF 30.2 ETL S #091500785 CONFIRMED ISSUE WITH CUSTOMER. UNIT MAKES TE…"
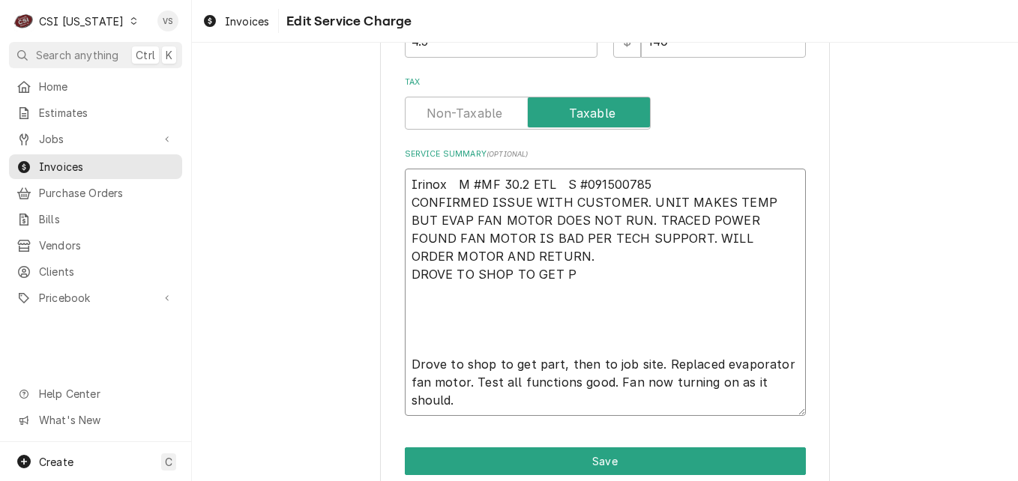
type textarea "x"
type textarea "Irinox M #MF 30.2 ETL S #091500785 CONFIRMED ISSUE WITH CUSTOMER. UNIT MAKES TE…"
type textarea "x"
type textarea "Irinox M #MF 30.2 ETL S #091500785 CONFIRMED ISSUE WITH CUSTOMER. UNIT MAKES TE…"
type textarea "x"
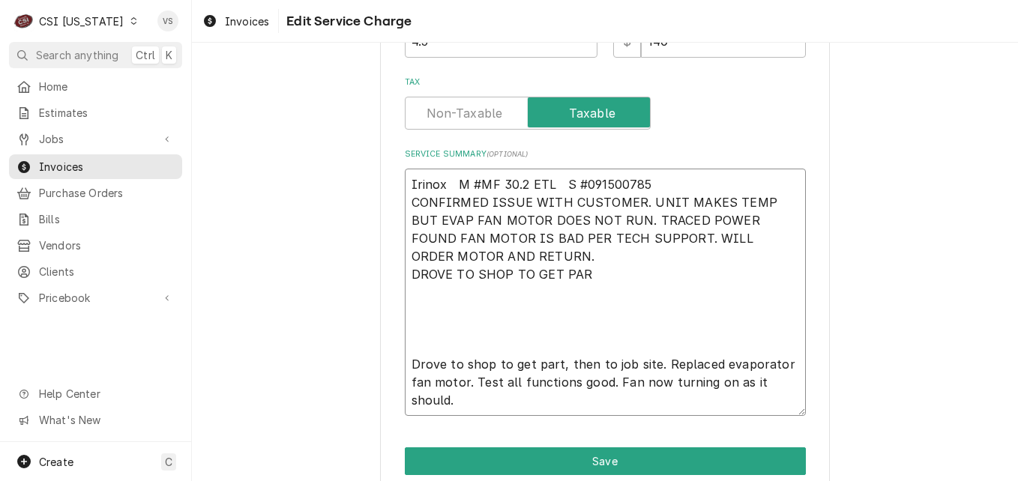
type textarea "Irinox M #MF 30.2 ETL S #091500785 CONFIRMED ISSUE WITH CUSTOMER. UNIT MAKES TE…"
type textarea "x"
type textarea "Irinox M #MF 30.2 ETL S #091500785 CONFIRMED ISSUE WITH CUSTOMER. UNIT MAKES TE…"
type textarea "x"
type textarea "Irinox M #MF 30.2 ETL S #091500785 CONFIRMED ISSUE WITH CUSTOMER. UNIT MAKES TE…"
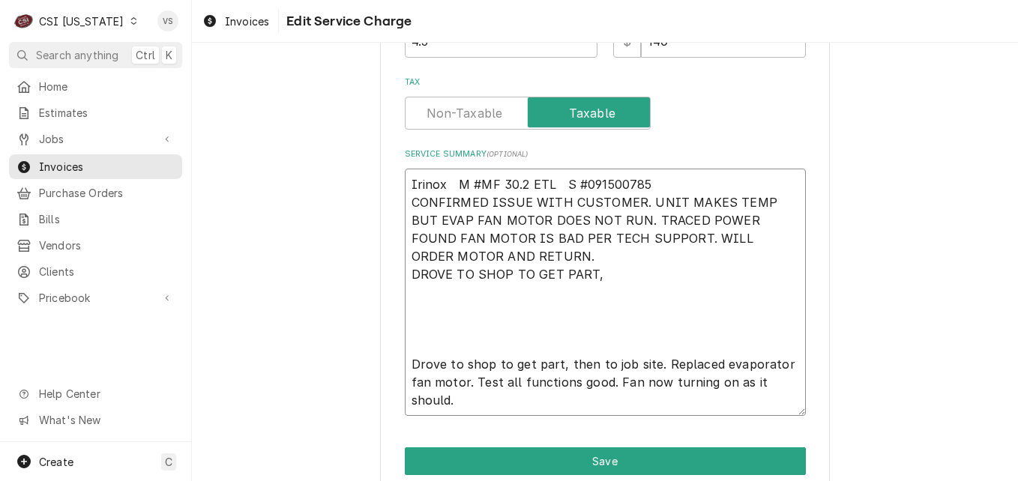
type textarea "x"
type textarea "Irinox M #MF 30.2 ETL S #091500785 CONFIRMED ISSUE WITH CUSTOMER. UNIT MAKES TE…"
type textarea "x"
type textarea "Irinox M #MF 30.2 ETL S #091500785 CONFIRMED ISSUE WITH CUSTOMER. UNIT MAKES TE…"
type textarea "x"
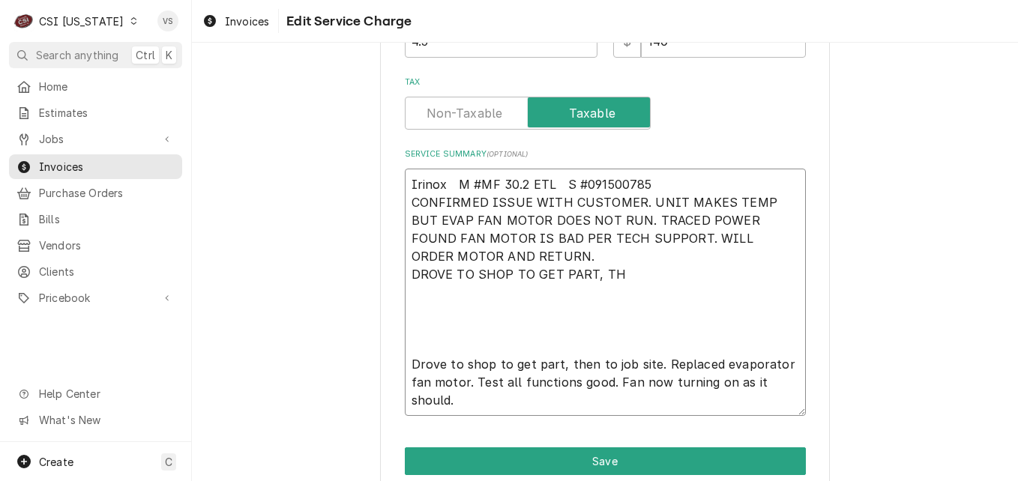
type textarea "Irinox M #MF 30.2 ETL S #091500785 CONFIRMED ISSUE WITH CUSTOMER. UNIT MAKES TE…"
type textarea "x"
type textarea "Irinox M #MF 30.2 ETL S #091500785 CONFIRMED ISSUE WITH CUSTOMER. UNIT MAKES TE…"
type textarea "x"
type textarea "Irinox M #MF 30.2 ETL S #091500785 CONFIRMED ISSUE WITH CUSTOMER. UNIT MAKES TE…"
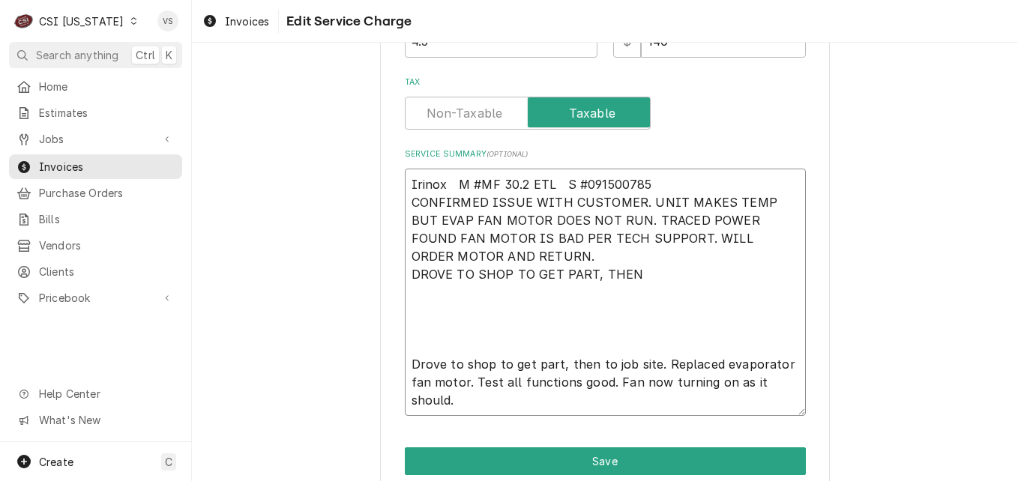
type textarea "x"
type textarea "Irinox M #MF 30.2 ETL S #091500785 CONFIRMED ISSUE WITH CUSTOMER. UNIT MAKES TE…"
type textarea "x"
type textarea "Irinox M #MF 30.2 ETL S #091500785 CONFIRMED ISSUE WITH CUSTOMER. UNIT MAKES TE…"
type textarea "x"
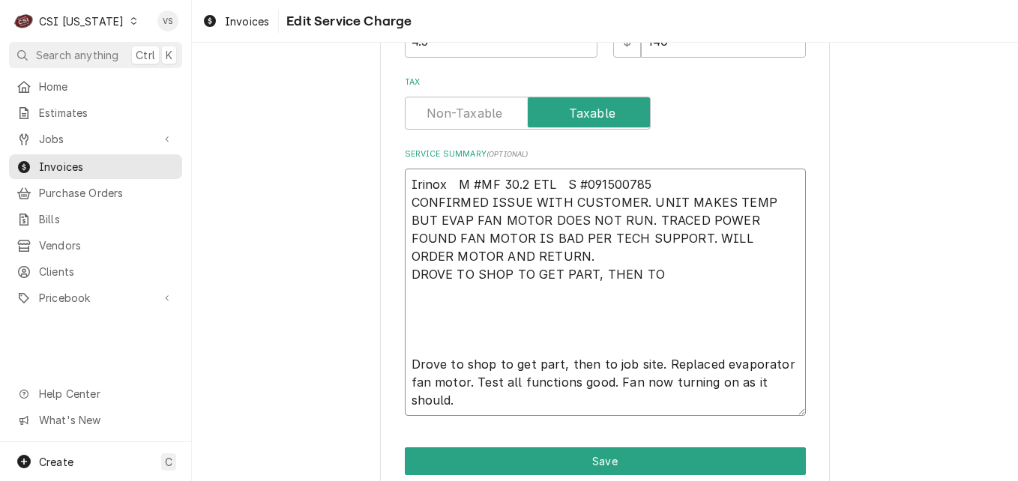
type textarea "Irinox M #MF 30.2 ETL S #091500785 CONFIRMED ISSUE WITH CUSTOMER. UNIT MAKES TE…"
type textarea "x"
type textarea "Irinox M #MF 30.2 ETL S #091500785 CONFIRMED ISSUE WITH CUSTOMER. UNIT MAKES TE…"
type textarea "x"
type textarea "Irinox M #MF 30.2 ETL S #091500785 CONFIRMED ISSUE WITH CUSTOMER. UNIT MAKES TE…"
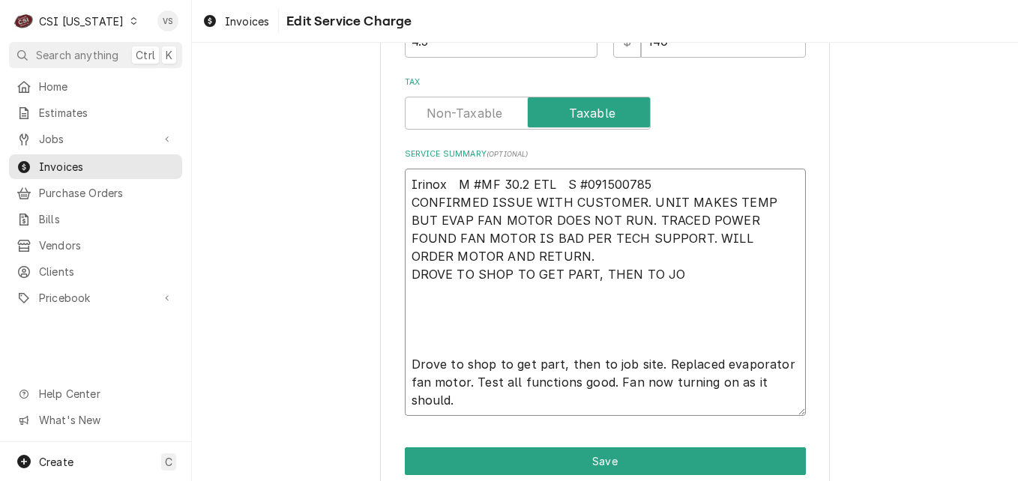
type textarea "x"
type textarea "Irinox M #MF 30.2 ETL S #091500785 CONFIRMED ISSUE WITH CUSTOMER. UNIT MAKES TE…"
type textarea "x"
type textarea "Irinox M #MF 30.2 ETL S #091500785 CONFIRMED ISSUE WITH CUSTOMER. UNIT MAKES TE…"
type textarea "x"
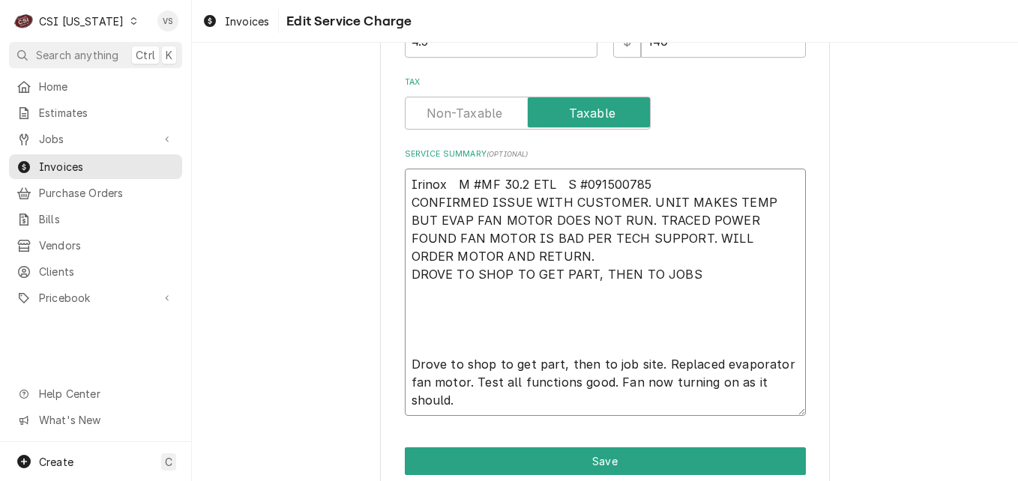
type textarea "Irinox M #MF 30.2 ETL S #091500785 CONFIRMED ISSUE WITH CUSTOMER. UNIT MAKES TE…"
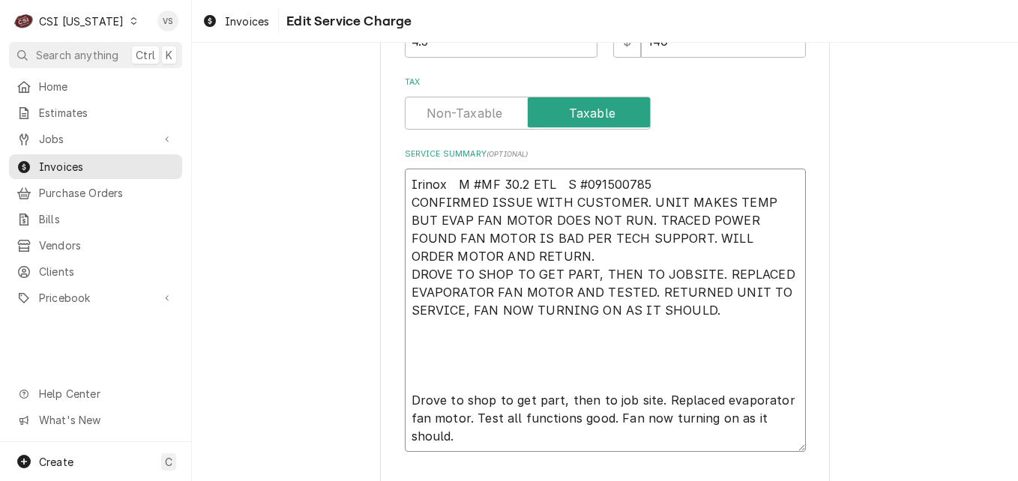
scroll to position [18, 0]
drag, startPoint x: 406, startPoint y: 401, endPoint x: 459, endPoint y: 440, distance: 65.9
click at [459, 440] on textarea "Irinox M #MF 30.2 ETL S #091500785 CONFIRMED ISSUE WITH CUSTOMER. UNIT MAKES TE…" at bounding box center [605, 310] width 401 height 283
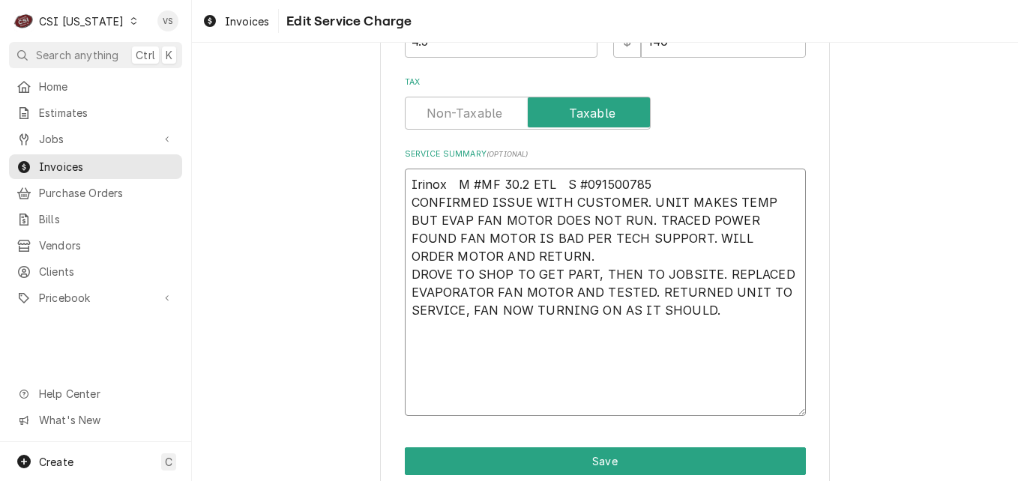
scroll to position [0, 0]
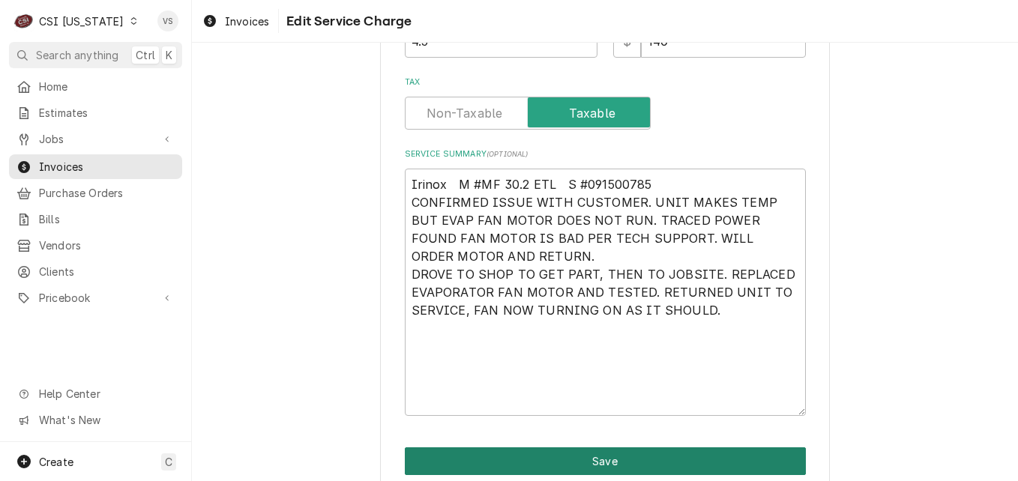
click at [550, 459] on button "Save" at bounding box center [605, 461] width 401 height 28
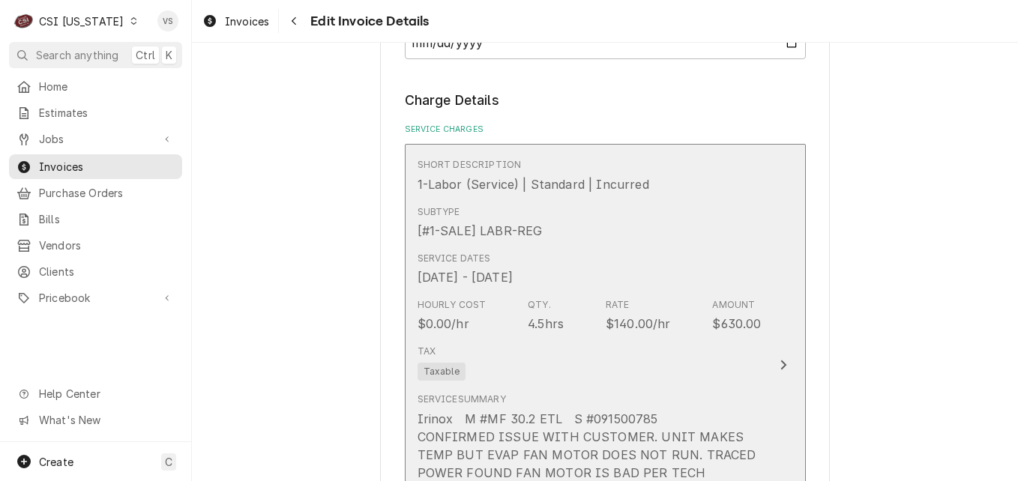
scroll to position [1125, 0]
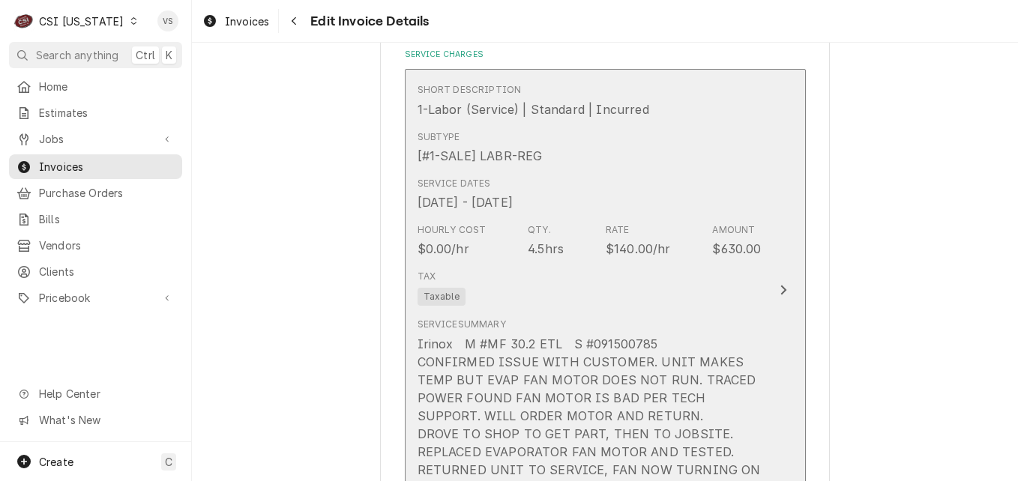
click at [417, 340] on div "Irinox M #MF 30.2 ETL S #091500785 CONFIRMED ISSUE WITH CUSTOMER. UNIT MAKES TE…" at bounding box center [589, 416] width 344 height 162
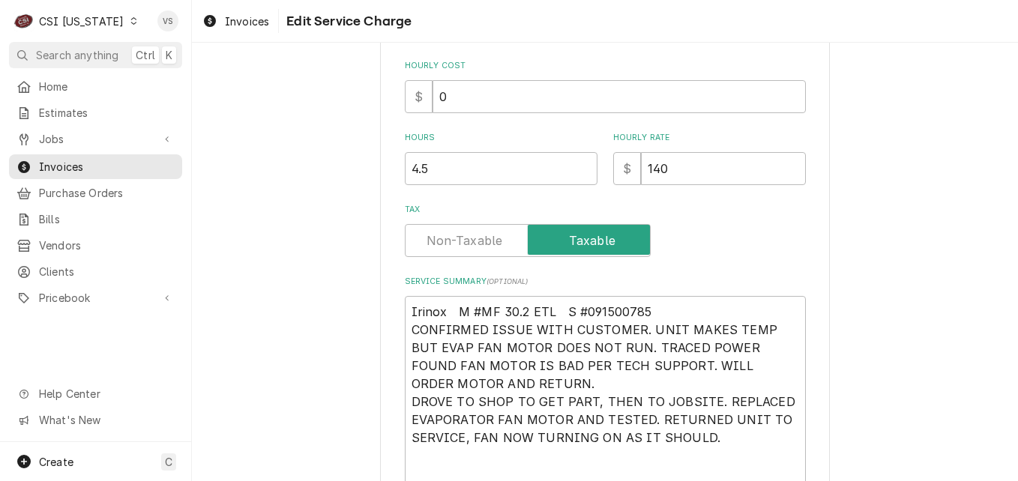
scroll to position [450, 0]
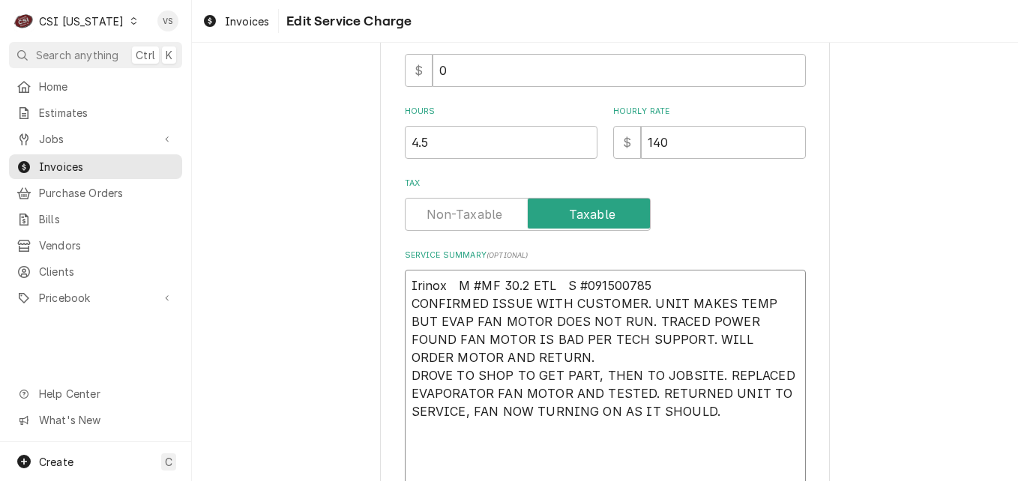
click at [405, 306] on textarea "Irinox M #MF 30.2 ETL S #091500785 CONFIRMED ISSUE WITH CUSTOMER. UNIT MAKES TE…" at bounding box center [605, 393] width 401 height 247
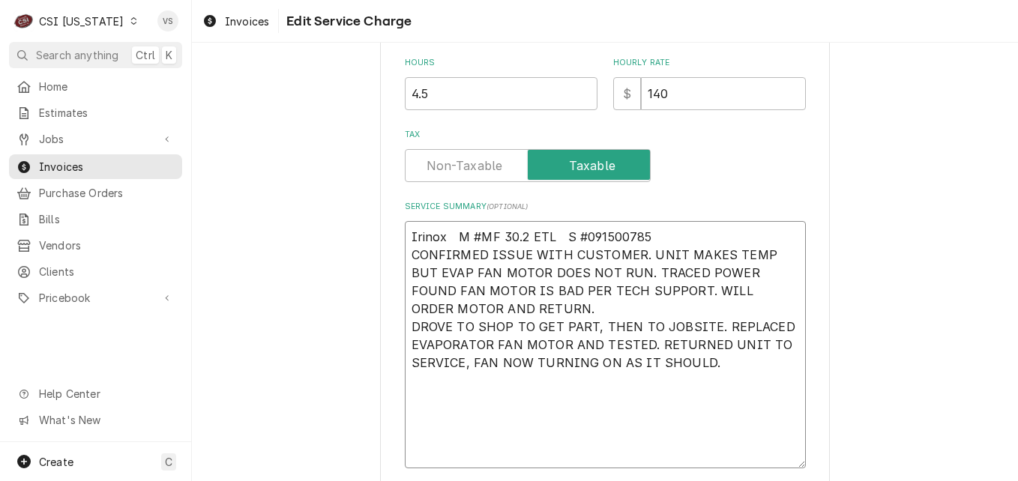
scroll to position [525, 0]
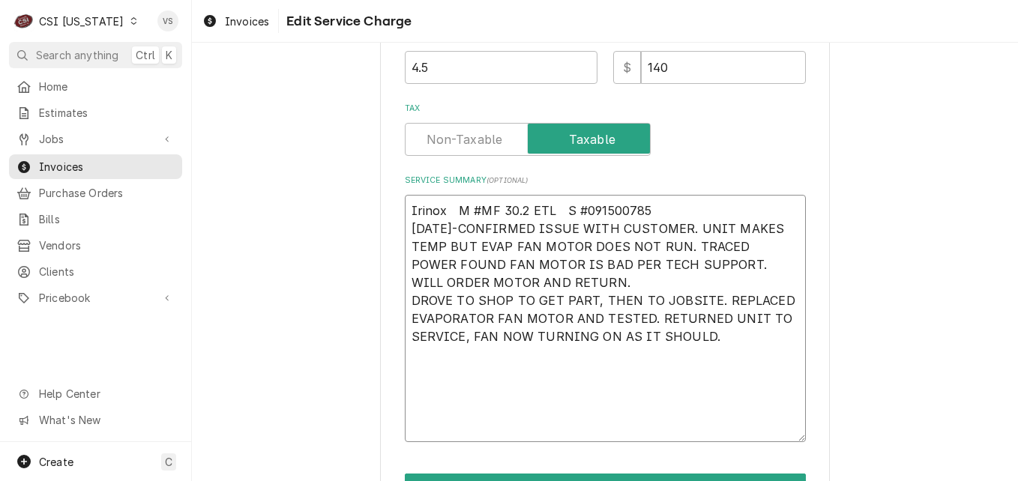
click at [405, 300] on textarea "Irinox M #MF 30.2 ETL S #091500785 9-8-2025-CONFIRMED ISSUE WITH CUSTOMER. UNIT…" at bounding box center [605, 318] width 401 height 247
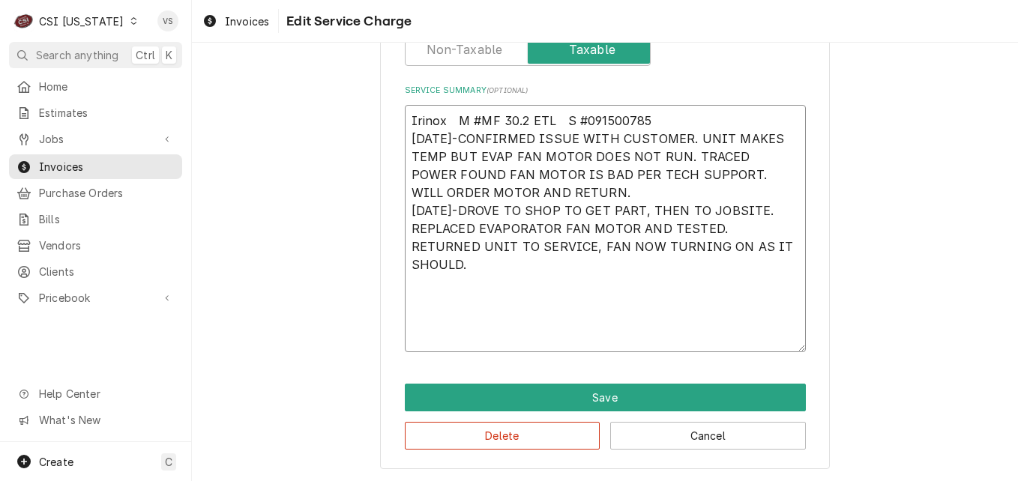
scroll to position [615, 0]
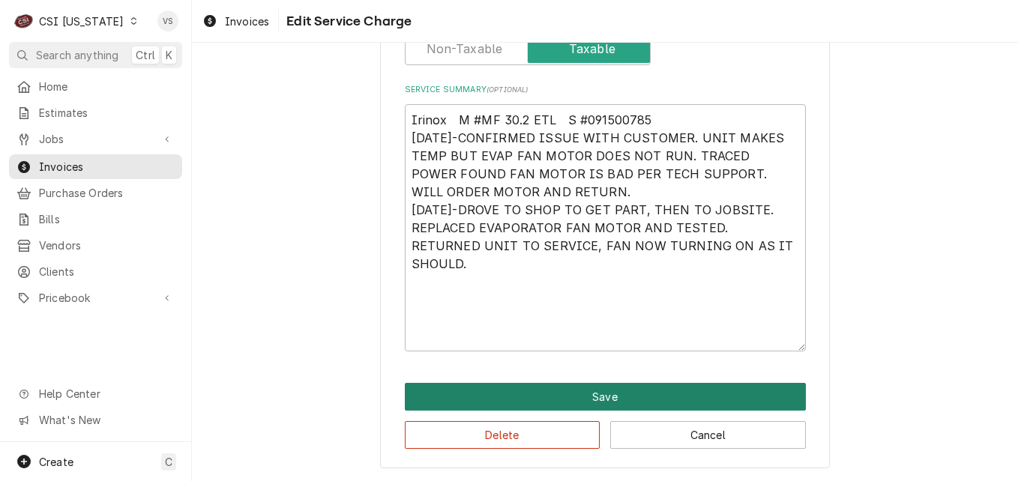
click at [507, 393] on button "Save" at bounding box center [605, 397] width 401 height 28
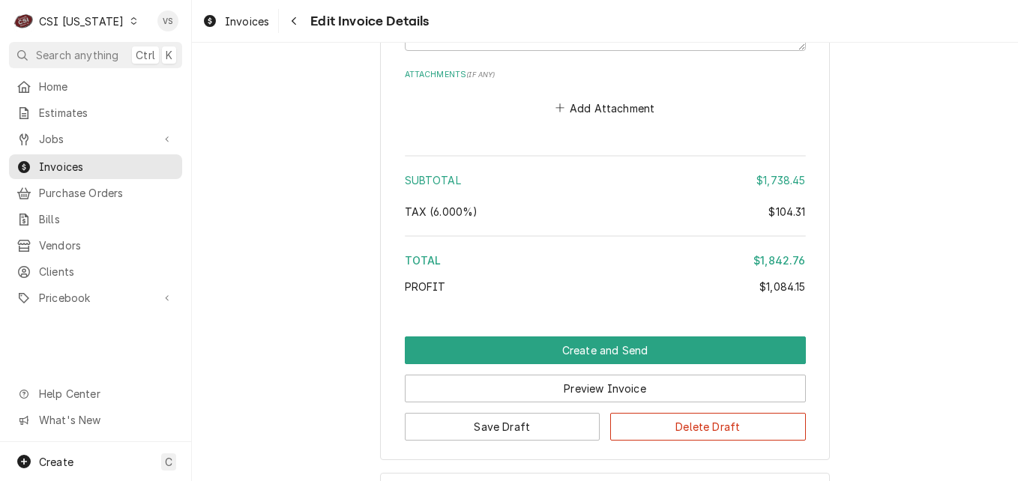
scroll to position [2915, 0]
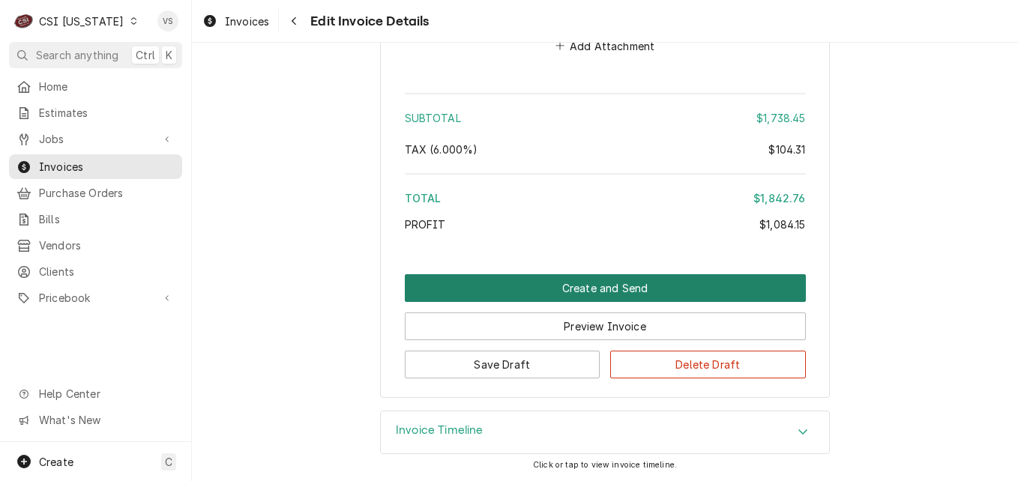
click at [581, 287] on button "Create and Send" at bounding box center [605, 288] width 401 height 28
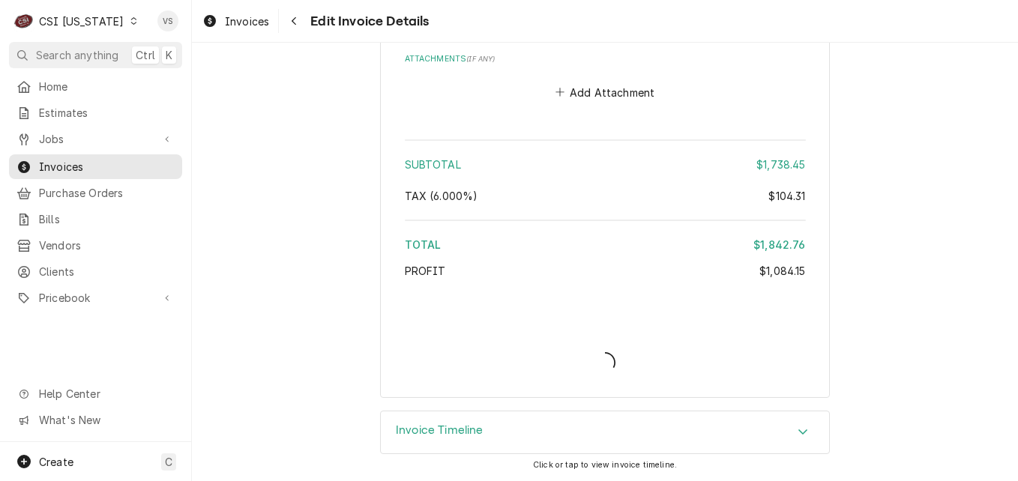
scroll to position [2868, 0]
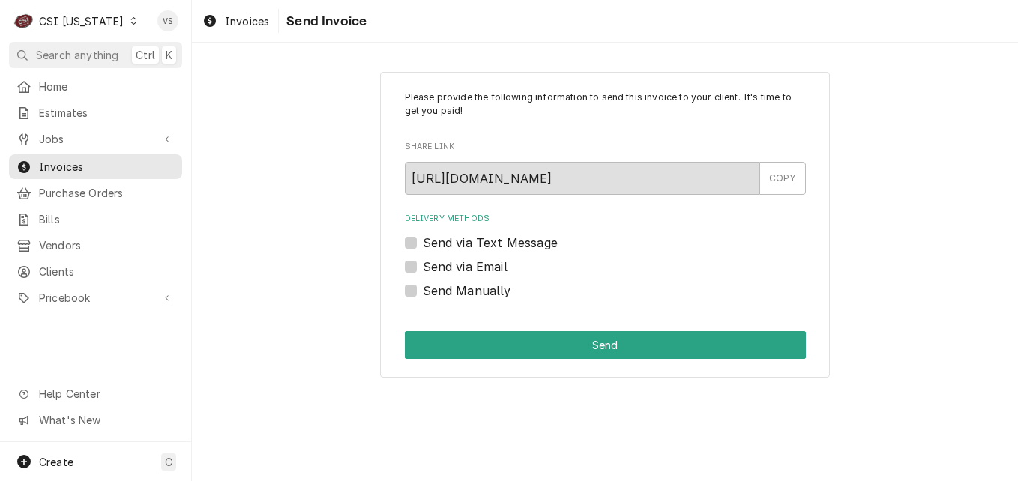
click at [423, 286] on label "Send Manually" at bounding box center [467, 291] width 88 height 18
click at [423, 286] on input "Send Manually" at bounding box center [623, 298] width 401 height 33
checkbox input "true"
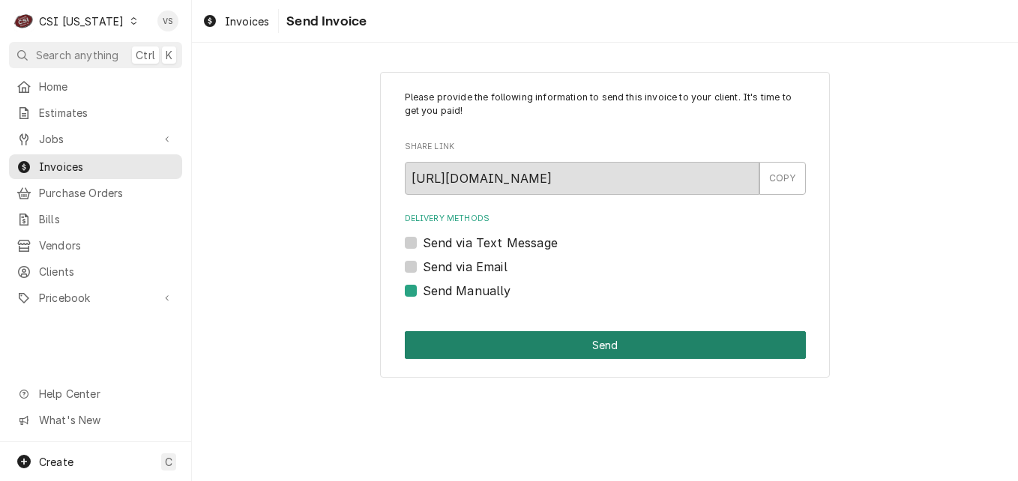
click at [480, 345] on button "Send" at bounding box center [605, 345] width 401 height 28
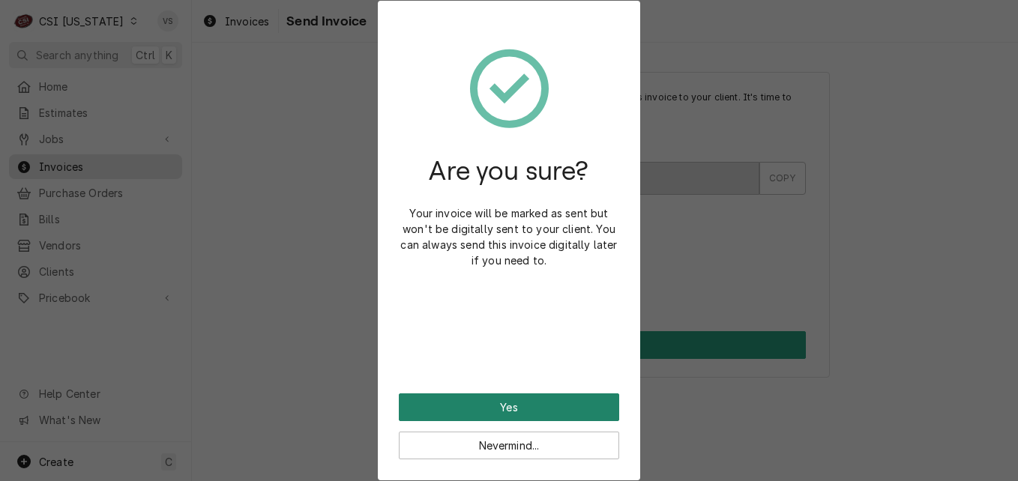
click at [486, 403] on button "Yes" at bounding box center [509, 407] width 220 height 28
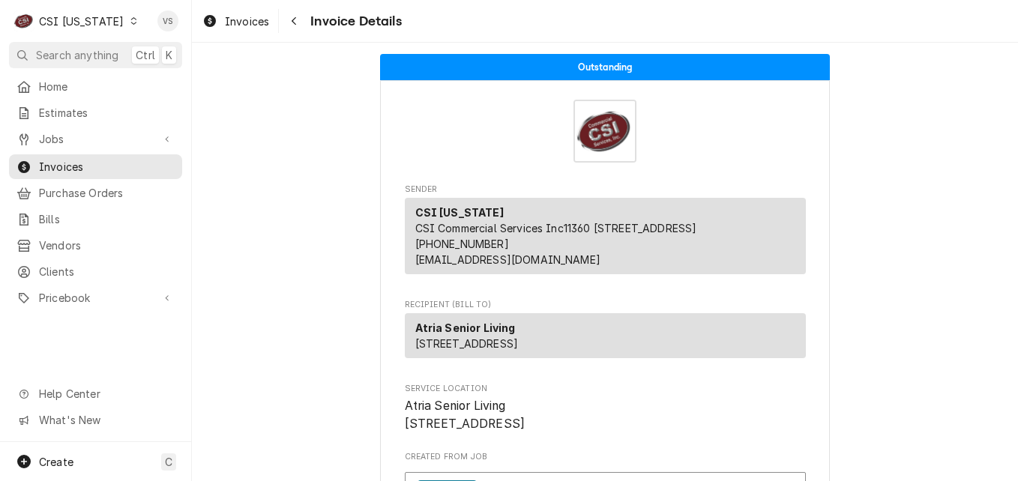
click at [51, 265] on span "Clients" at bounding box center [107, 272] width 136 height 16
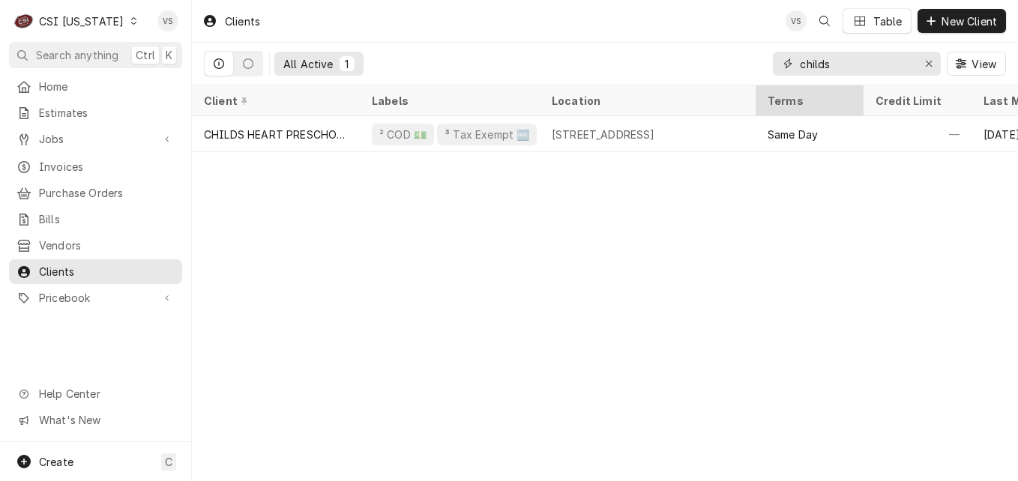
drag, startPoint x: 837, startPoint y: 63, endPoint x: 815, endPoint y: 95, distance: 38.9
click at [785, 67] on div "childs" at bounding box center [857, 64] width 168 height 24
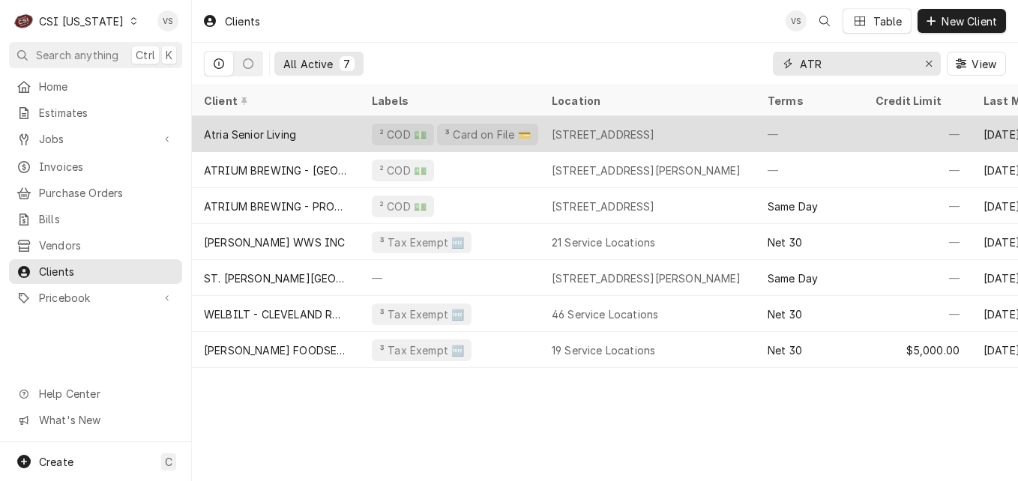
type input "ATR"
click at [315, 130] on div "Atria Senior Living" at bounding box center [276, 134] width 168 height 36
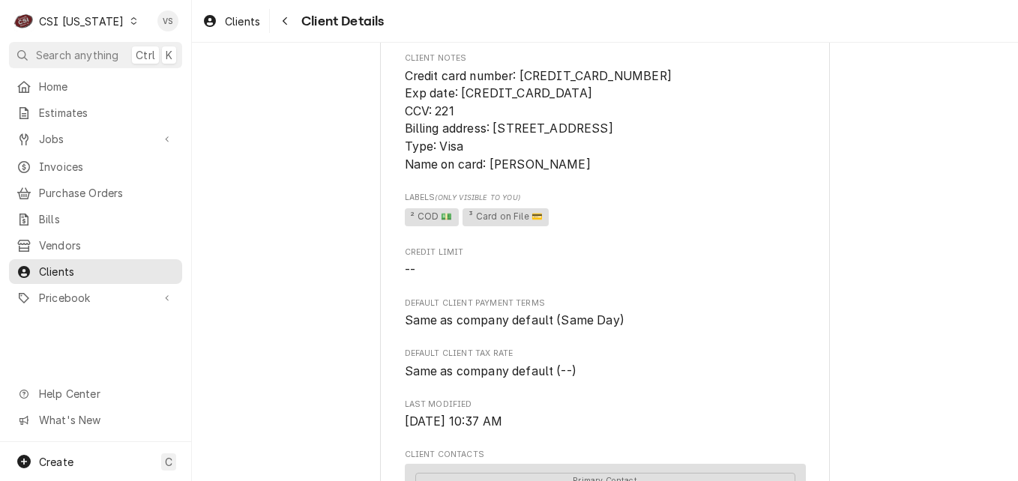
scroll to position [797, 0]
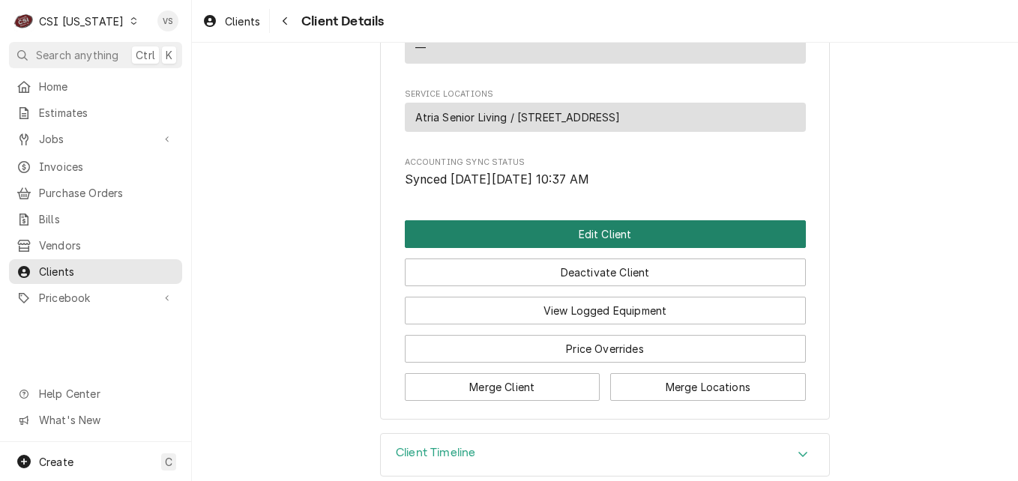
click at [514, 220] on button "Edit Client" at bounding box center [605, 234] width 401 height 28
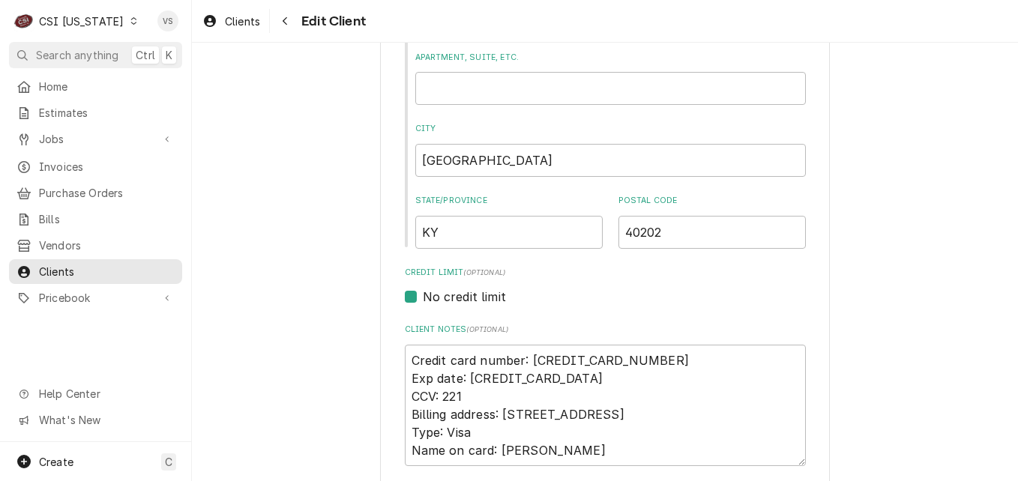
scroll to position [824, 0]
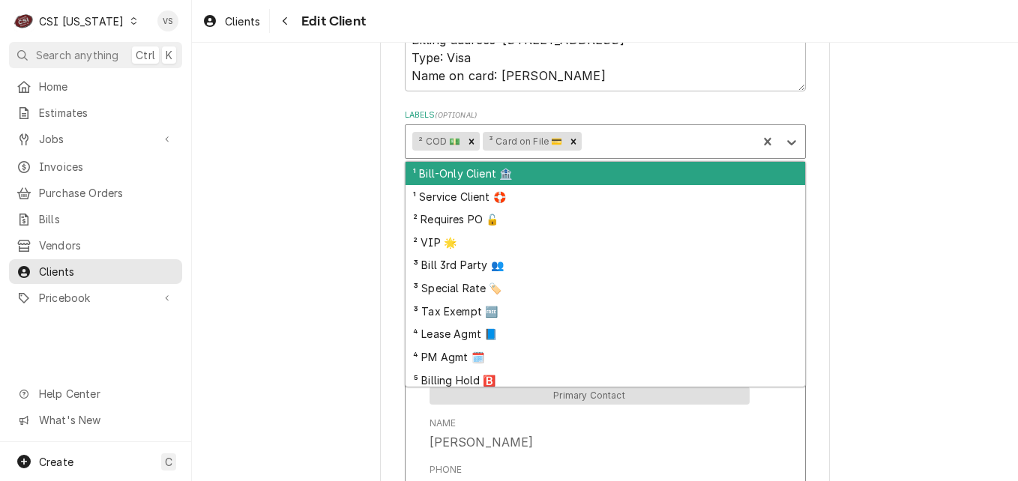
click at [606, 146] on div "Labels" at bounding box center [666, 141] width 165 height 27
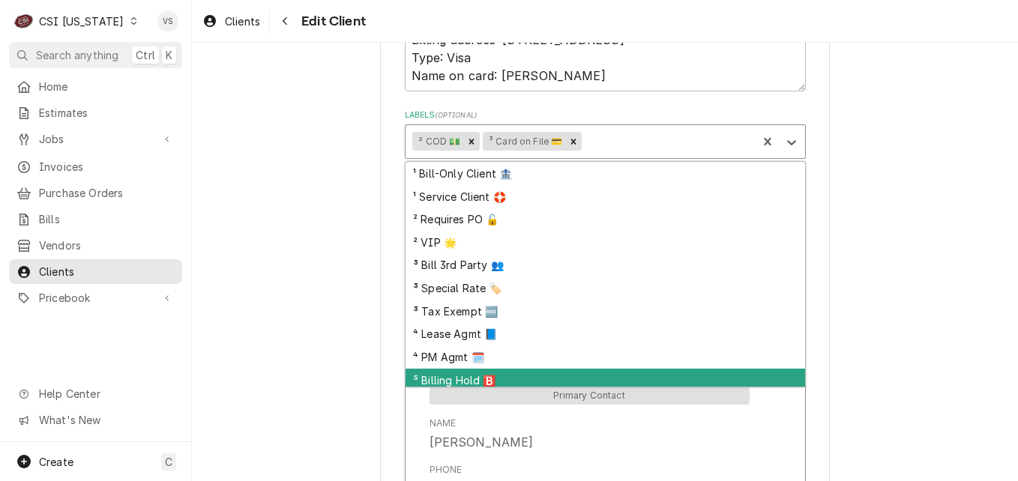
click at [439, 381] on div "⁵ Billing Hold 🅱️" at bounding box center [604, 380] width 399 height 23
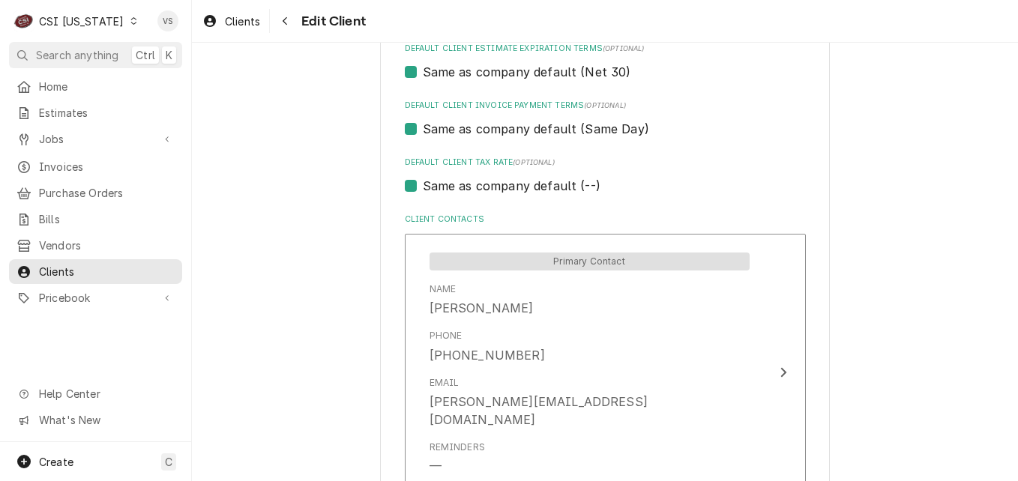
scroll to position [1207, 0]
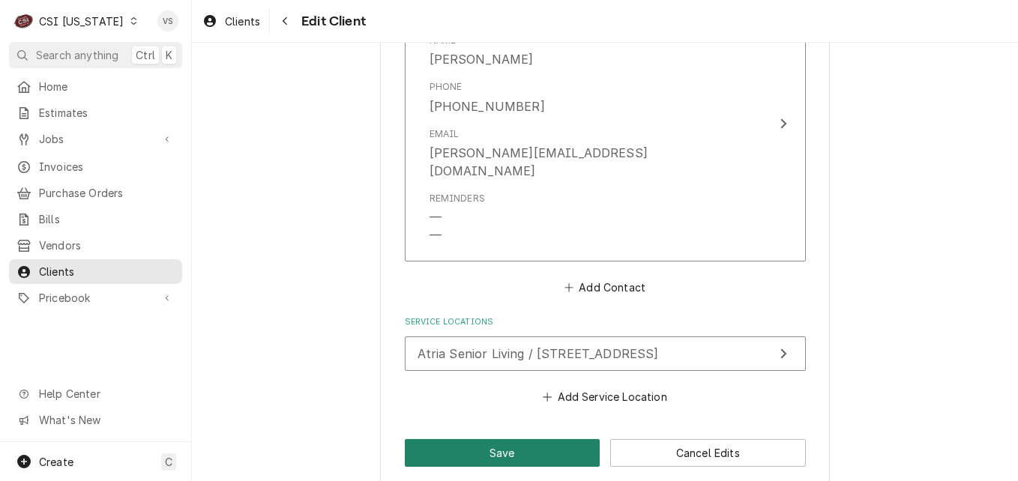
click at [533, 439] on button "Save" at bounding box center [503, 453] width 196 height 28
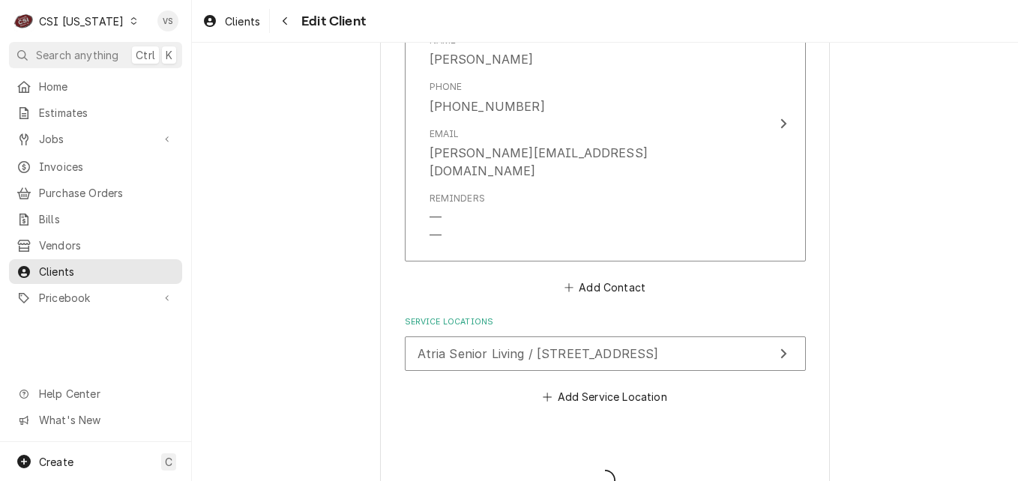
type textarea "x"
